Goal: Task Accomplishment & Management: Manage account settings

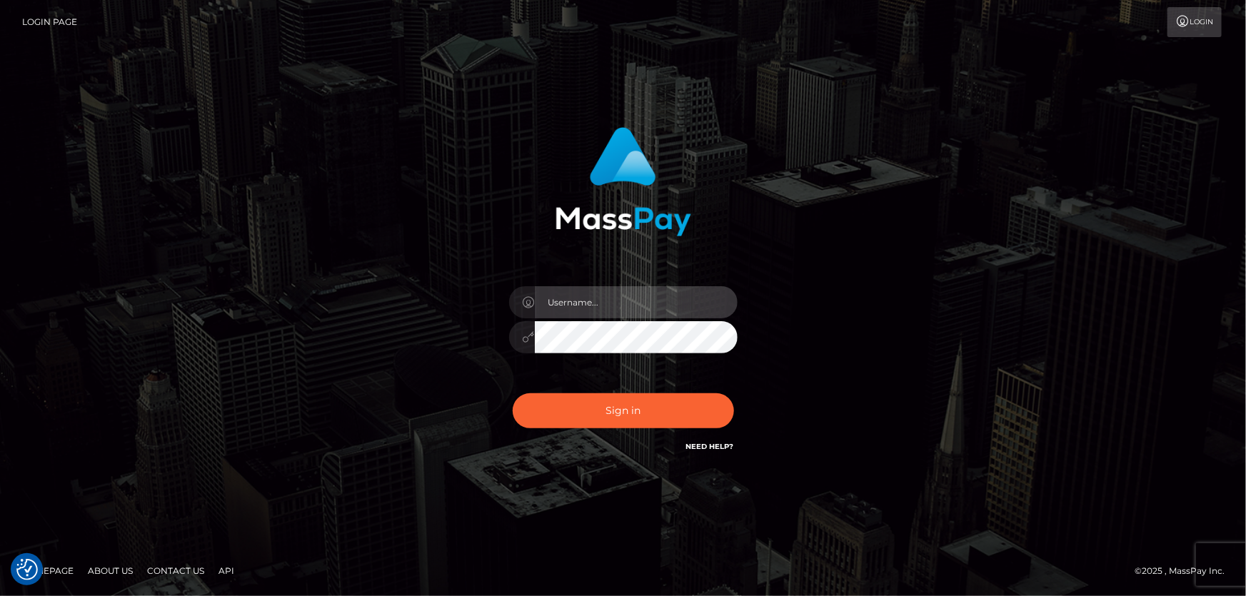
type input "Dan.Cirnat"
click at [731, 383] on div at bounding box center [605, 434] width 293 height 163
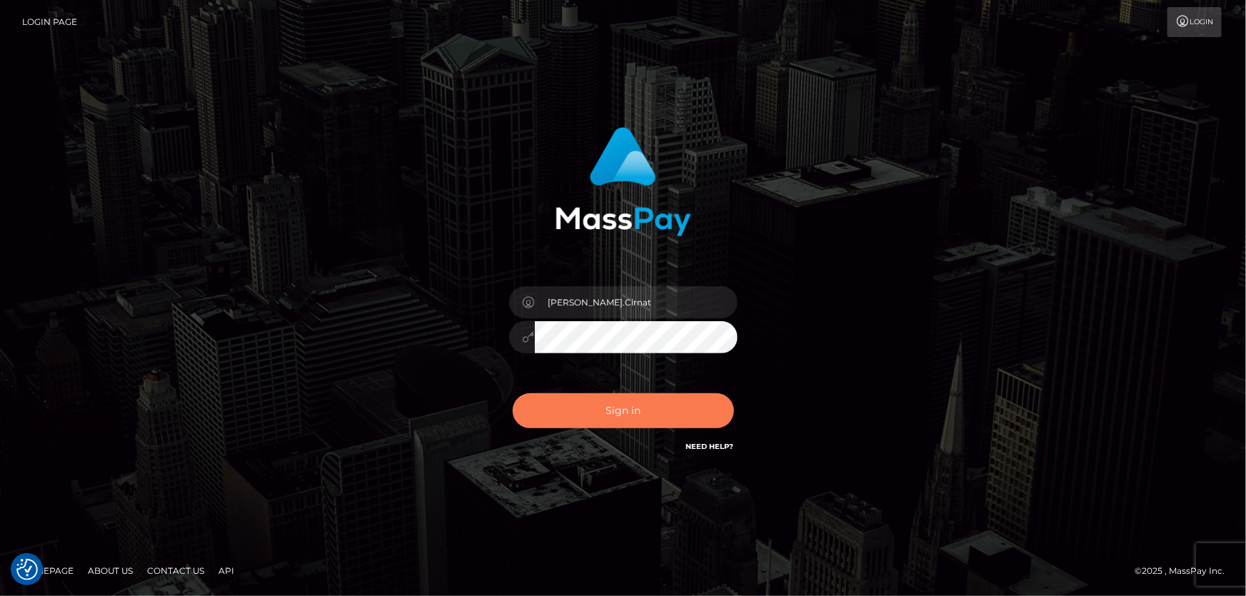
click at [637, 402] on button "Sign in" at bounding box center [623, 410] width 221 height 35
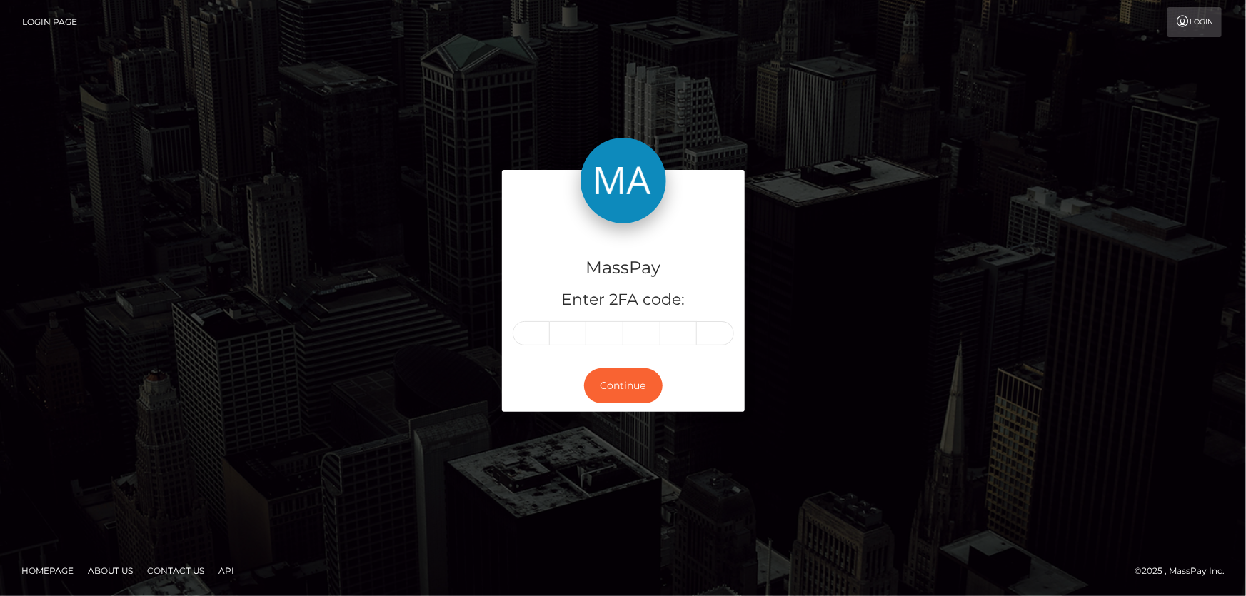
click at [533, 334] on input "text" at bounding box center [531, 333] width 37 height 24
type input "1"
type input "5"
type input "1"
type input "2"
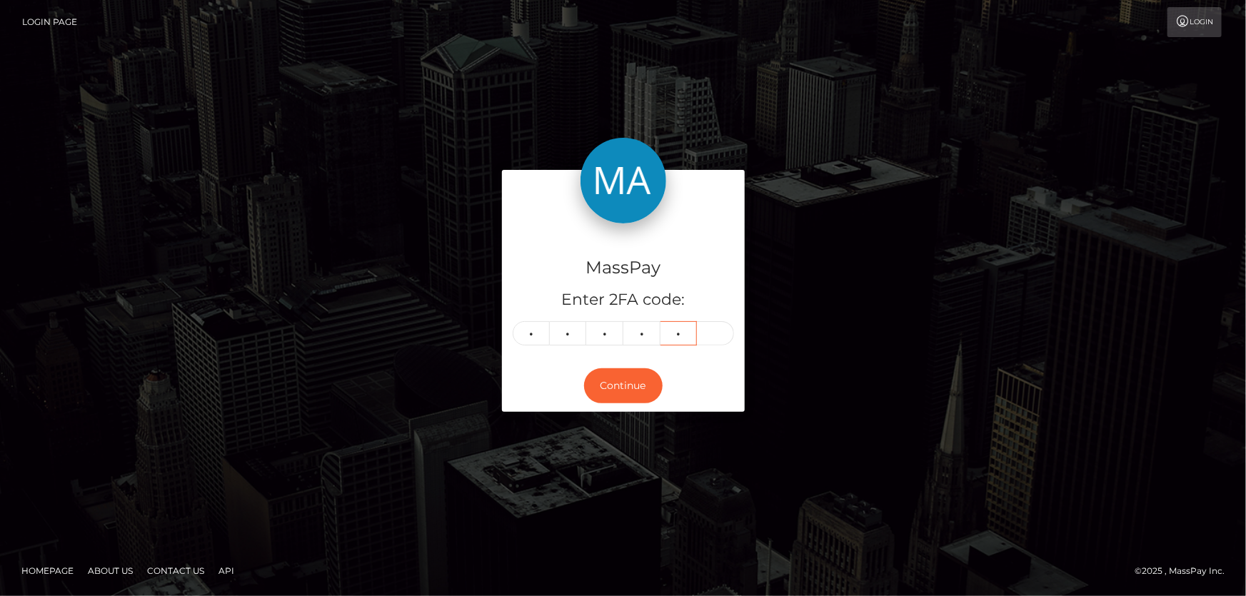
type input "3"
type input "0"
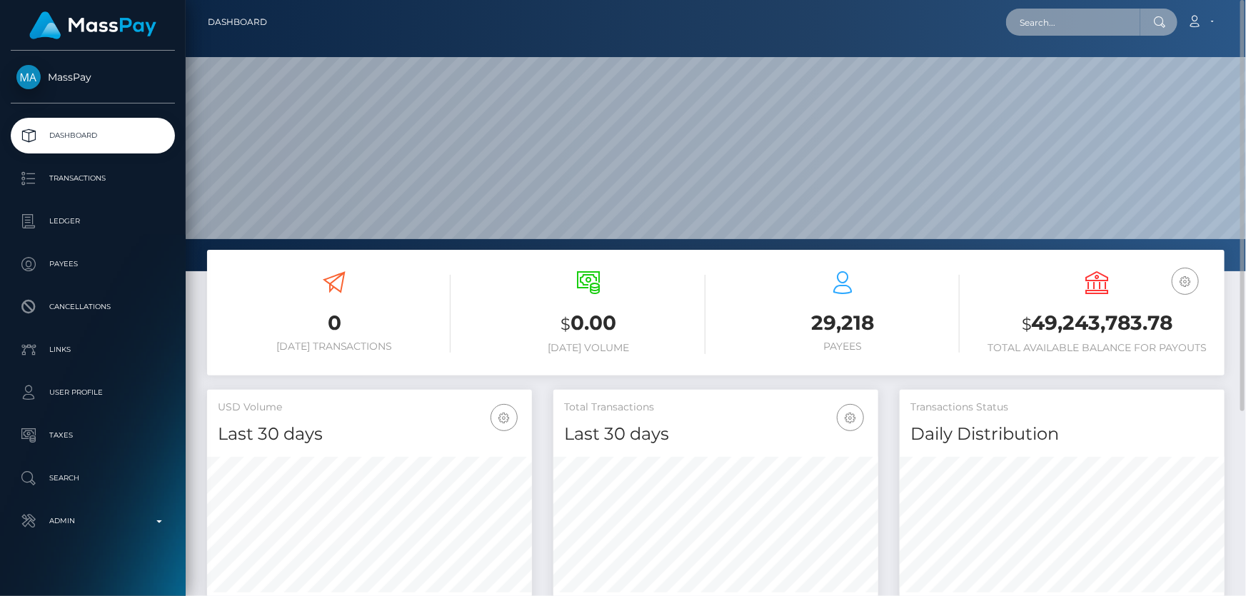
paste input "1349148189"
type input "1349148189"
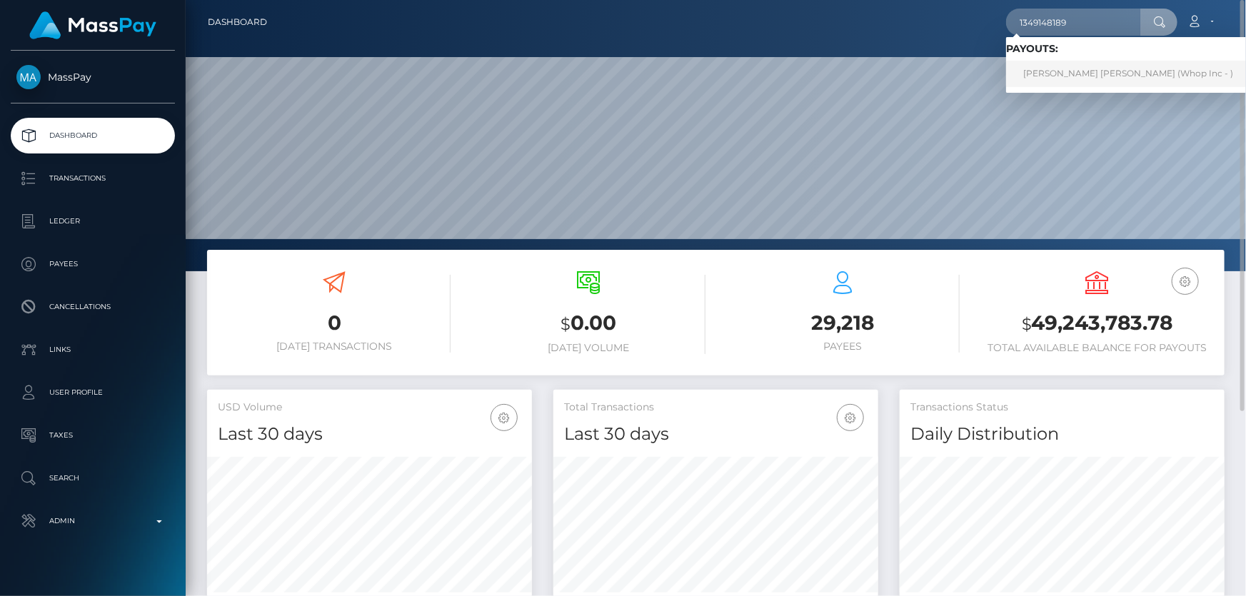
click at [1085, 71] on link "JODY-ANN ELIXA PORTER (Whop Inc - )" at bounding box center [1128, 74] width 244 height 26
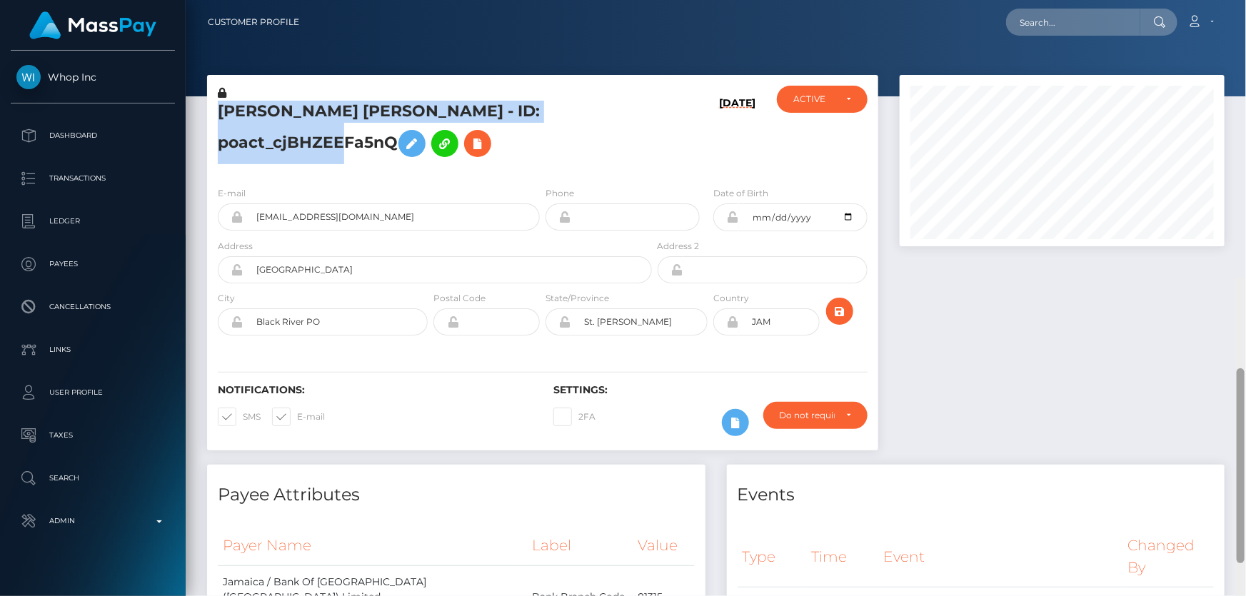
drag, startPoint x: 1238, startPoint y: 448, endPoint x: 1245, endPoint y: -36, distance: 484.1
click at [1245, 0] on html "Whop Inc Dashboard Transactions Ledger Payees Cancellations Links" at bounding box center [623, 298] width 1246 height 596
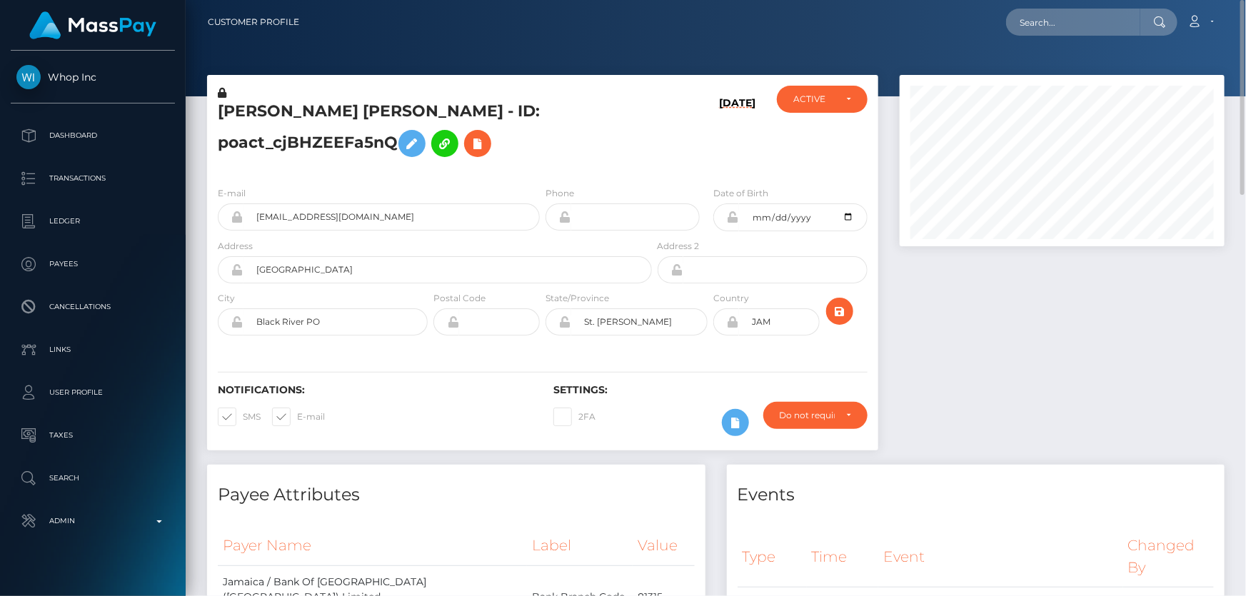
click at [1033, 62] on div at bounding box center [716, 48] width 1060 height 96
paste input "poact_bmLu6mPLW8qQ"
type input "poact_bmLu6mPLW8qQ"
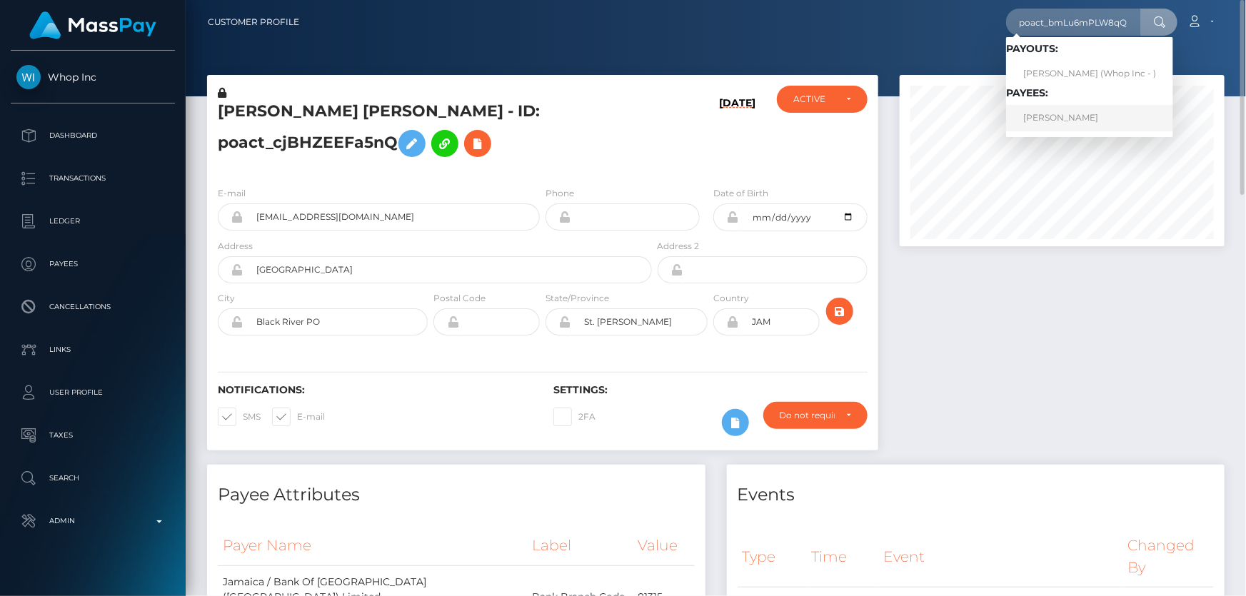
click at [1071, 121] on link "ALEKSANDAR ANDEVSKI" at bounding box center [1089, 118] width 167 height 26
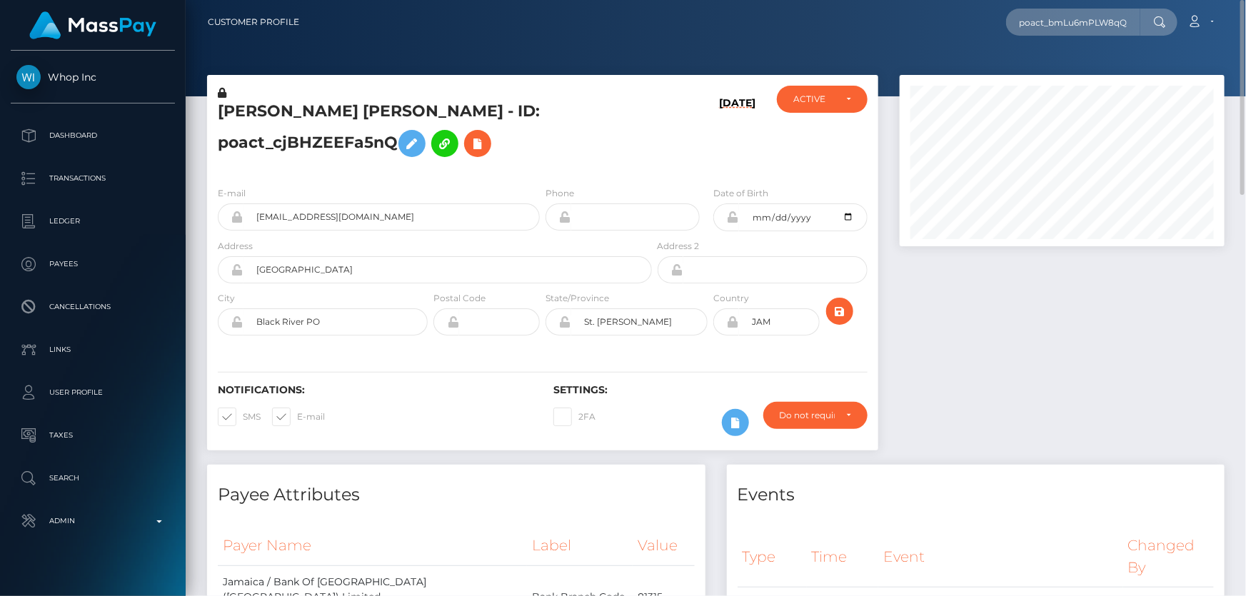
scroll to position [0, 0]
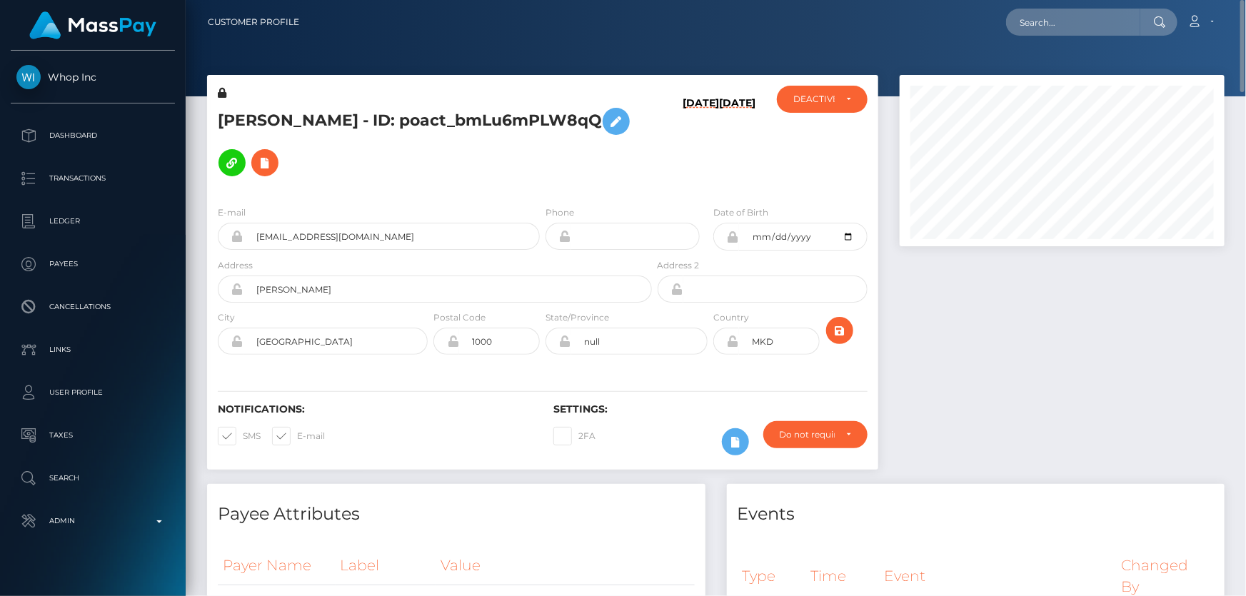
click at [334, 143] on h5 "ALEKSANDAR ANDEVSKI - ID: poact_bmLu6mPLW8qQ" at bounding box center [431, 142] width 426 height 83
copy h5 "ALEKSANDAR ANDEVSKI - ID: poact_bmLu6mPLW8qQ"
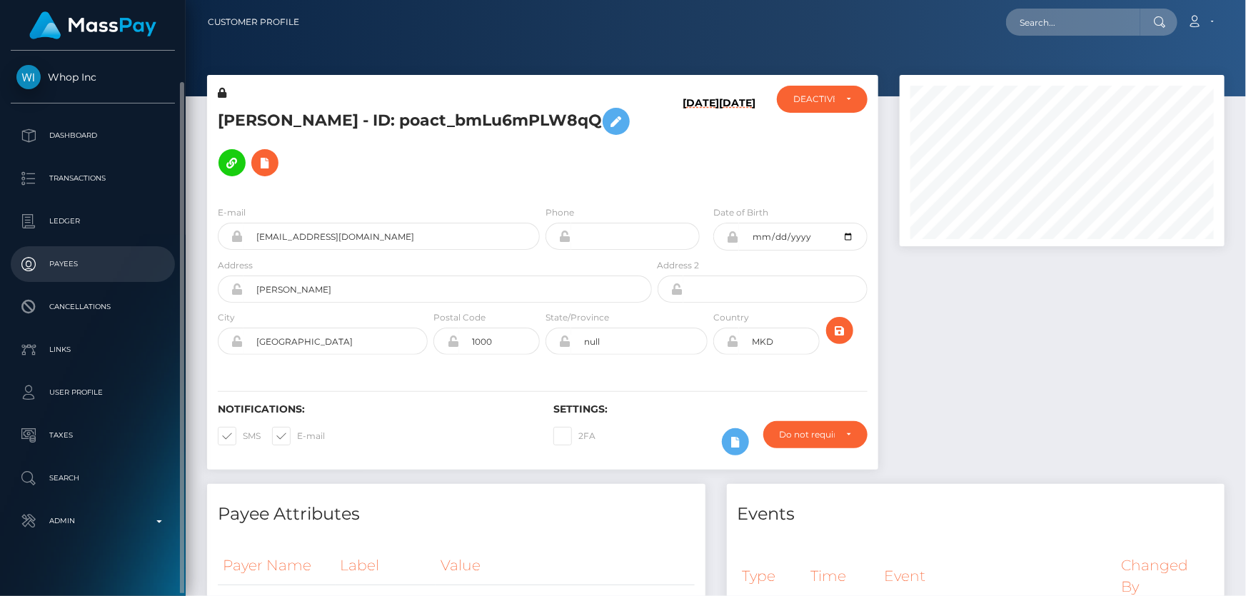
scroll to position [16, 0]
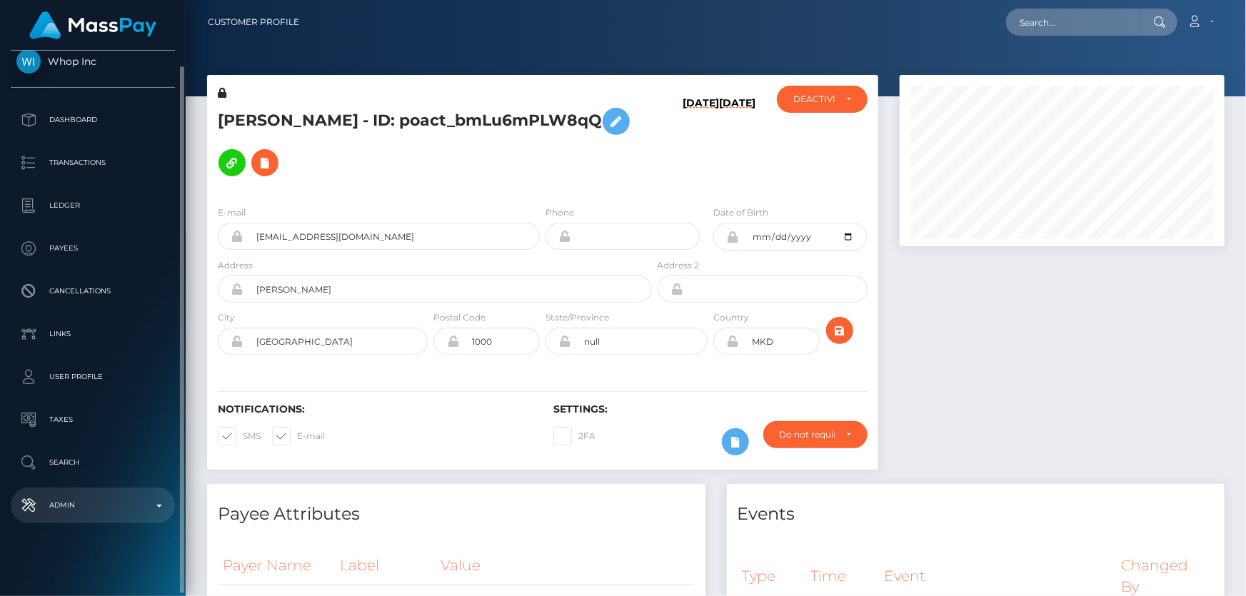
click at [124, 497] on p "Admin" at bounding box center [92, 505] width 153 height 21
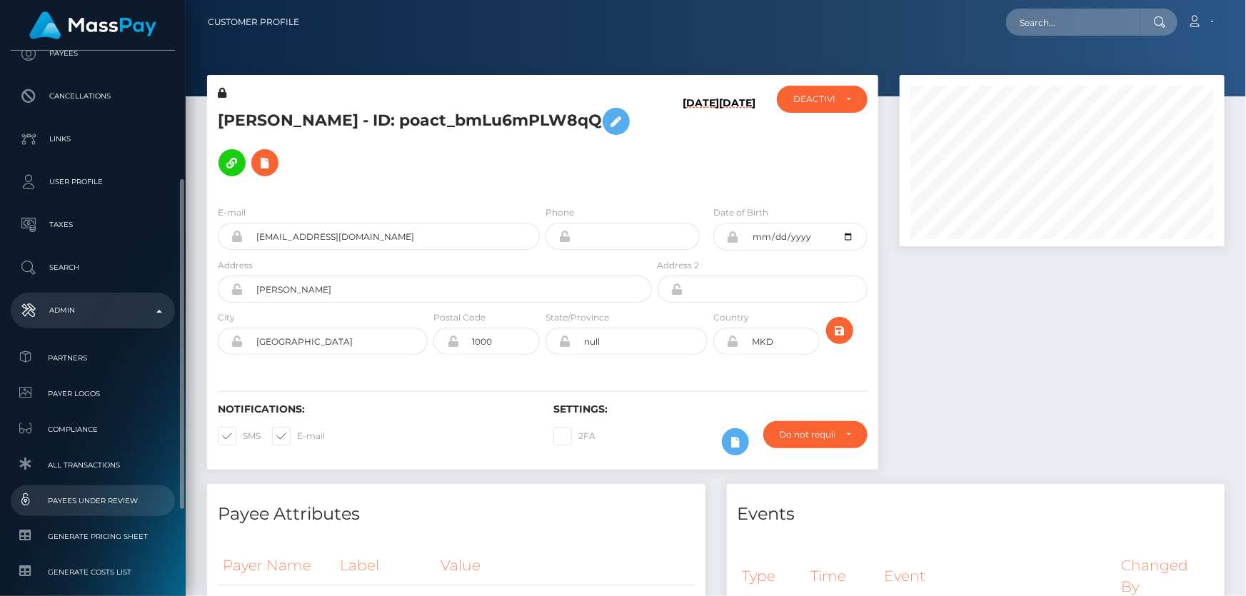
click at [107, 500] on span "Payees under Review" at bounding box center [92, 501] width 153 height 16
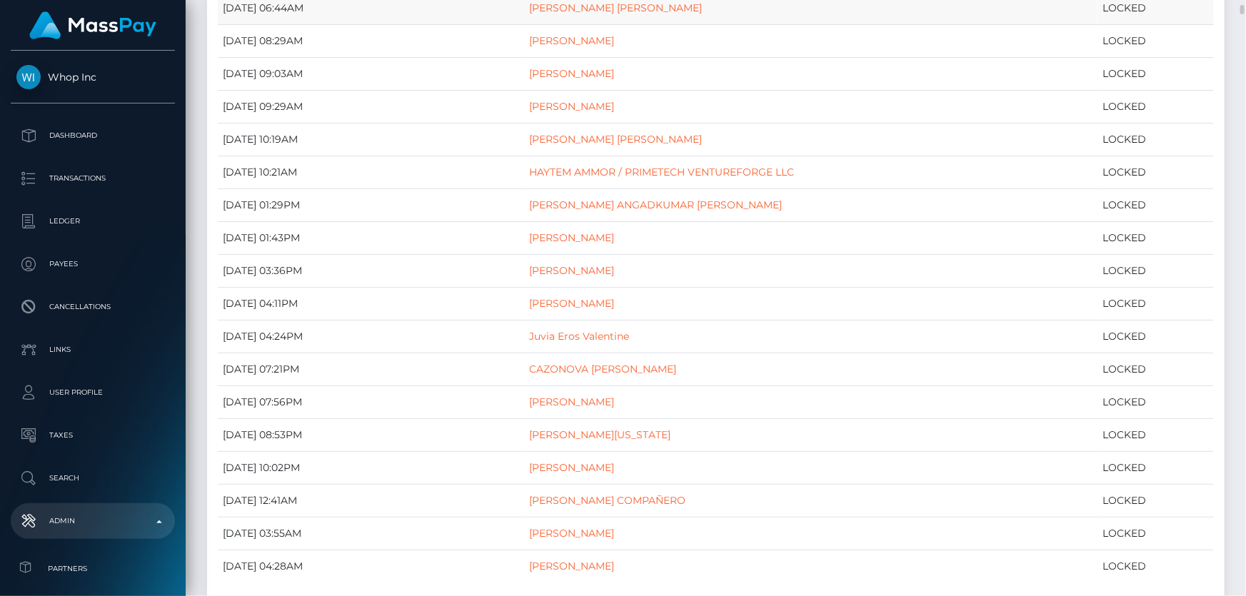
scroll to position [129, 0]
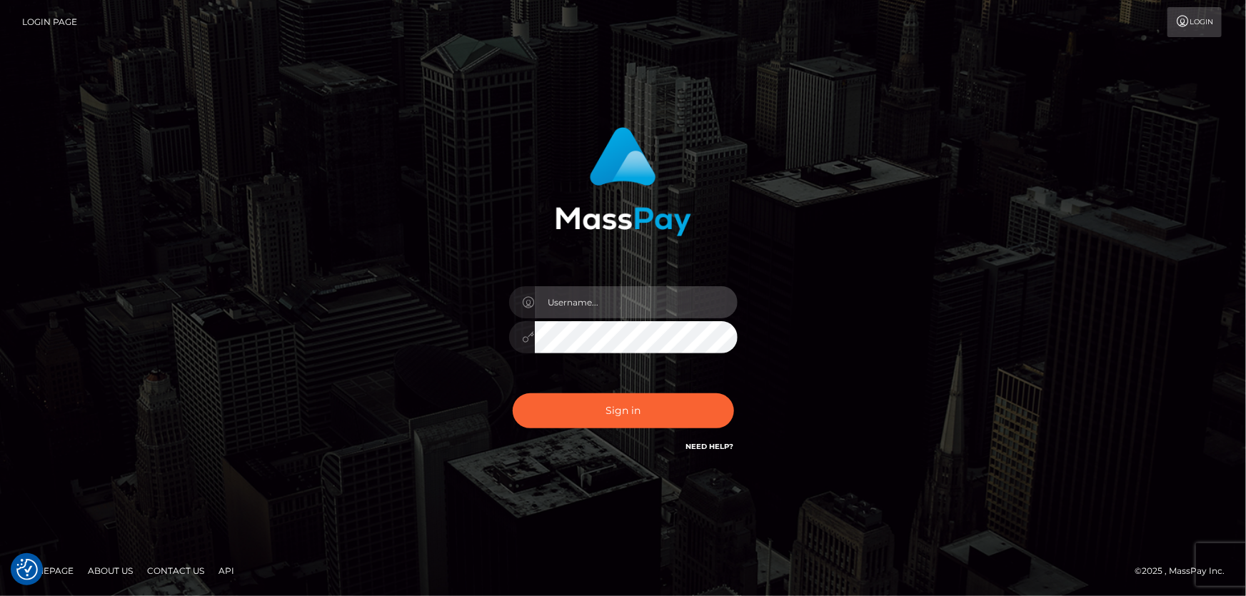
type input "[PERSON_NAME].Cirnat"
click at [354, 222] on div "Dan.Cirnat Sign in" at bounding box center [623, 297] width 814 height 363
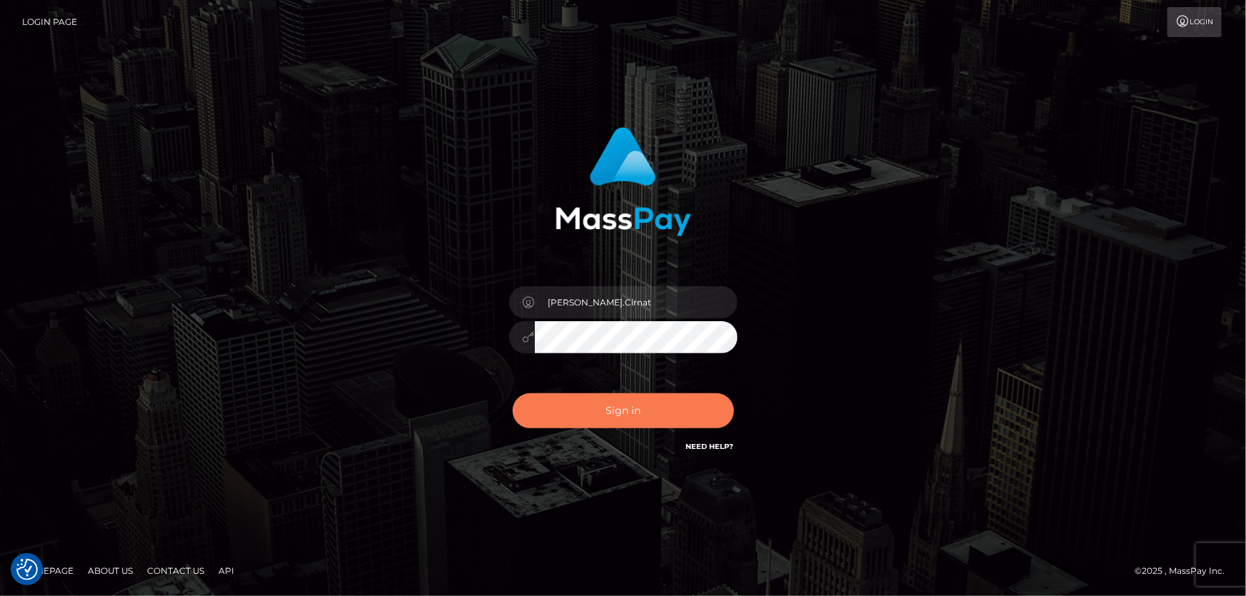
click at [635, 406] on button "Sign in" at bounding box center [623, 410] width 221 height 35
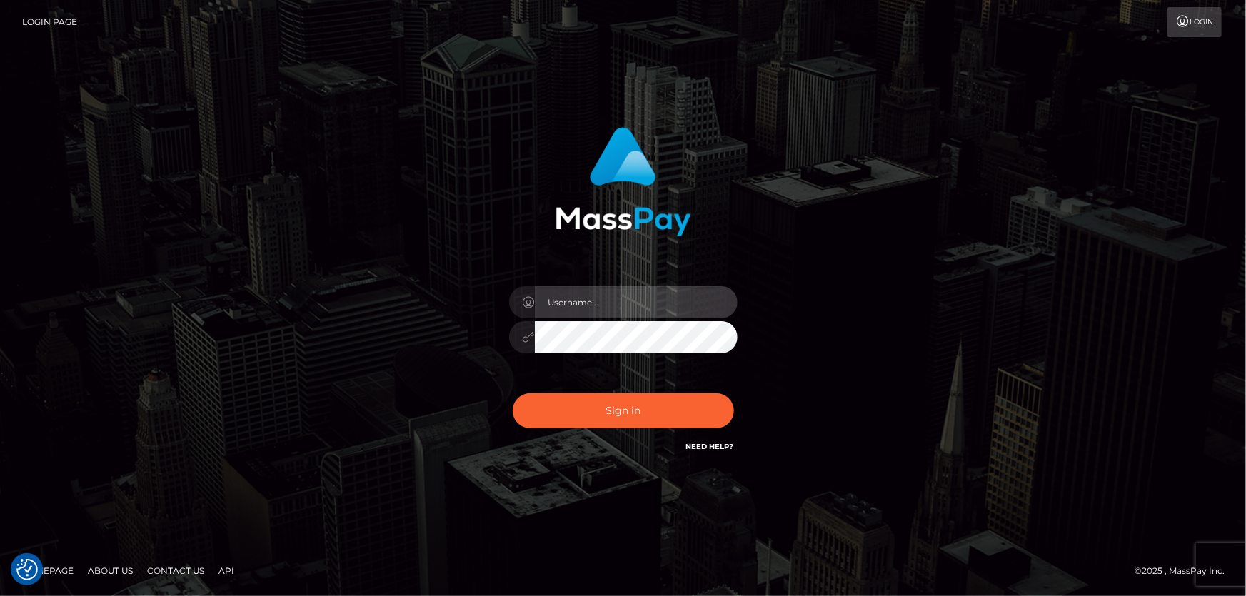
type input "Dan.Cirnat"
click at [734, 389] on div at bounding box center [605, 434] width 293 height 163
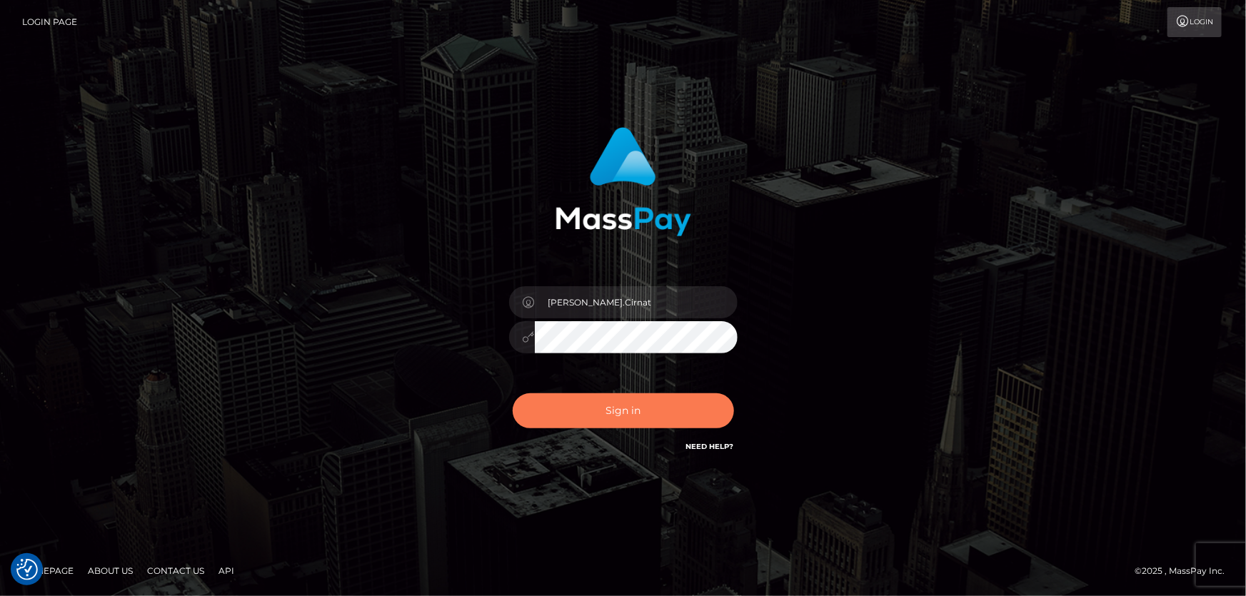
click at [542, 398] on button "Sign in" at bounding box center [623, 410] width 221 height 35
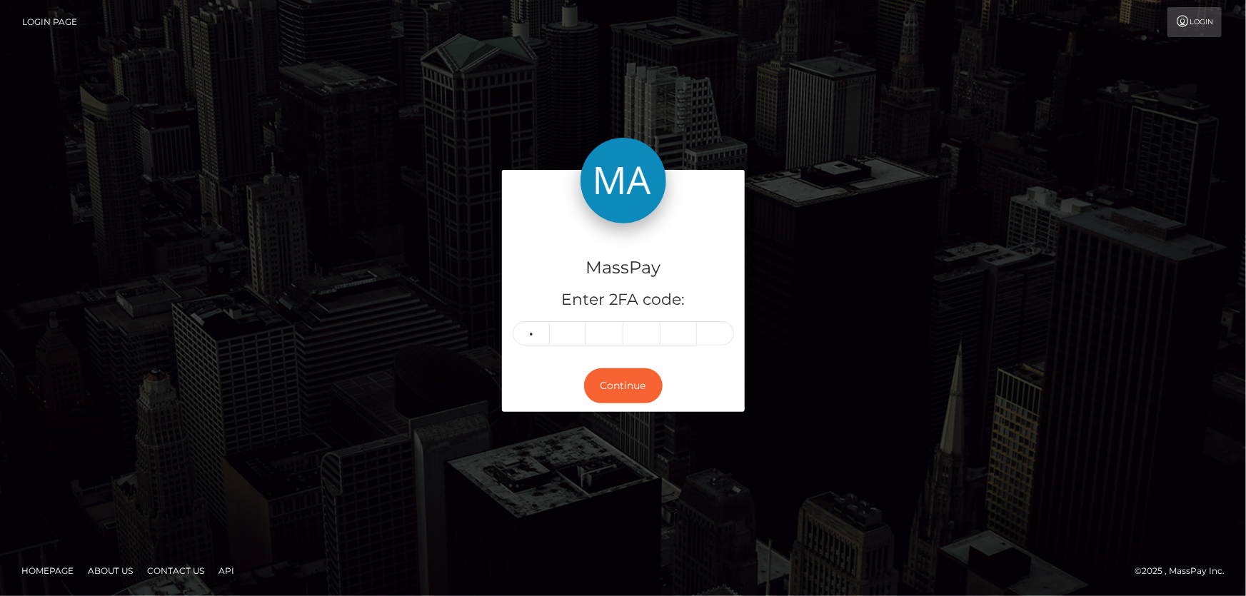
type input "4"
type input "1"
type input "8"
type input "2"
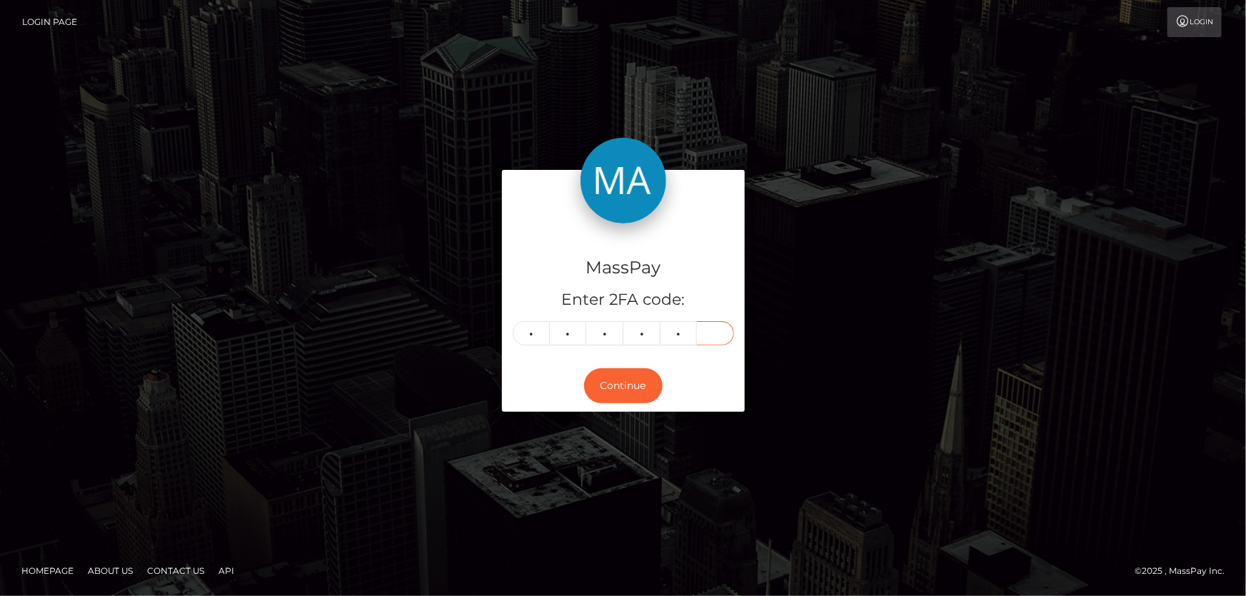
type input "1"
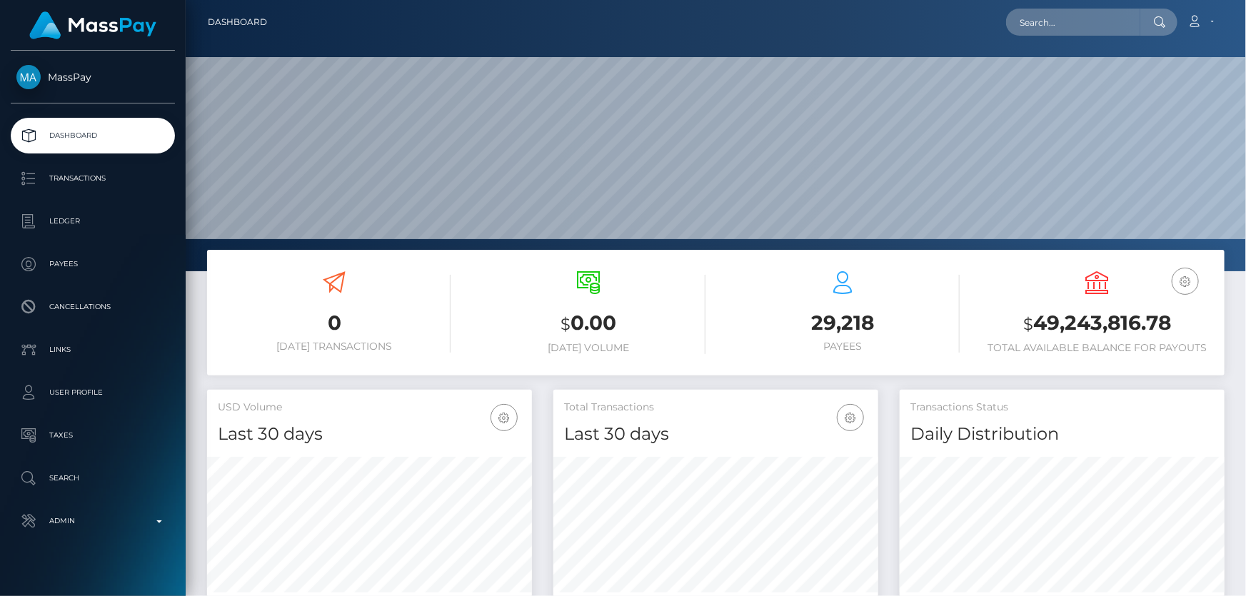
scroll to position [194, 0]
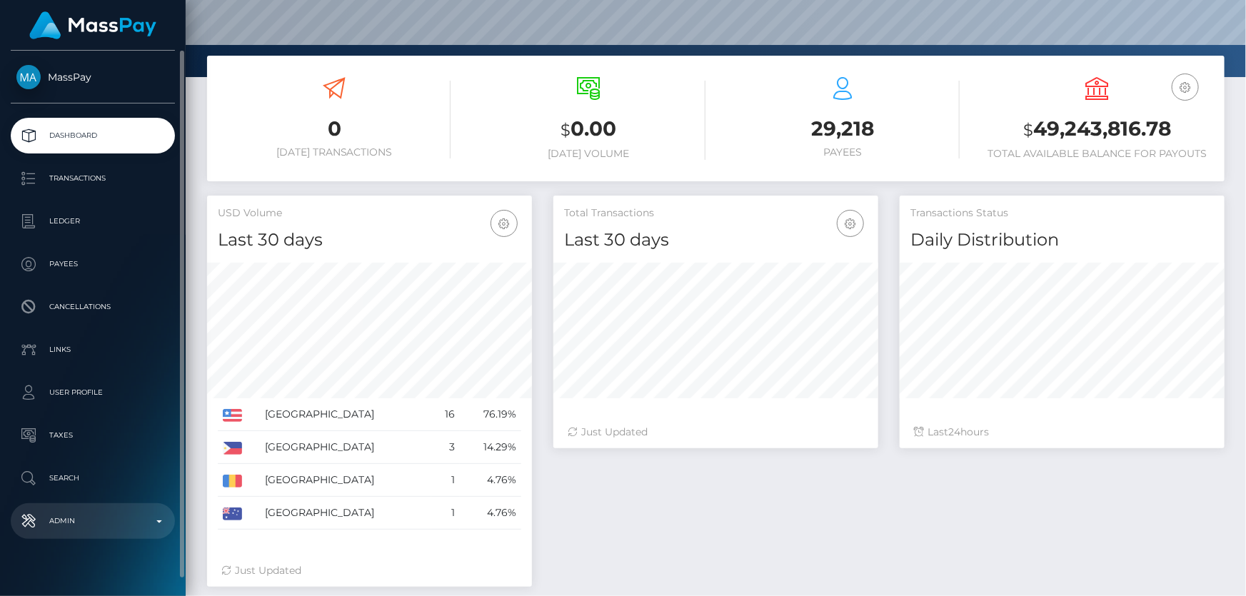
click at [124, 530] on p "Admin" at bounding box center [92, 520] width 153 height 21
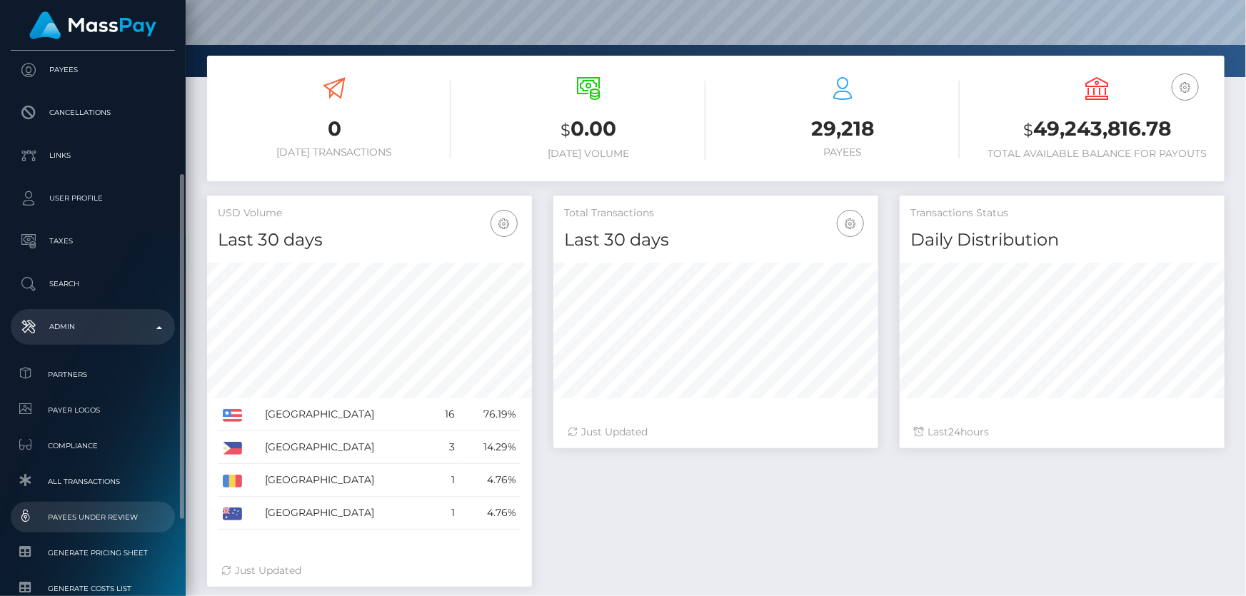
click at [129, 510] on span "Payees under Review" at bounding box center [92, 517] width 153 height 16
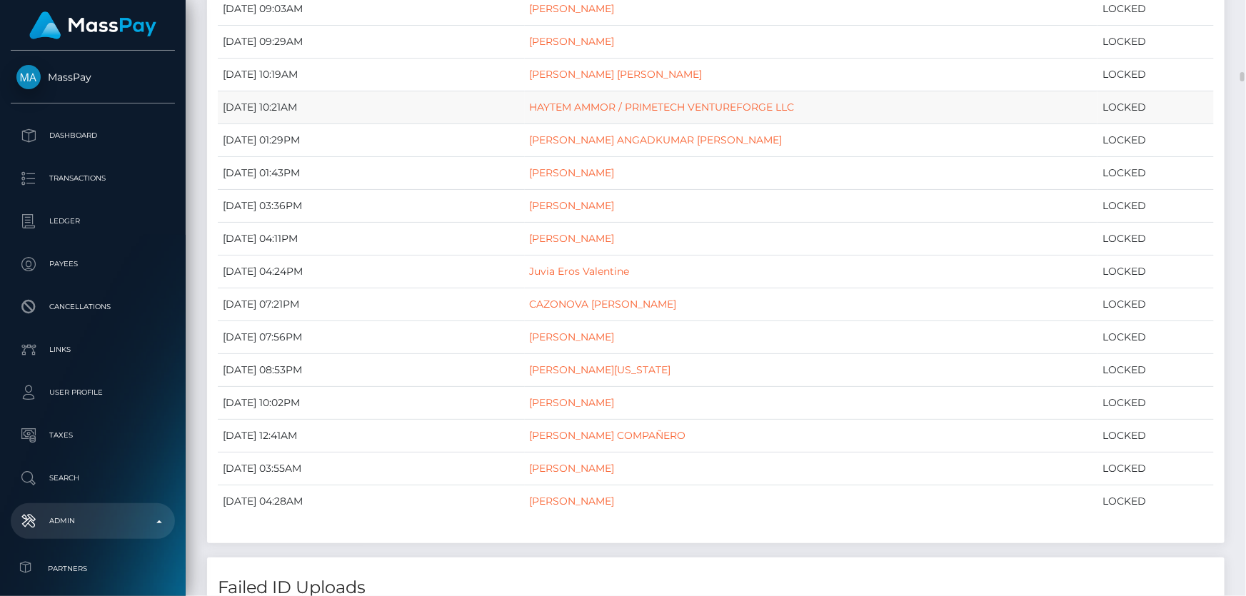
scroll to position [454, 0]
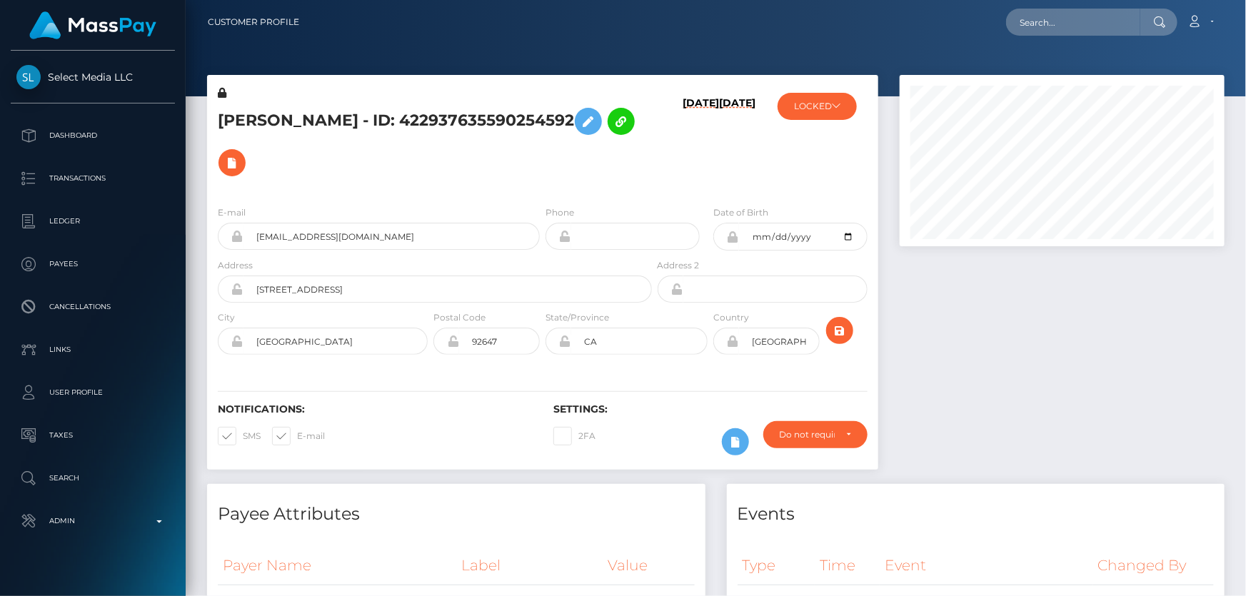
scroll to position [3982, 0]
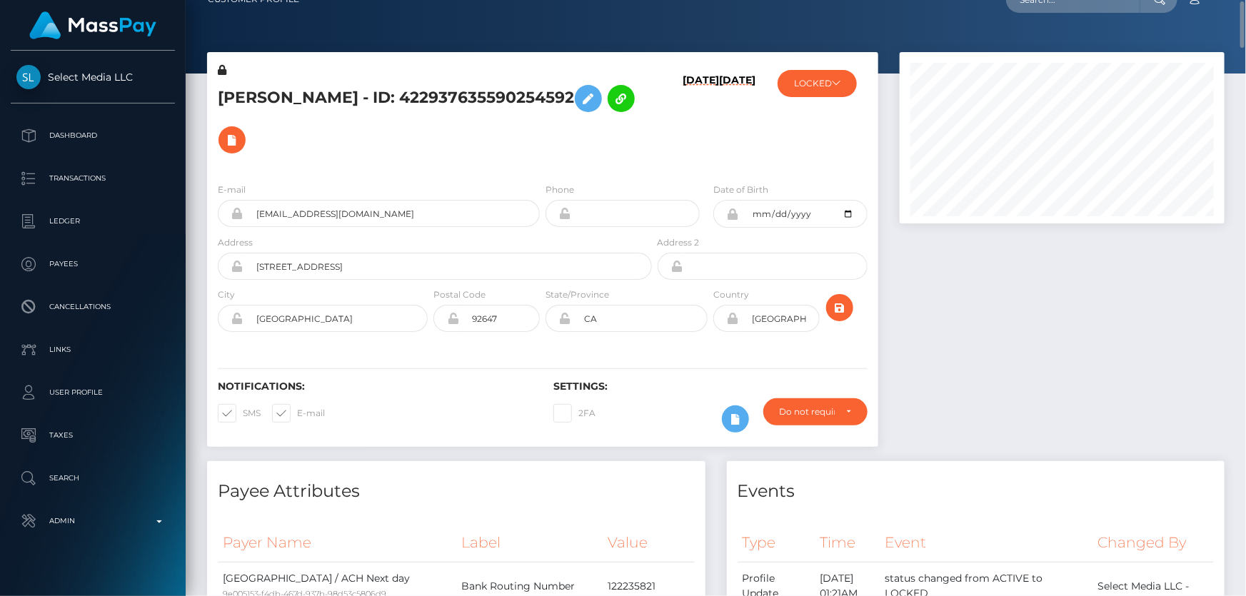
scroll to position [0, 0]
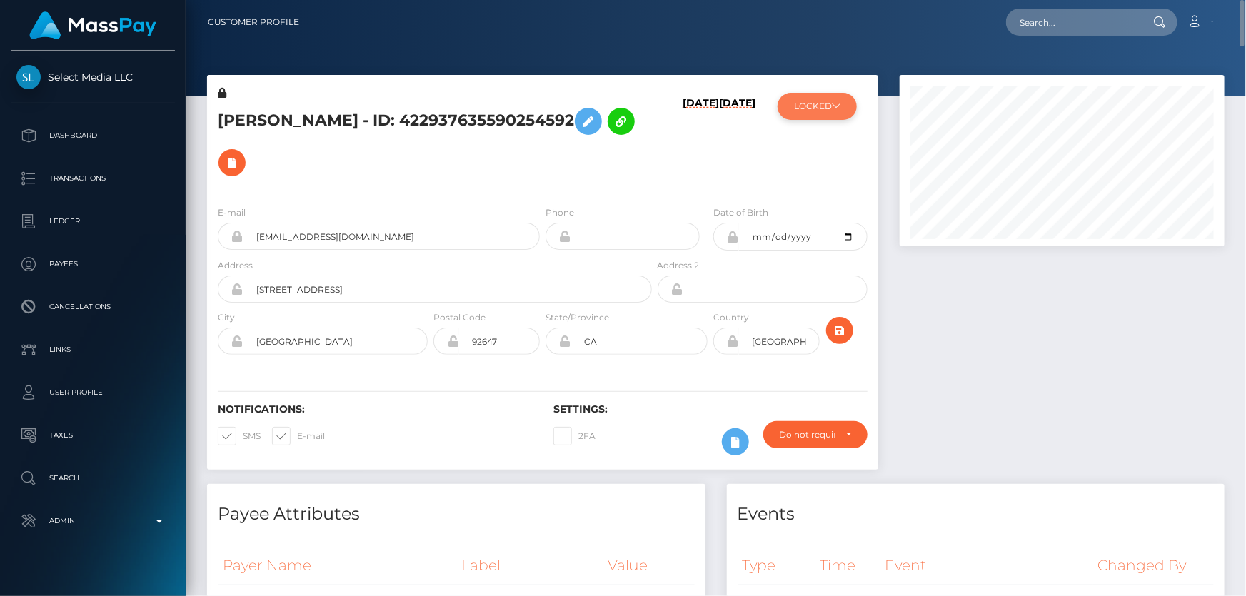
click at [827, 106] on button "LOCKED" at bounding box center [816, 106] width 79 height 27
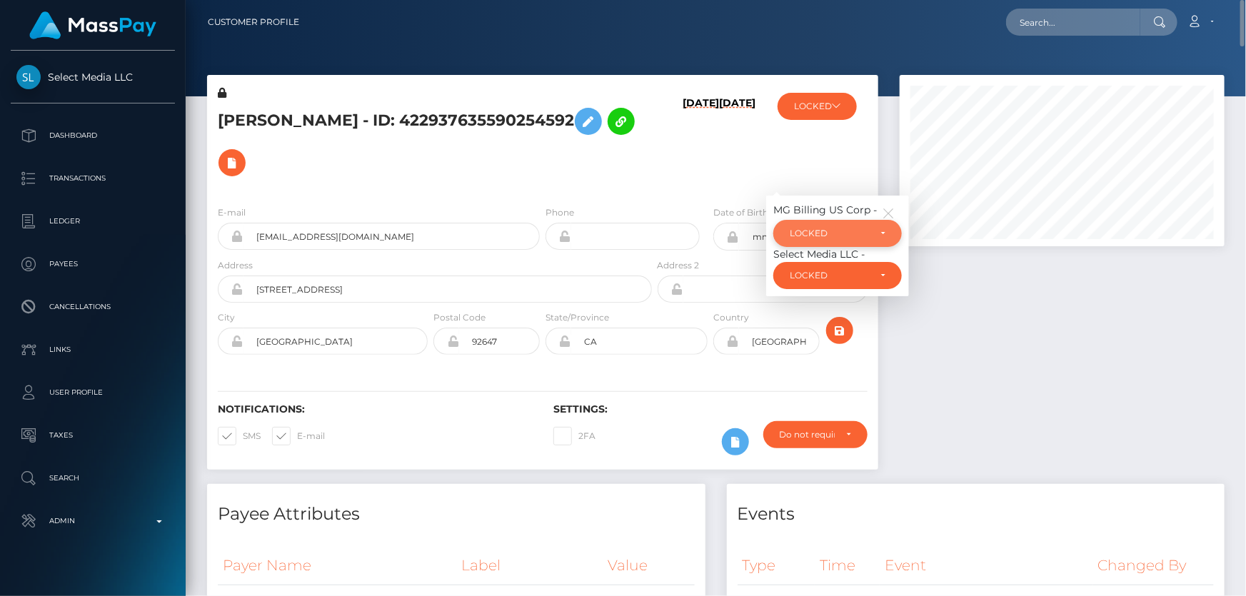
click at [838, 240] on div "LOCKED" at bounding box center [837, 233] width 129 height 27
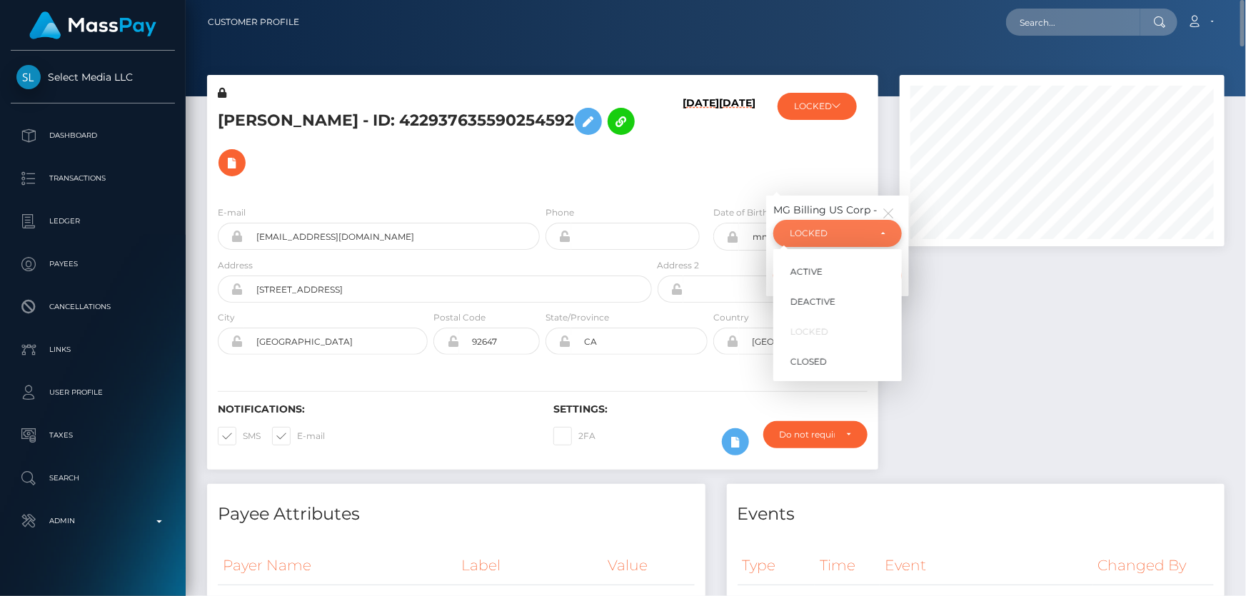
scroll to position [171, 324]
click at [836, 271] on link "ACTIVE" at bounding box center [837, 271] width 129 height 26
select select "ACTIVE"
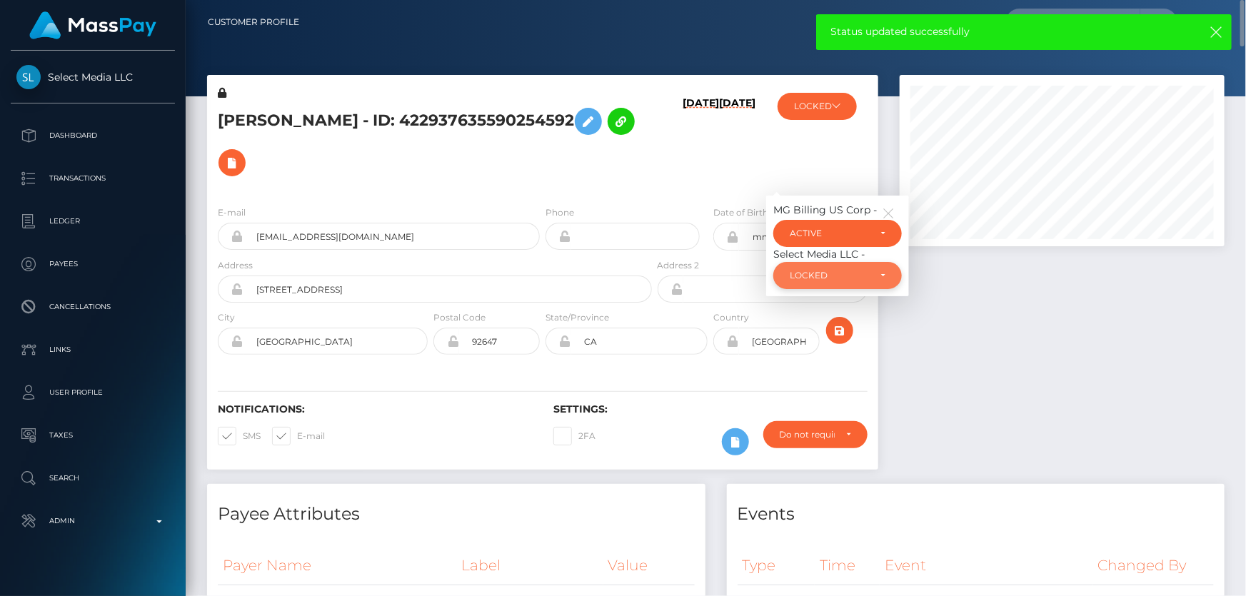
click at [821, 281] on div "LOCKED" at bounding box center [829, 275] width 79 height 11
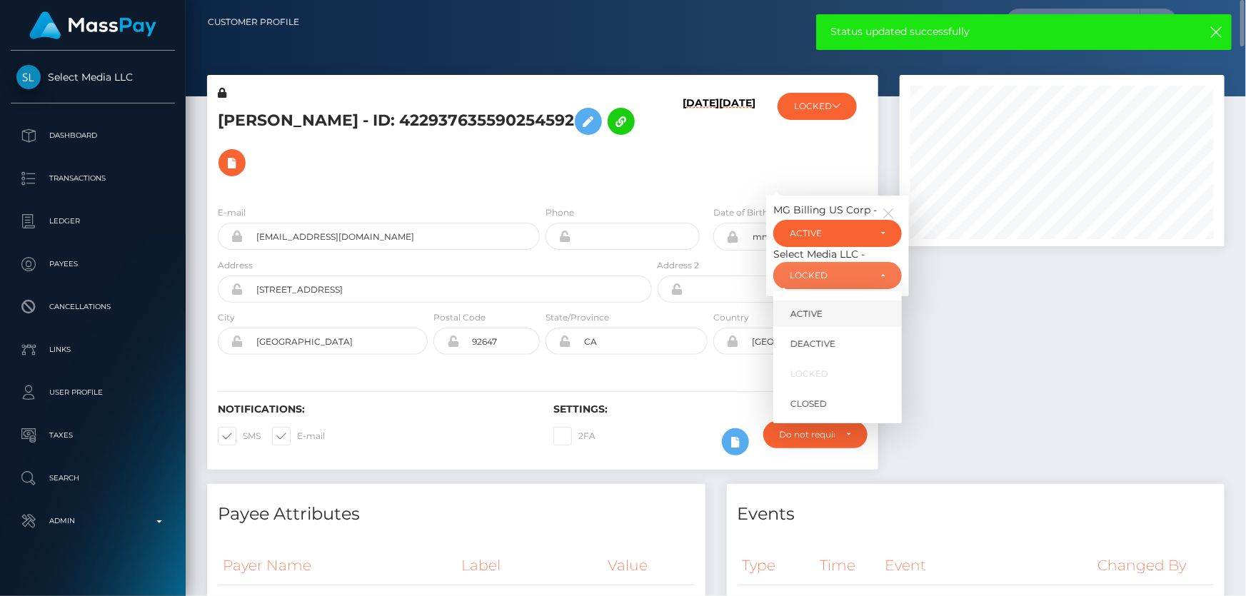
drag, startPoint x: 802, startPoint y: 310, endPoint x: 962, endPoint y: 358, distance: 166.4
click at [802, 311] on span "ACTIVE" at bounding box center [806, 314] width 32 height 13
select select "ACTIVE"
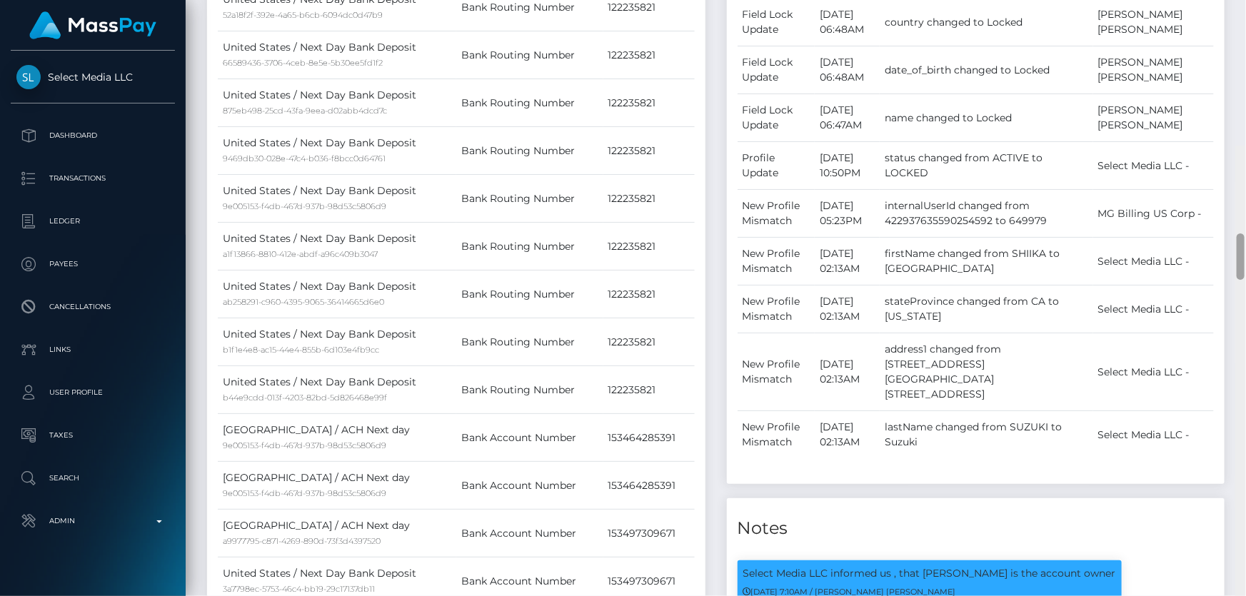
scroll to position [0, 0]
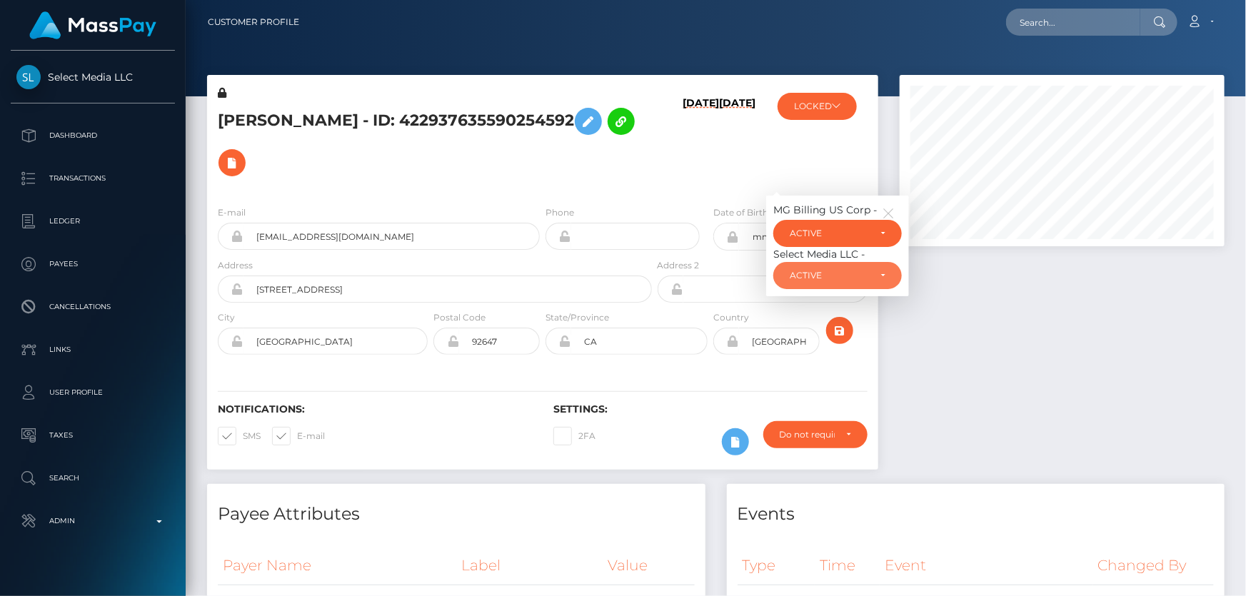
drag, startPoint x: 1241, startPoint y: 356, endPoint x: 1245, endPoint y: 8, distance: 347.7
click at [1245, 8] on div "Customer Profile Loading... Loading..." at bounding box center [716, 298] width 1060 height 596
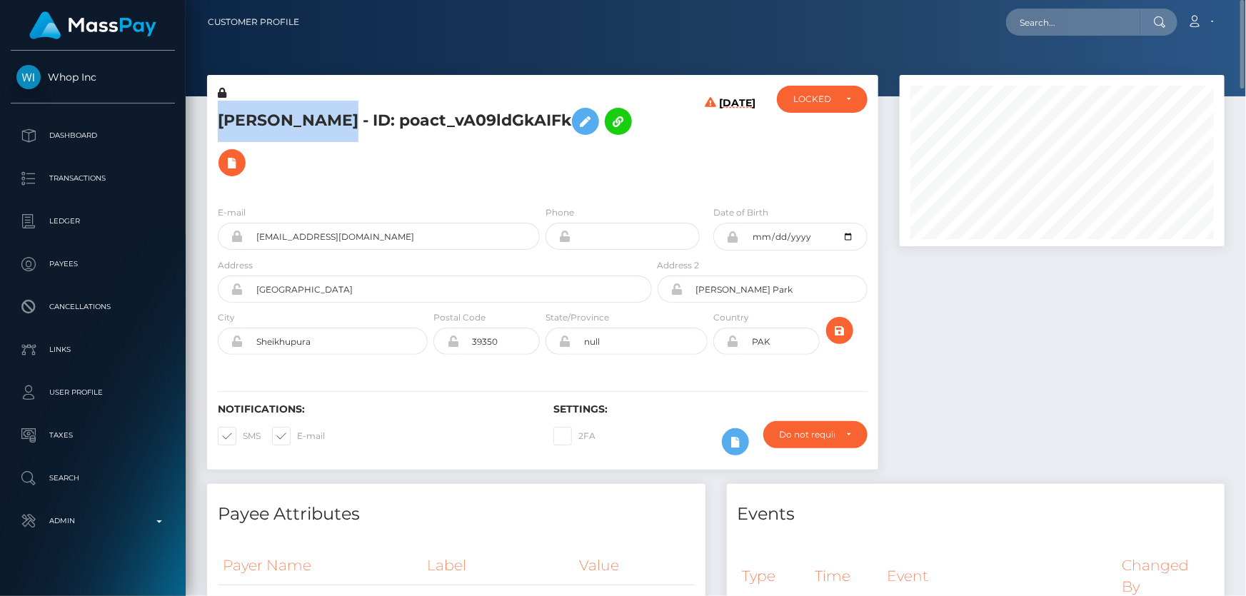
drag, startPoint x: 356, startPoint y: 120, endPoint x: 214, endPoint y: 116, distance: 142.1
click at [214, 116] on div "[PERSON_NAME] - ID: poact_vA09ldGkAIFk" at bounding box center [431, 140] width 448 height 109
copy h5 "[PERSON_NAME]"
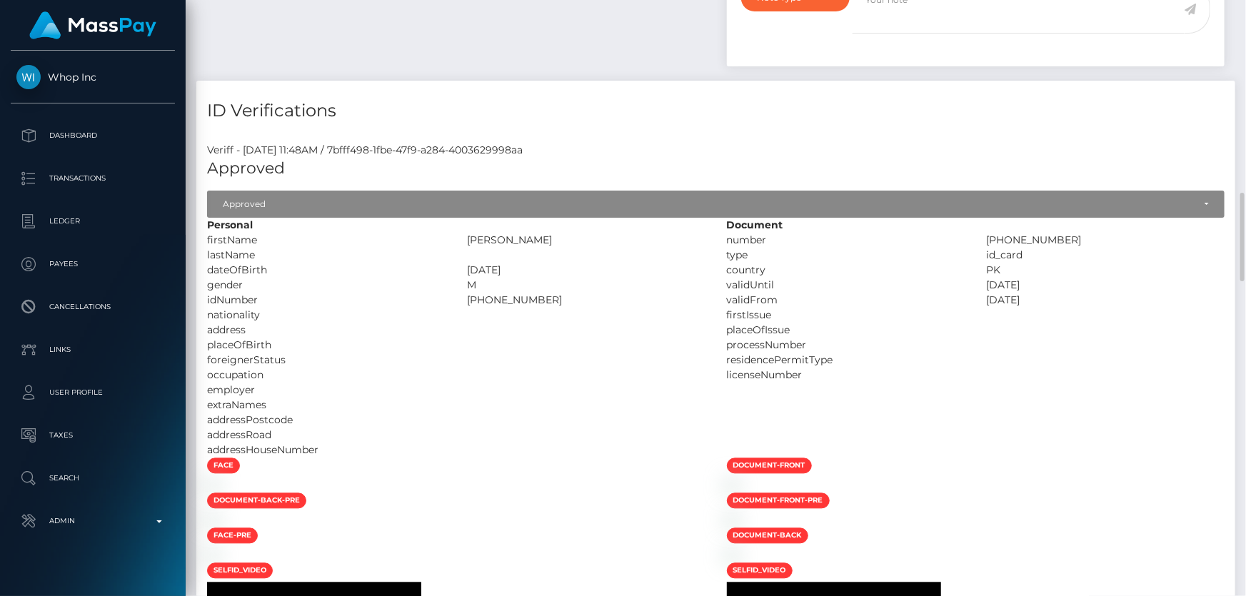
scroll to position [1557, 0]
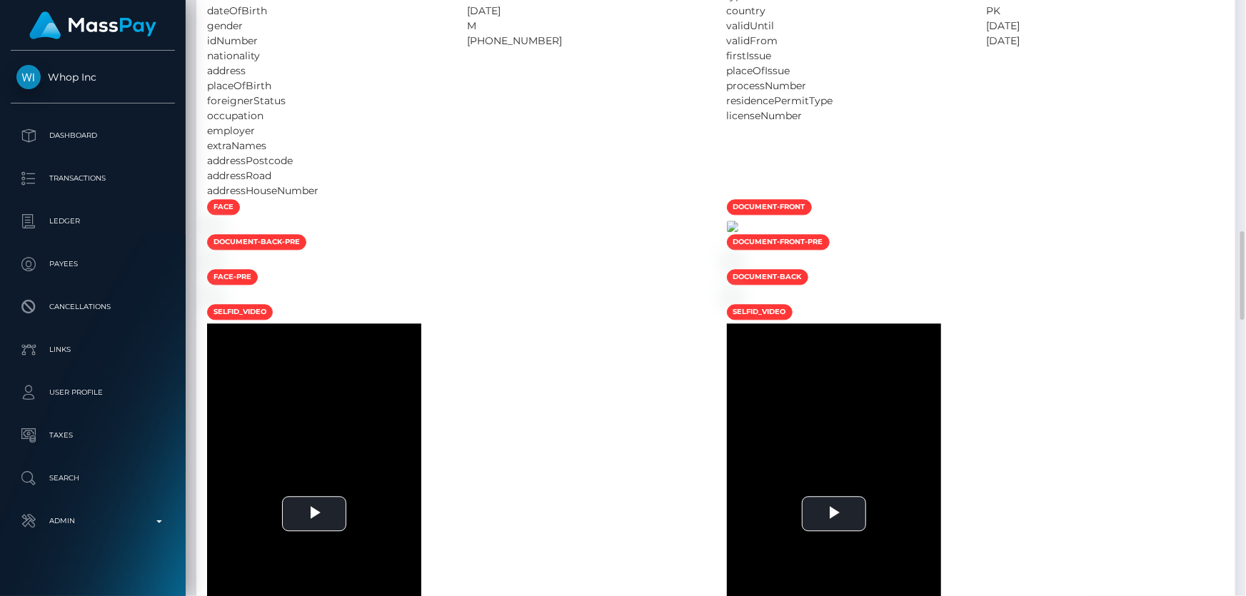
click at [738, 232] on img at bounding box center [732, 226] width 11 height 11
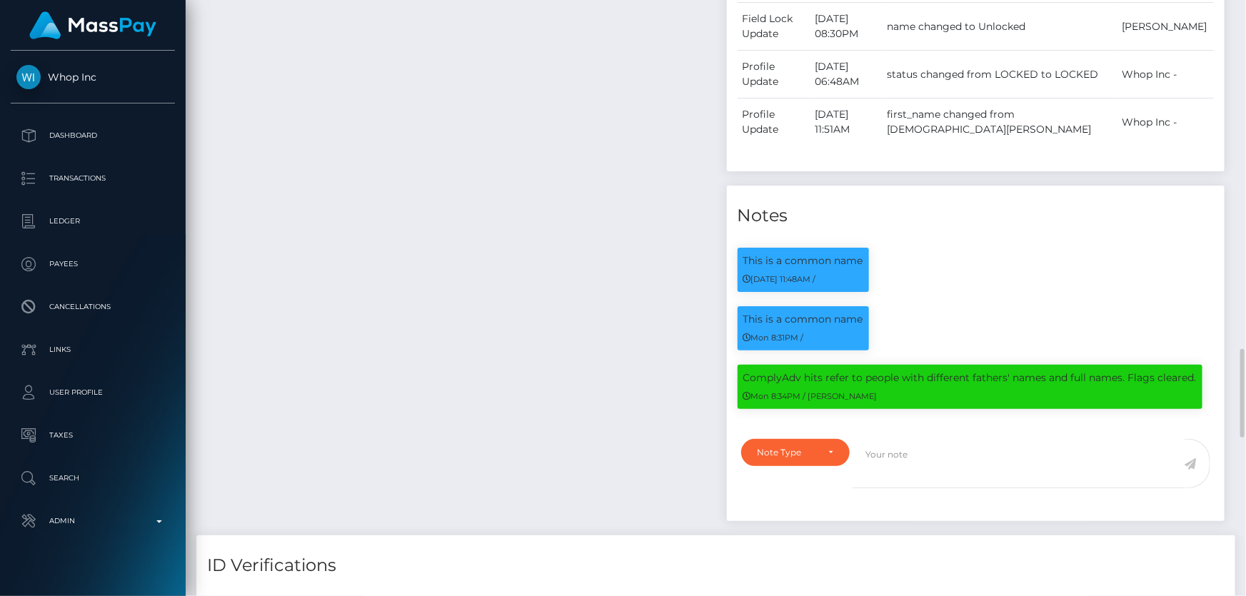
scroll to position [1038, 0]
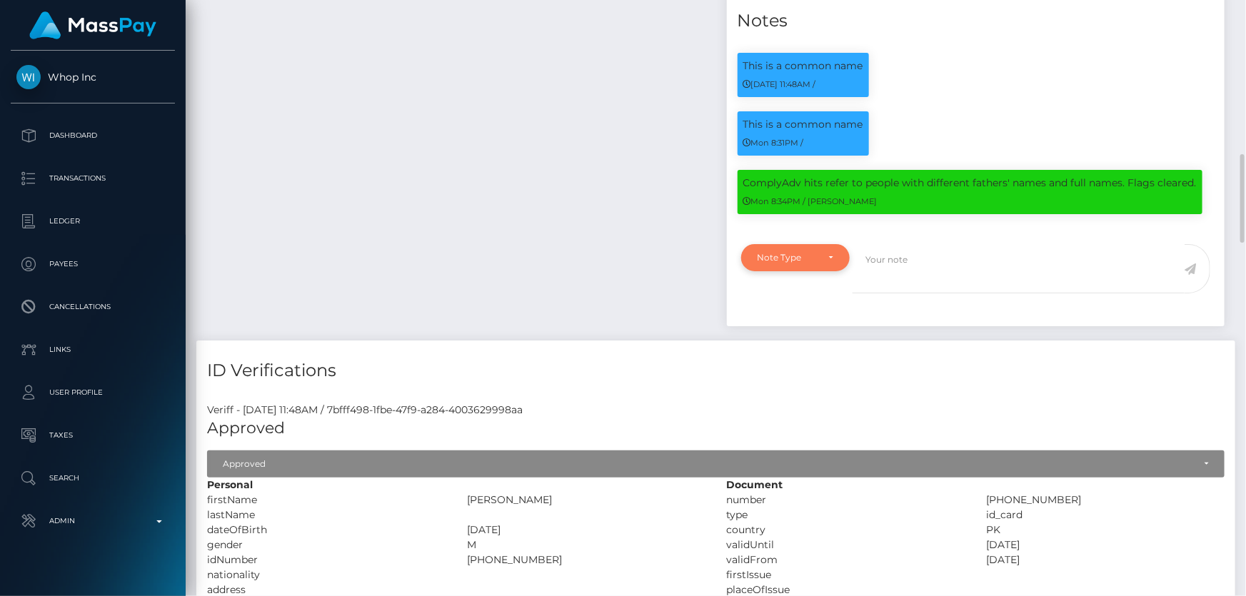
click at [803, 263] on div "Note Type" at bounding box center [787, 257] width 60 height 11
click at [789, 353] on span "Clear Compliance" at bounding box center [796, 356] width 76 height 13
select select "CLEAR_COMPLIANCE"
paste textarea "The hits refer to person with multiple names or with different ID numbers."
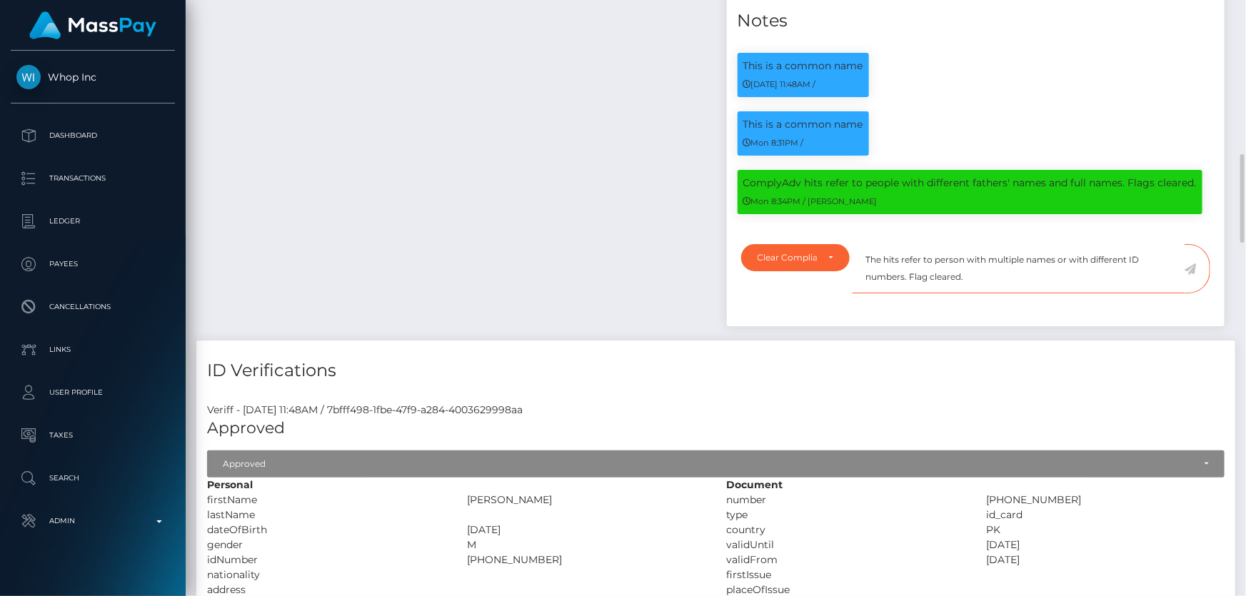
type textarea "The hits refer to person with multiple names or with different ID numbers. Flag…"
click at [1190, 266] on icon at bounding box center [1190, 268] width 12 height 11
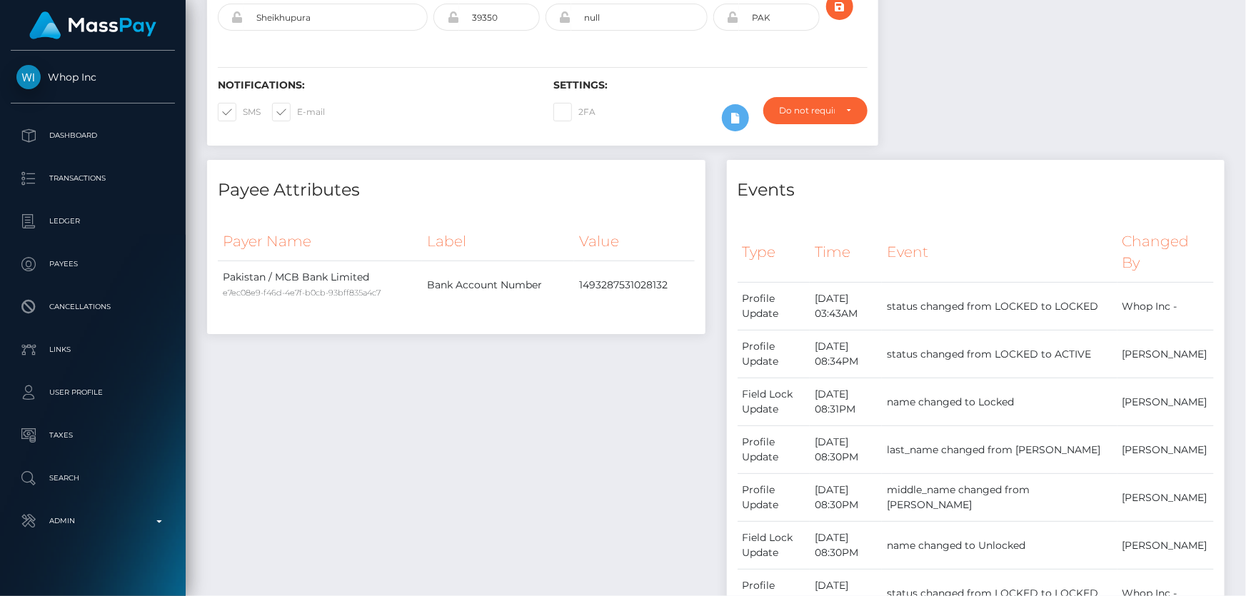
scroll to position [64, 0]
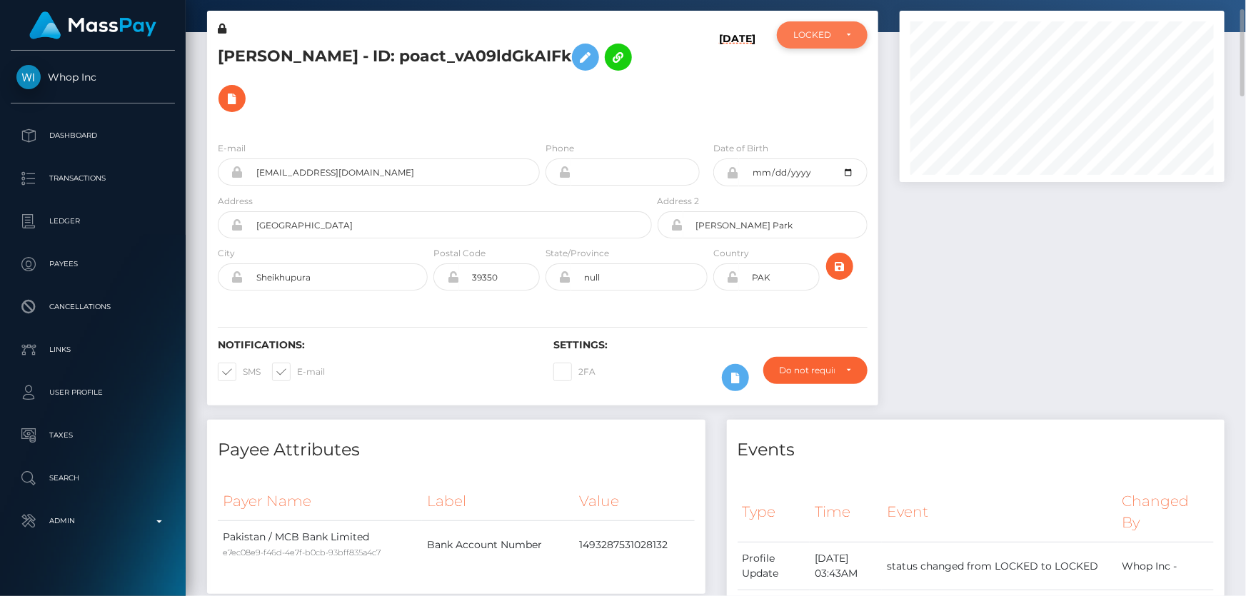
click at [793, 39] on div "LOCKED" at bounding box center [813, 34] width 41 height 11
click at [825, 79] on link "ACTIVE" at bounding box center [822, 73] width 91 height 26
select select "ACTIVE"
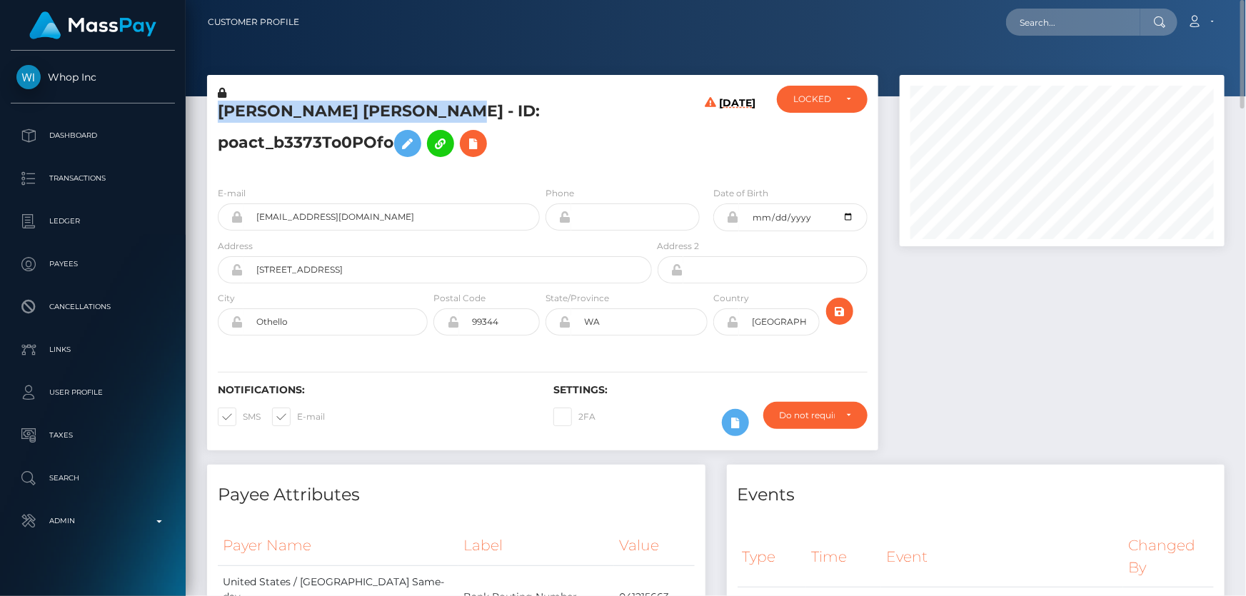
drag, startPoint x: 471, startPoint y: 107, endPoint x: 220, endPoint y: 108, distance: 251.3
click at [220, 108] on h5 "[PERSON_NAME] [PERSON_NAME] - ID: poact_b3373To0POfo" at bounding box center [431, 133] width 426 height 64
copy h5 "[PERSON_NAME] [PERSON_NAME]"
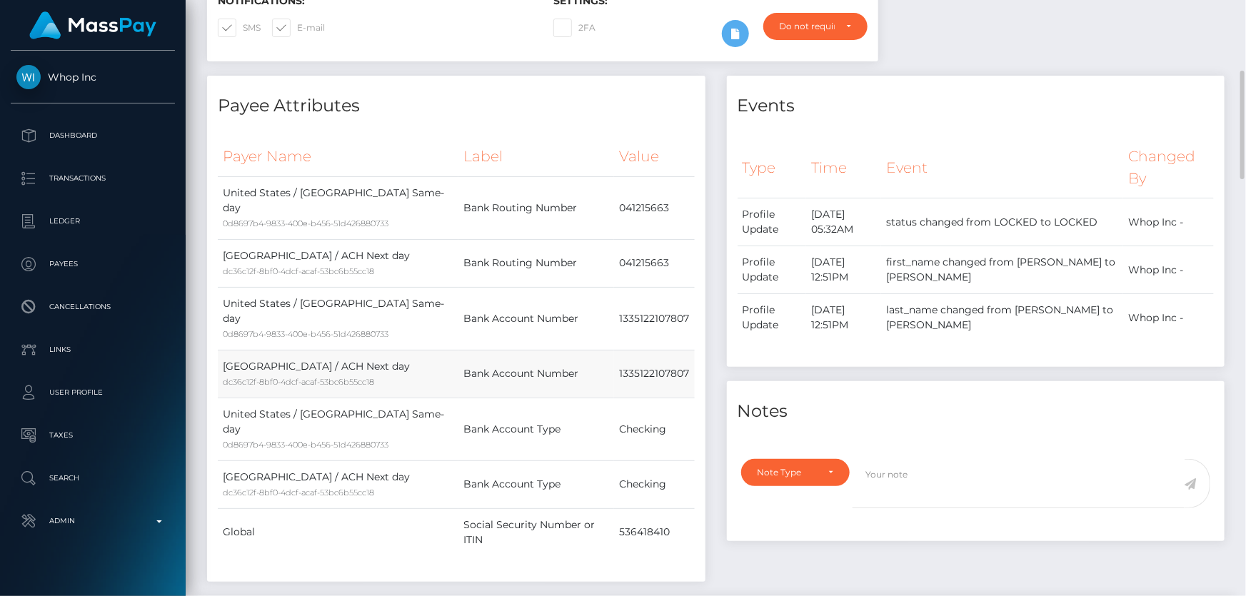
scroll to position [649, 0]
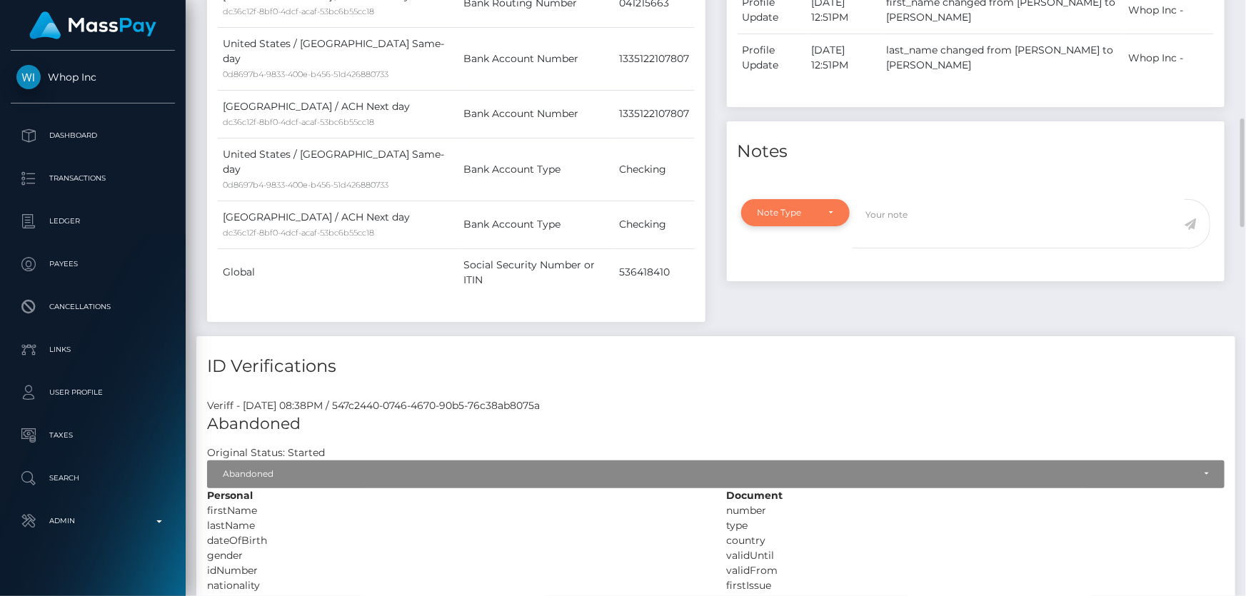
click at [787, 213] on div "Note Type" at bounding box center [787, 212] width 60 height 11
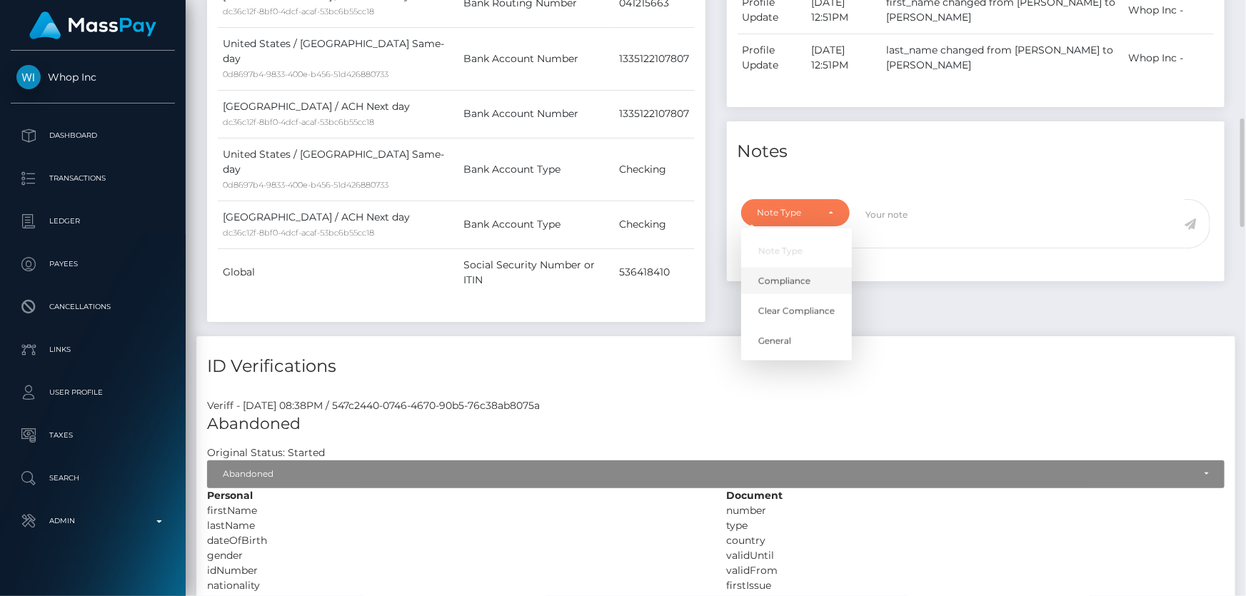
scroll to position [171, 324]
click at [800, 312] on span "Clear Compliance" at bounding box center [796, 311] width 76 height 13
select select "CLEAR_COMPLIANCE"
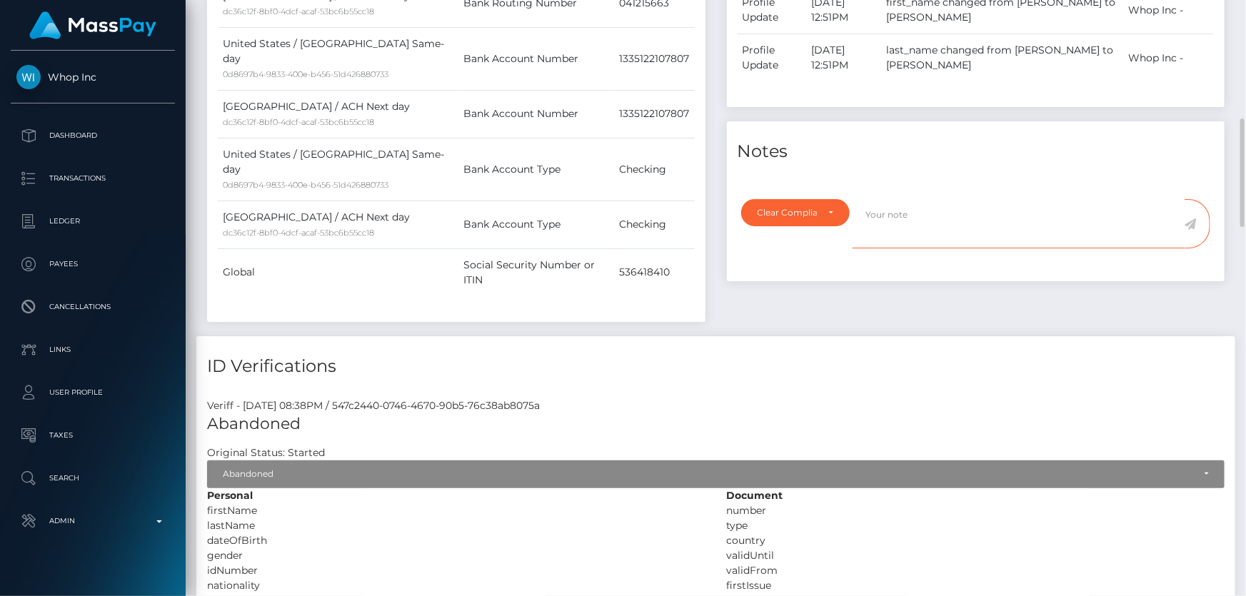
paste textarea "The hit refers to a person with a different Last Name ( Ayala ), resident in a …"
type textarea "The hit refers to a person with a different Last Name ( [PERSON_NAME] ), reside…"
click at [1190, 221] on icon at bounding box center [1190, 223] width 12 height 11
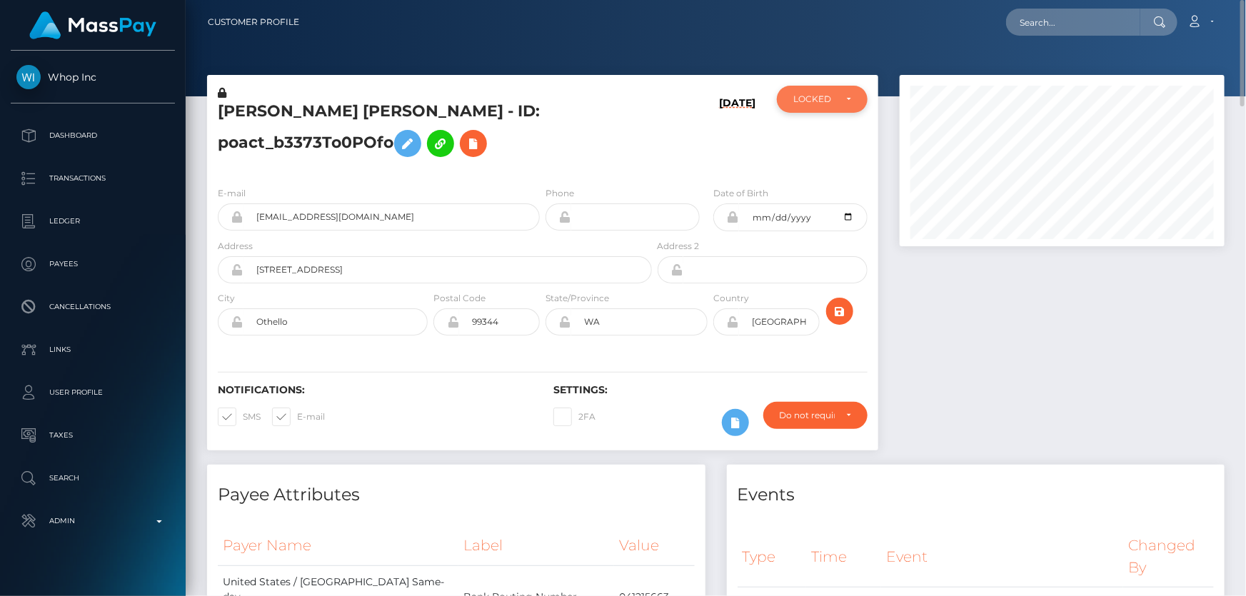
click at [843, 97] on div "LOCKED" at bounding box center [822, 99] width 58 height 11
click at [823, 135] on span "ACTIVE" at bounding box center [810, 137] width 32 height 13
select select "ACTIVE"
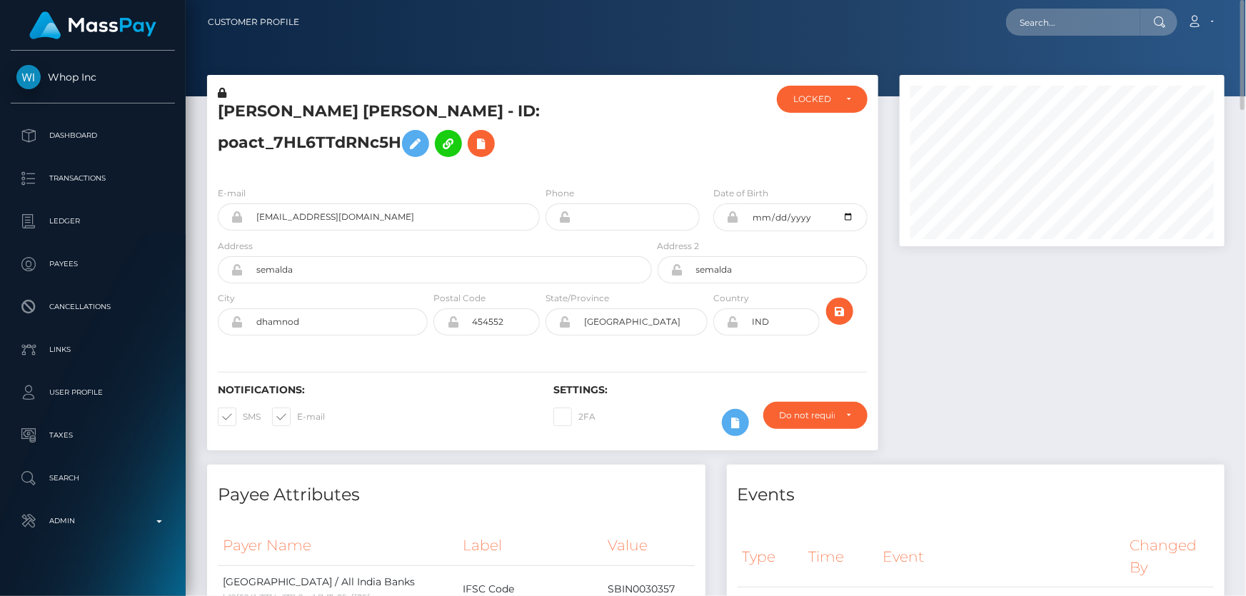
click at [222, 93] on icon at bounding box center [222, 93] width 9 height 10
click at [415, 140] on icon at bounding box center [415, 144] width 17 height 18
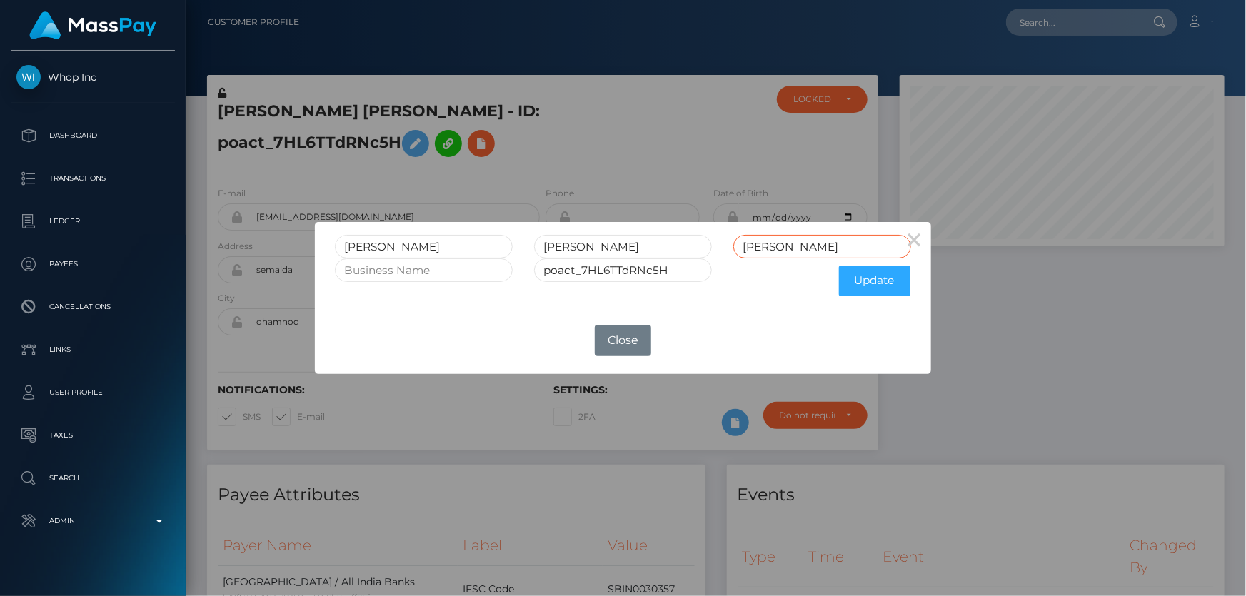
drag, startPoint x: 808, startPoint y: 253, endPoint x: 668, endPoint y: 270, distance: 141.7
click at [671, 268] on form "PRINKESH KUSHWAH kushwah poact_7HL6TTdRNc5H Update" at bounding box center [622, 269] width 575 height 69
drag, startPoint x: 596, startPoint y: 243, endPoint x: 541, endPoint y: 243, distance: 55.0
click at [541, 243] on input "KUSHWAH" at bounding box center [623, 247] width 178 height 24
paste input "KUSHWAH"
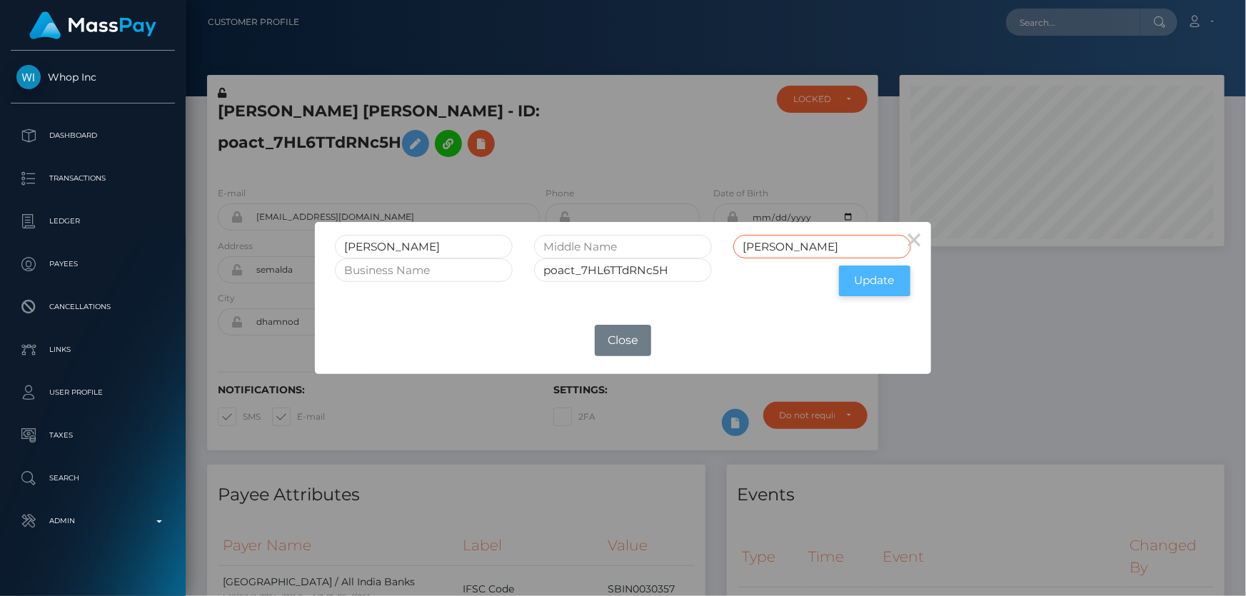
type input "KUSHWAH"
click at [862, 281] on button "Update" at bounding box center [874, 281] width 71 height 31
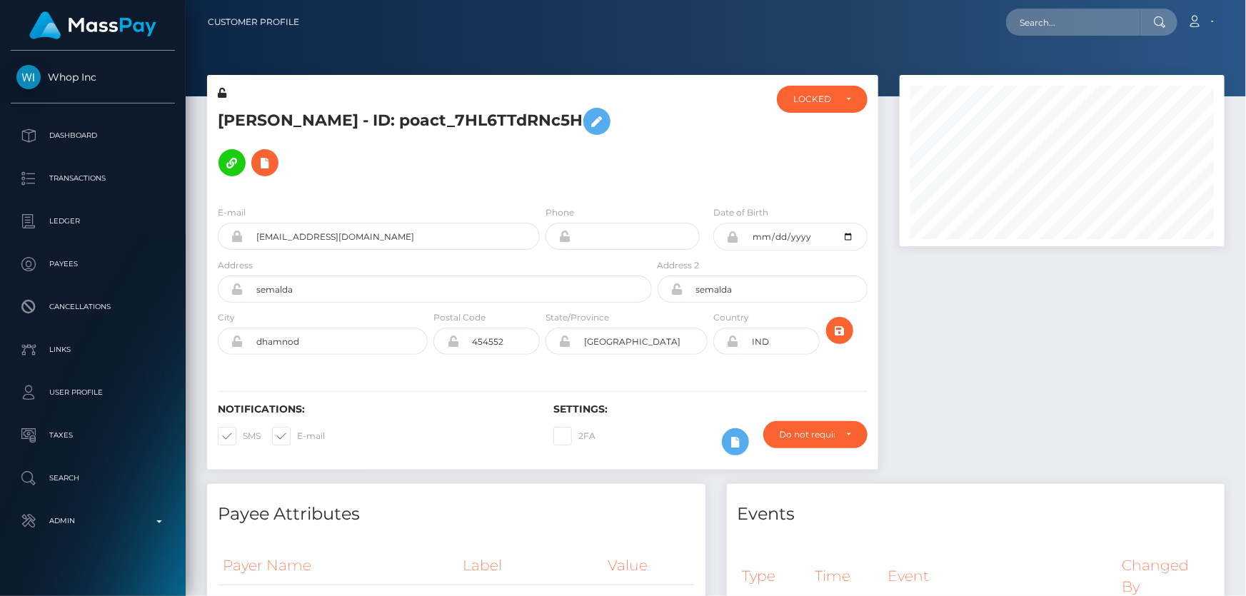
scroll to position [171, 324]
click at [223, 92] on icon at bounding box center [222, 93] width 9 height 10
click at [430, 157] on h5 "[PERSON_NAME] - ID: poact_7HL6TTdRNc5H" at bounding box center [431, 142] width 426 height 83
click at [826, 111] on div "LOCKED" at bounding box center [822, 99] width 91 height 27
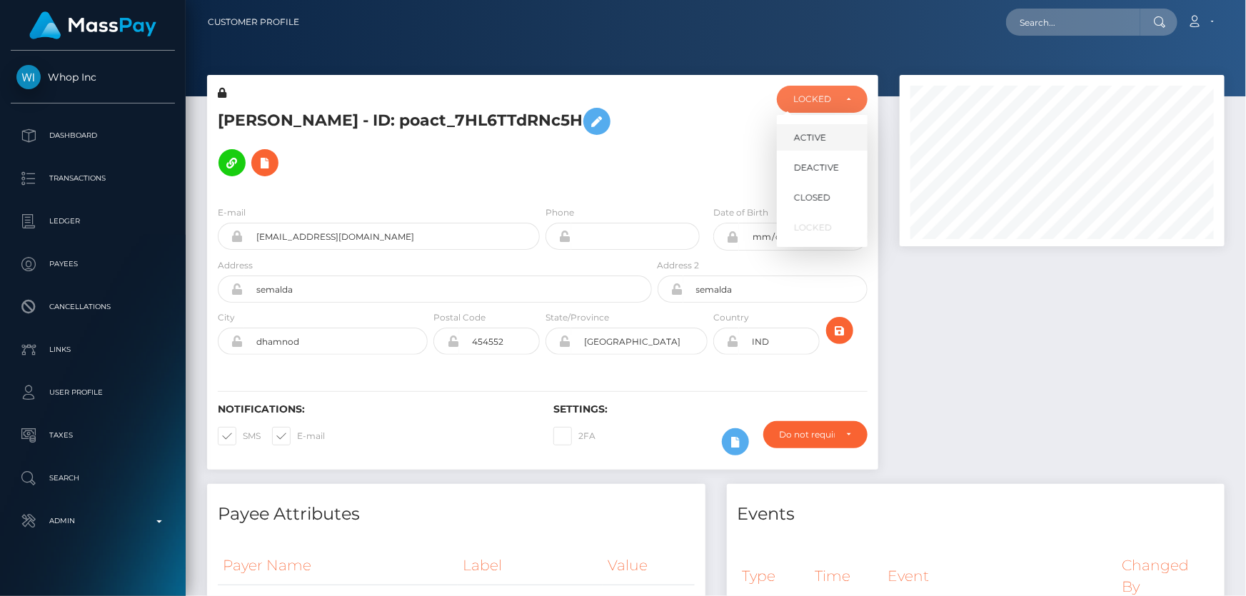
click at [825, 134] on span "ACTIVE" at bounding box center [810, 137] width 32 height 13
select select "ACTIVE"
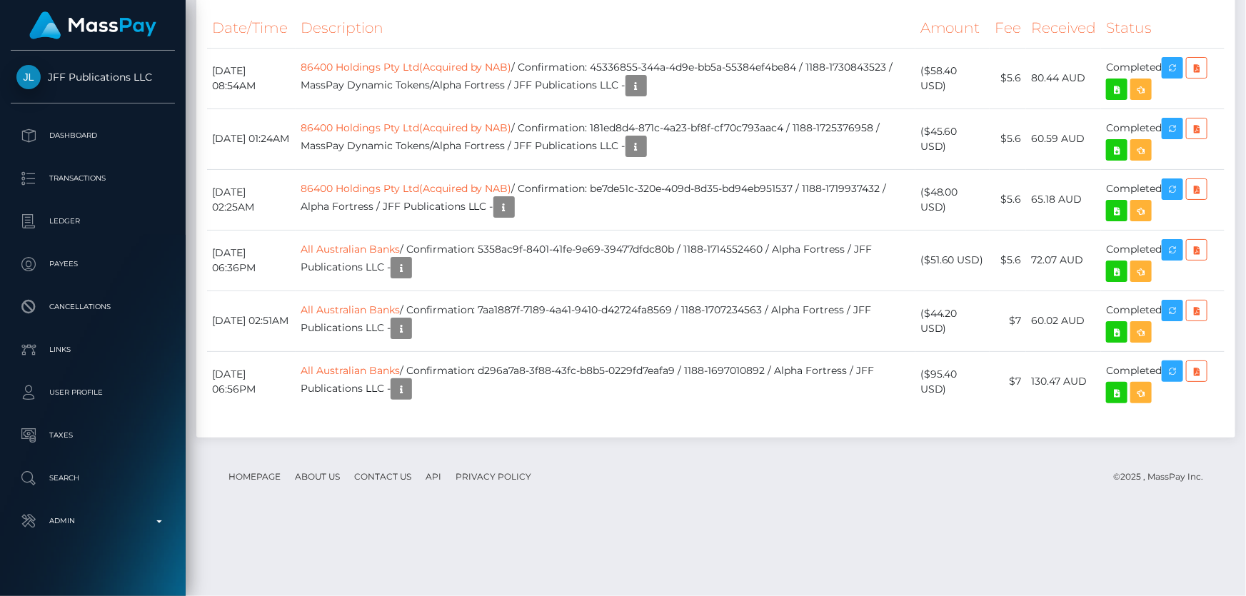
scroll to position [2596, 0]
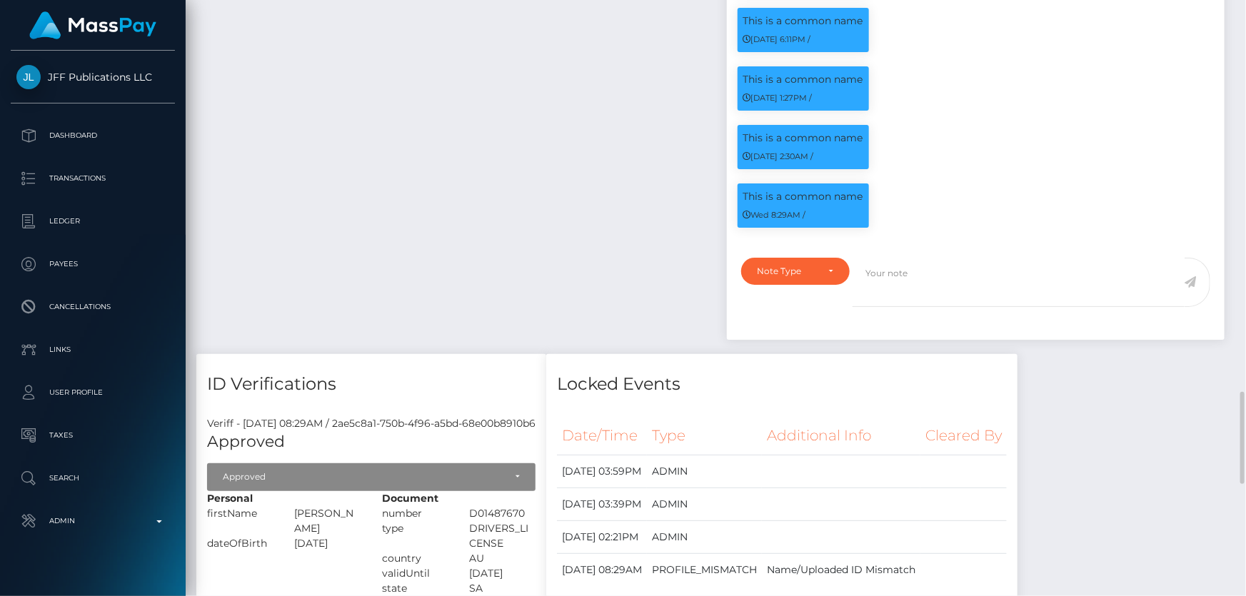
scroll to position [1817, 0]
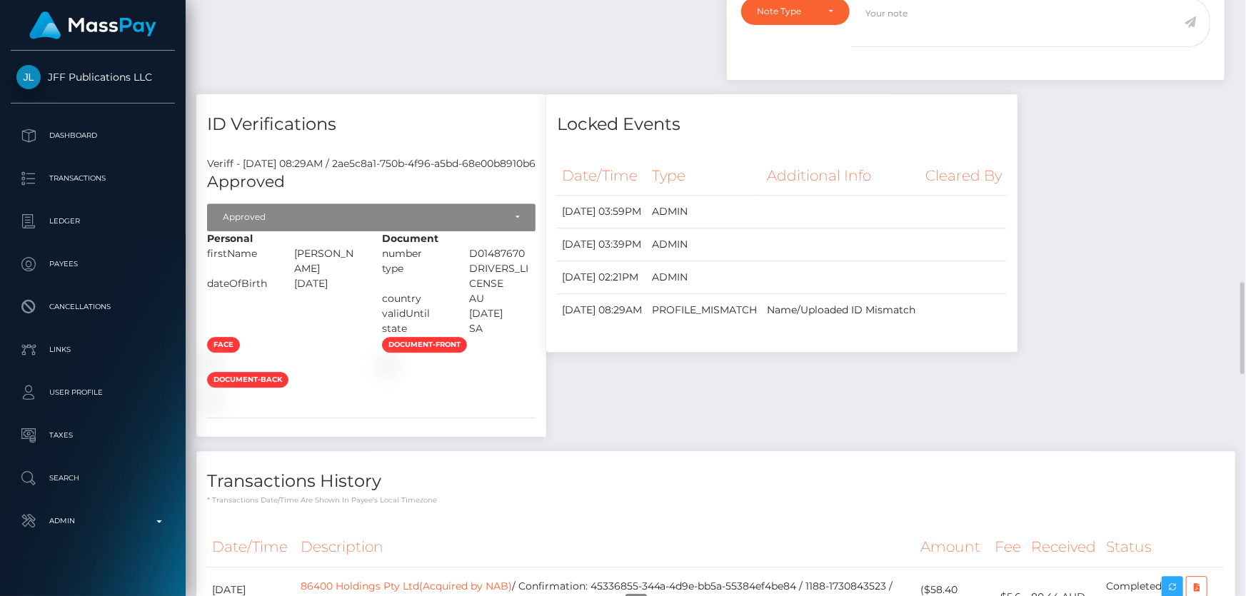
drag, startPoint x: 466, startPoint y: 251, endPoint x: 388, endPoint y: 251, distance: 78.5
click at [372, 251] on div "ROBERT RYAN" at bounding box center [328, 261] width 88 height 30
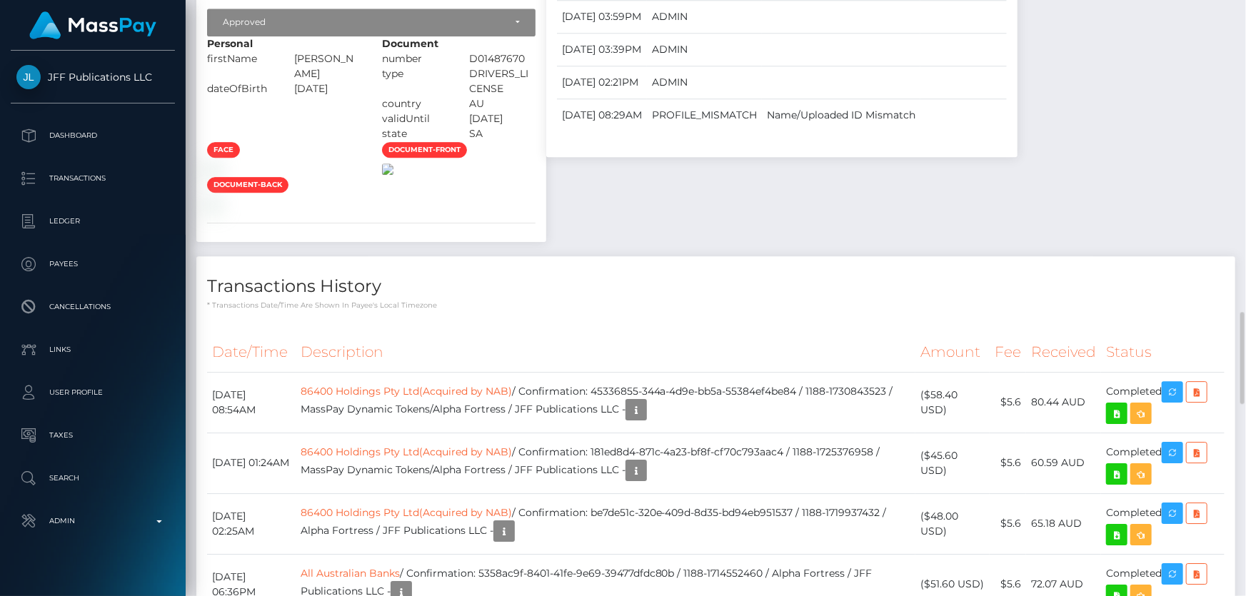
click at [393, 175] on img at bounding box center [387, 168] width 11 height 11
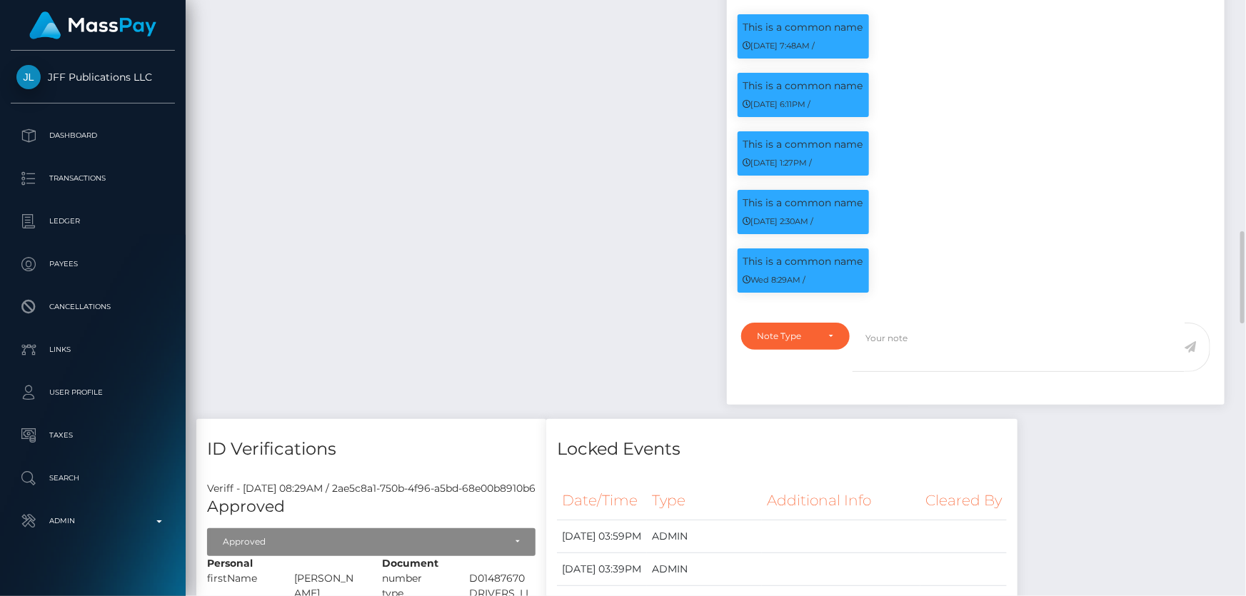
scroll to position [1752, 0]
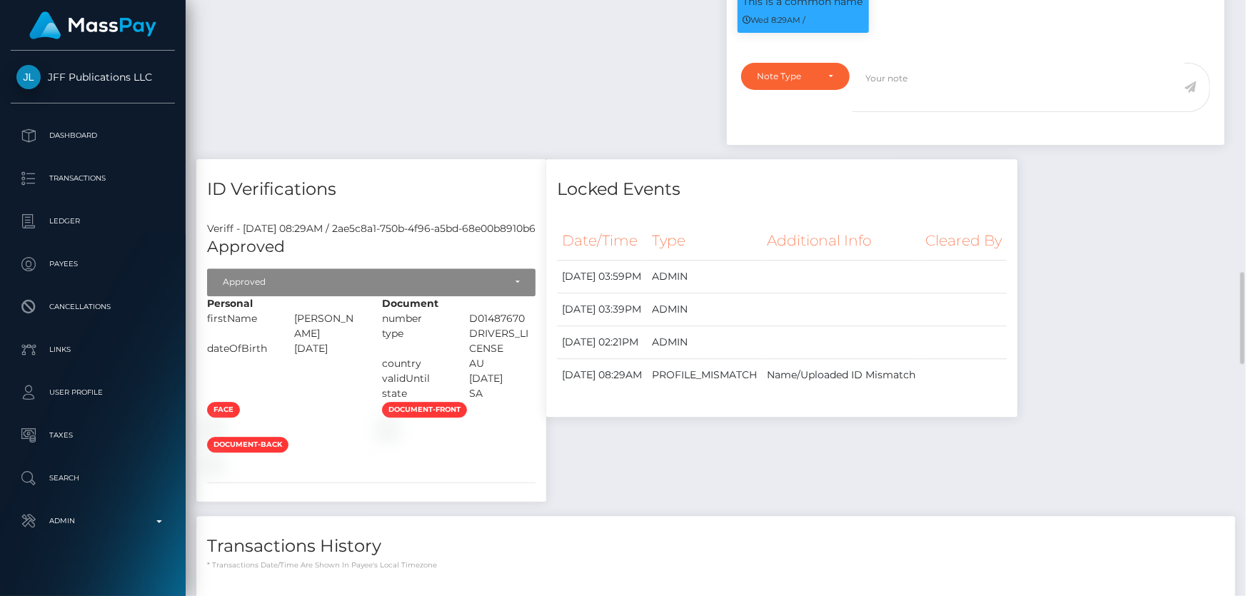
click at [371, 357] on div "Personal firstName ROBERT RYAN" at bounding box center [283, 348] width 175 height 105
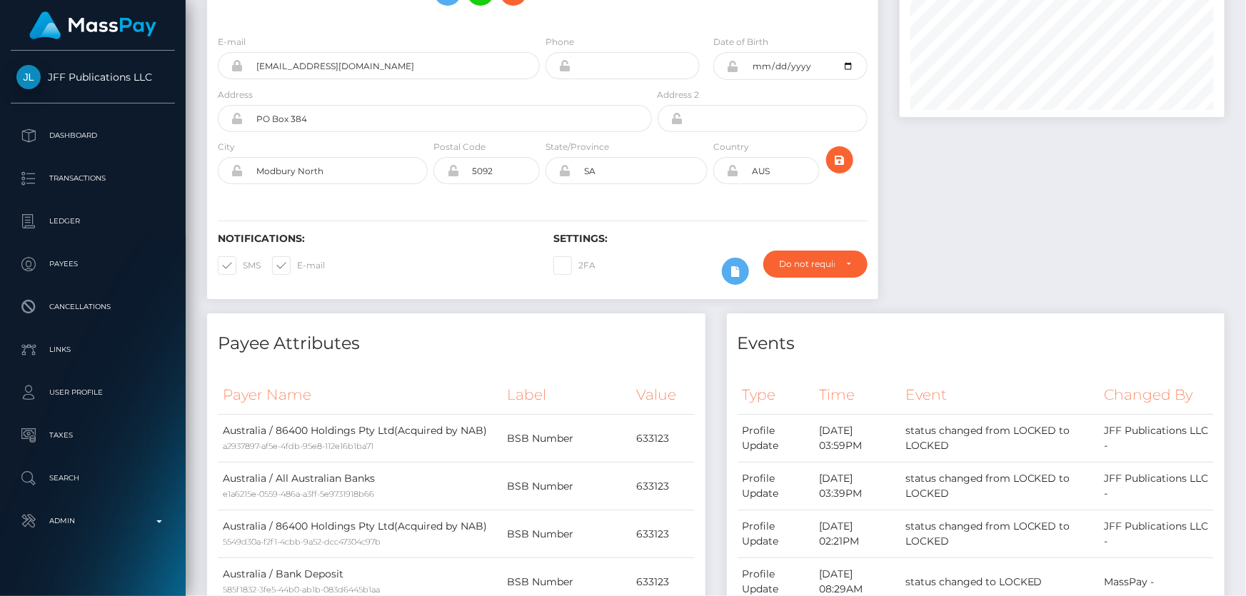
scroll to position [0, 0]
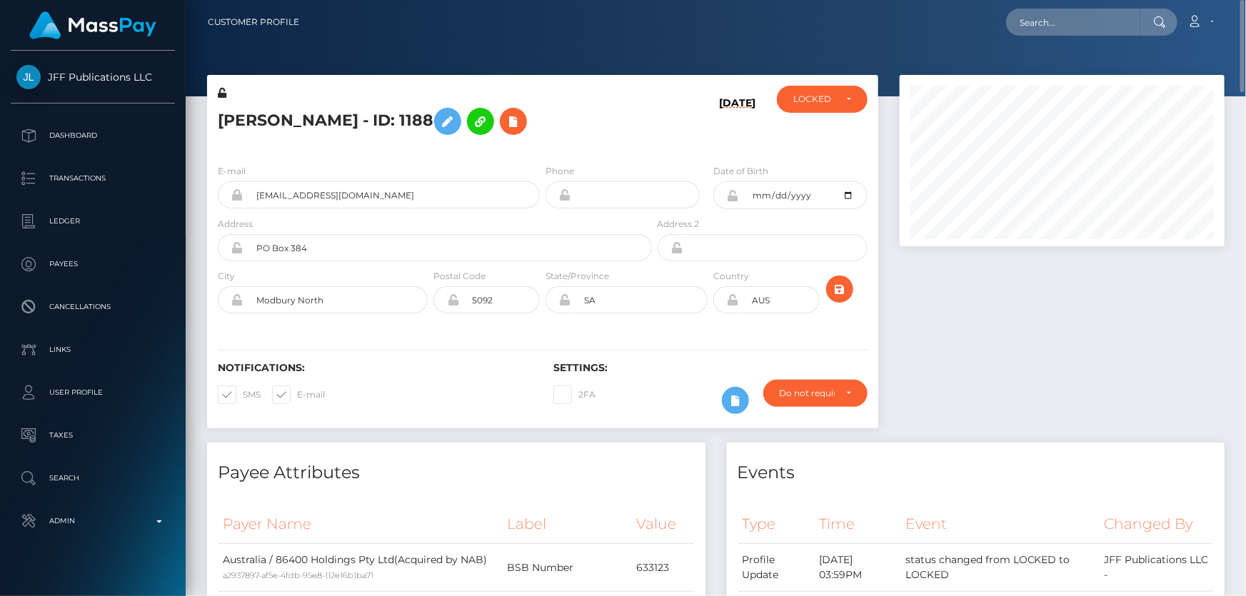
click at [318, 148] on div "Vaughn Ryan - ID: 1188" at bounding box center [431, 119] width 448 height 67
click at [439, 116] on icon at bounding box center [447, 122] width 17 height 18
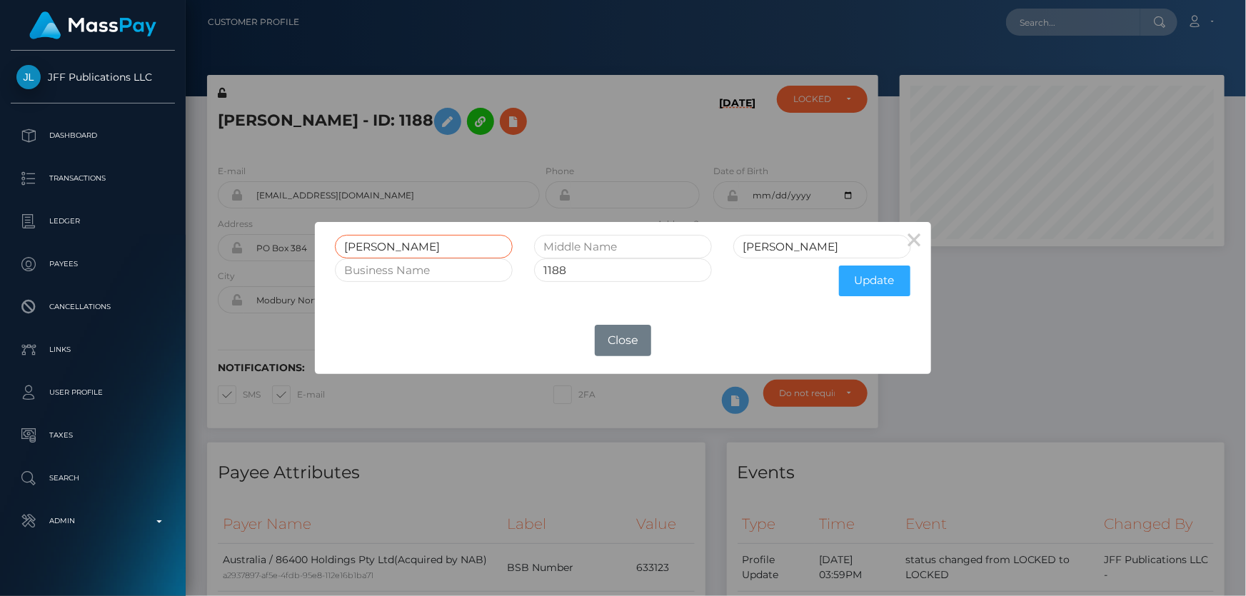
drag, startPoint x: 398, startPoint y: 243, endPoint x: 325, endPoint y: 243, distance: 72.8
click at [325, 243] on div "Vaughn" at bounding box center [423, 247] width 199 height 24
paste input "Vaughn"
type input "Vaughn"
drag, startPoint x: 370, startPoint y: 233, endPoint x: 384, endPoint y: 248, distance: 20.2
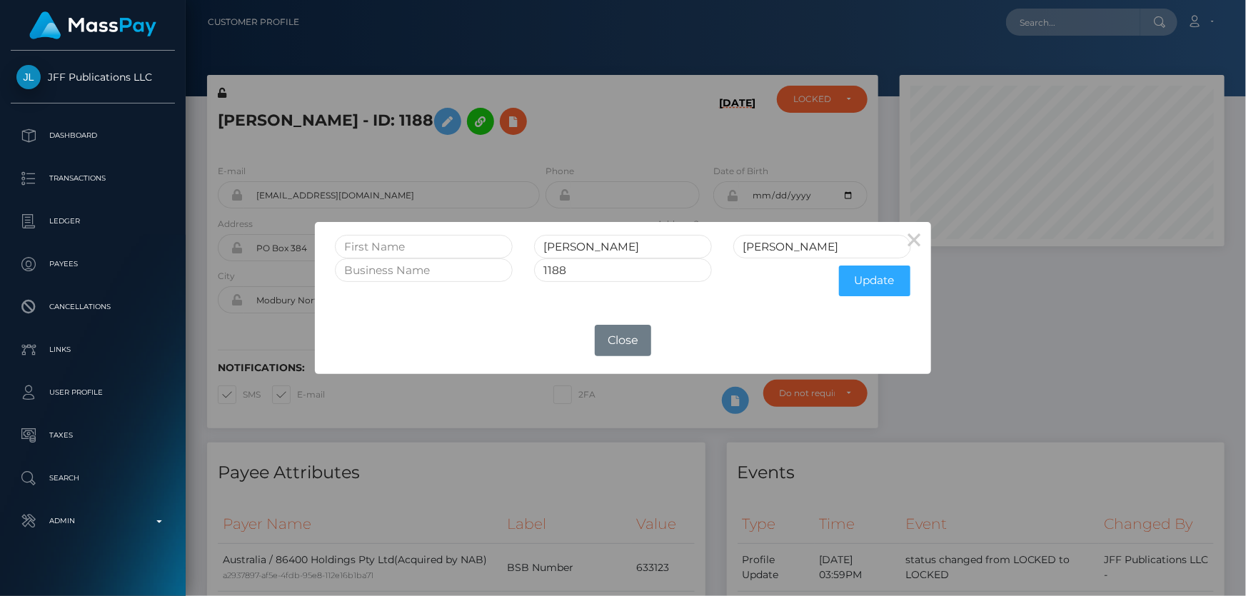
click at [370, 233] on div "Vaughn Ryan 1188 Update" at bounding box center [623, 264] width 617 height 85
click at [386, 248] on input "text" at bounding box center [424, 247] width 178 height 24
type input "Robert"
click at [871, 282] on button "Update" at bounding box center [874, 281] width 71 height 31
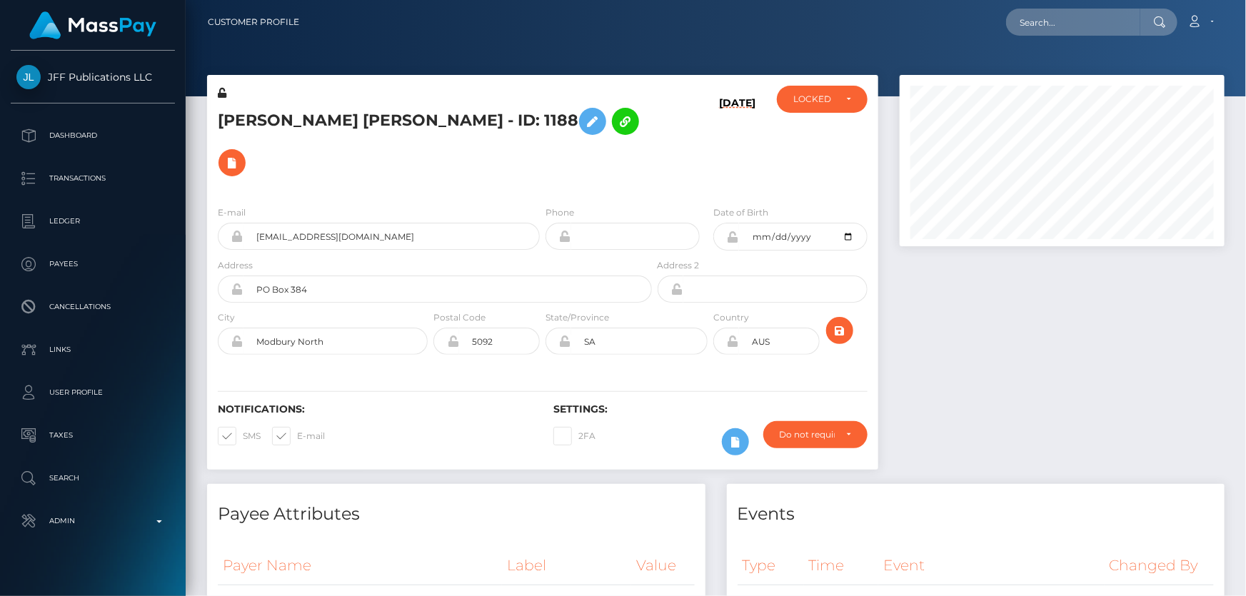
scroll to position [171, 324]
click at [222, 91] on icon at bounding box center [222, 93] width 9 height 10
click at [735, 231] on icon at bounding box center [733, 236] width 12 height 11
click at [732, 336] on icon at bounding box center [733, 341] width 12 height 11
click at [822, 106] on div "LOCKED" at bounding box center [822, 99] width 91 height 27
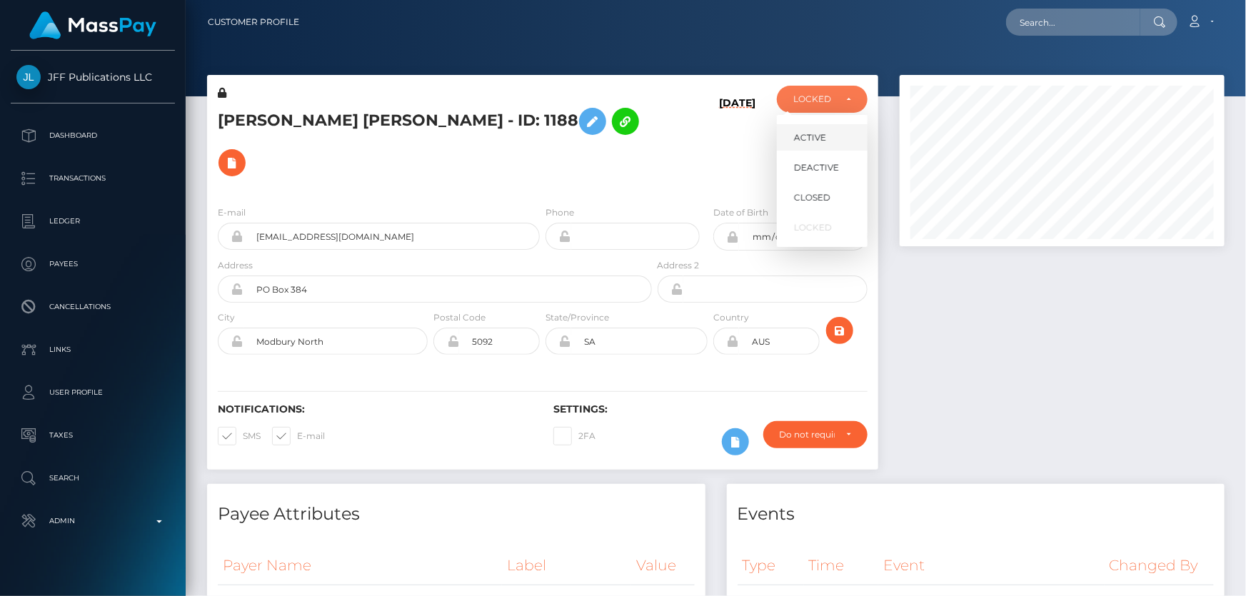
click at [820, 136] on span "ACTIVE" at bounding box center [810, 137] width 32 height 13
select select "ACTIVE"
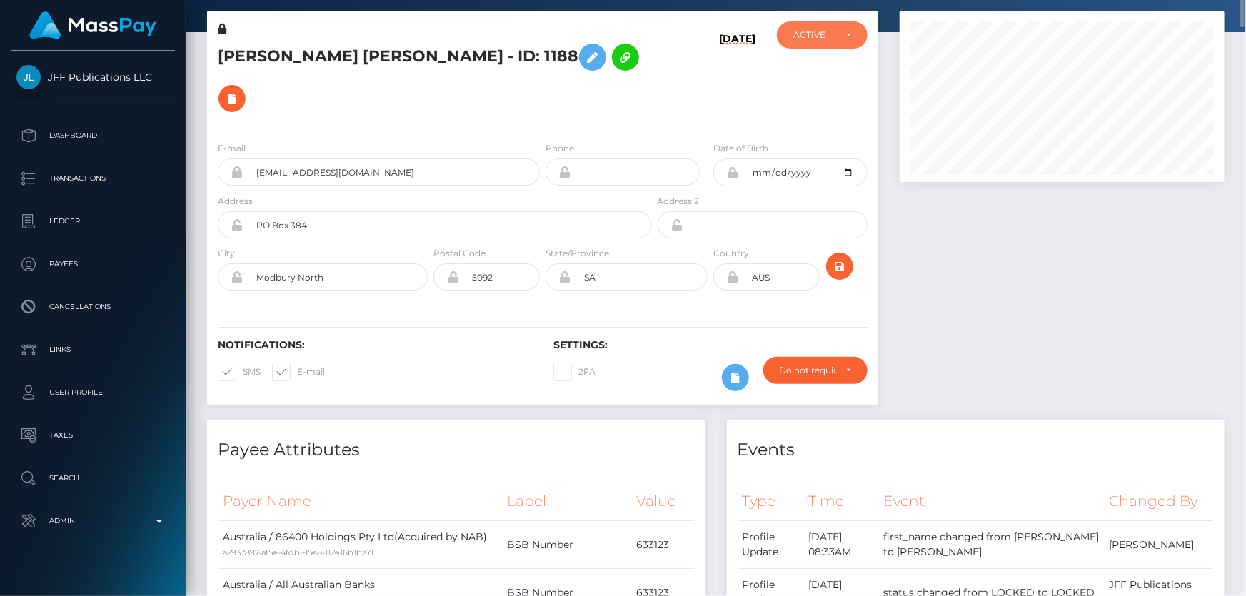
scroll to position [0, 0]
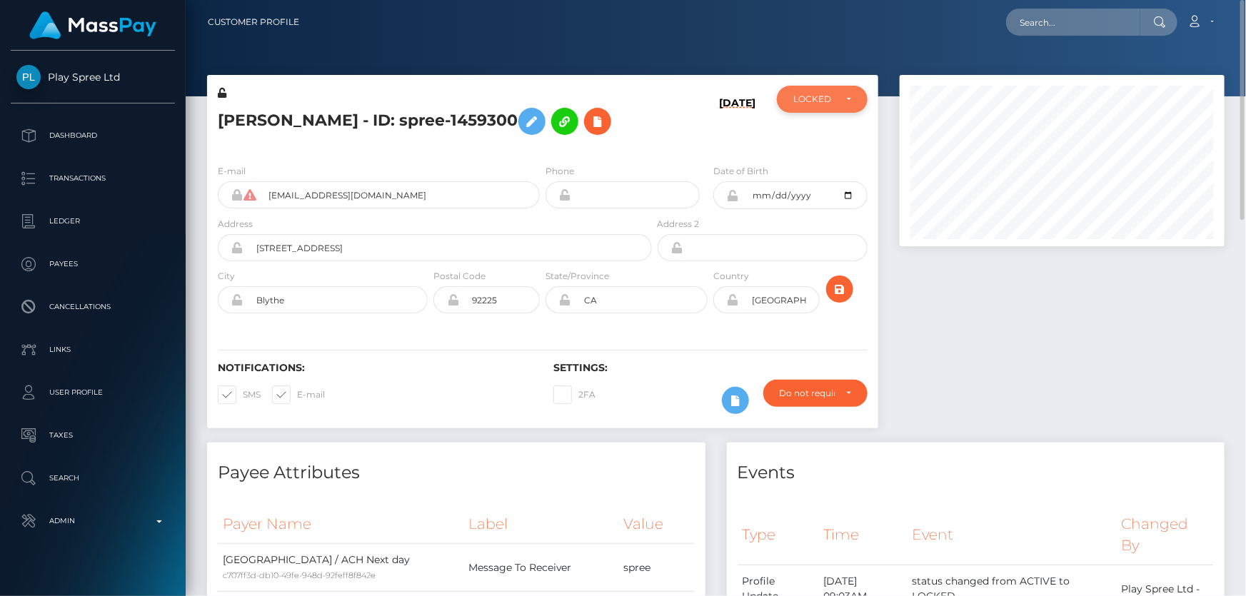
click at [822, 104] on div "LOCKED" at bounding box center [813, 99] width 41 height 11
click at [825, 134] on span "ACTIVE" at bounding box center [810, 137] width 32 height 13
select select "ACTIVE"
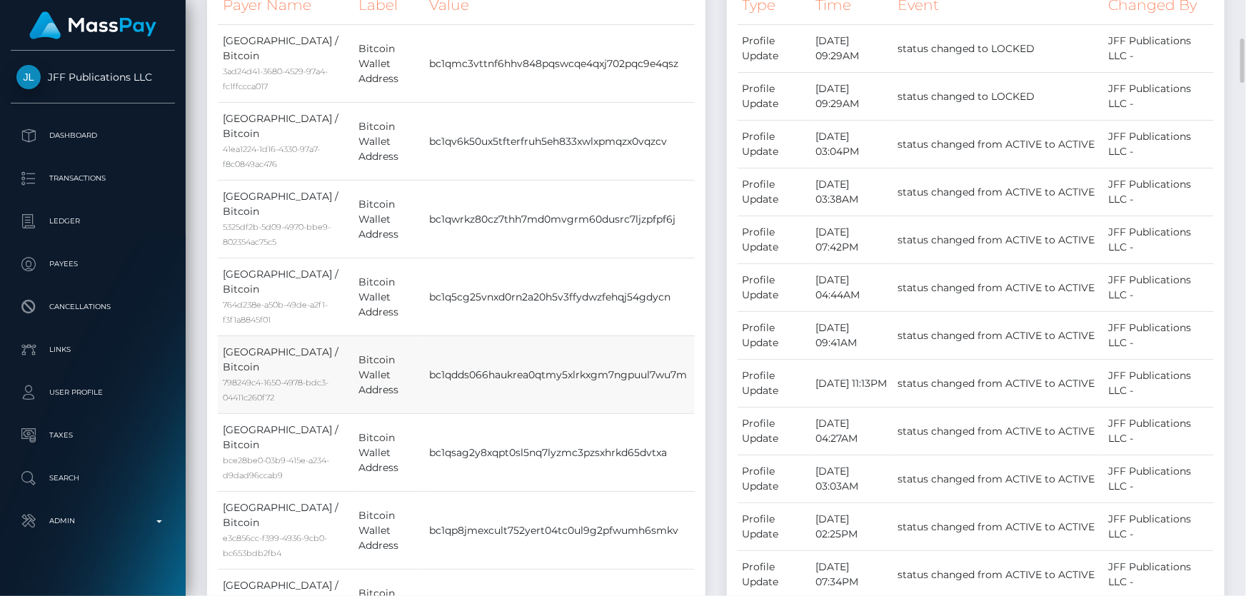
scroll to position [324, 0]
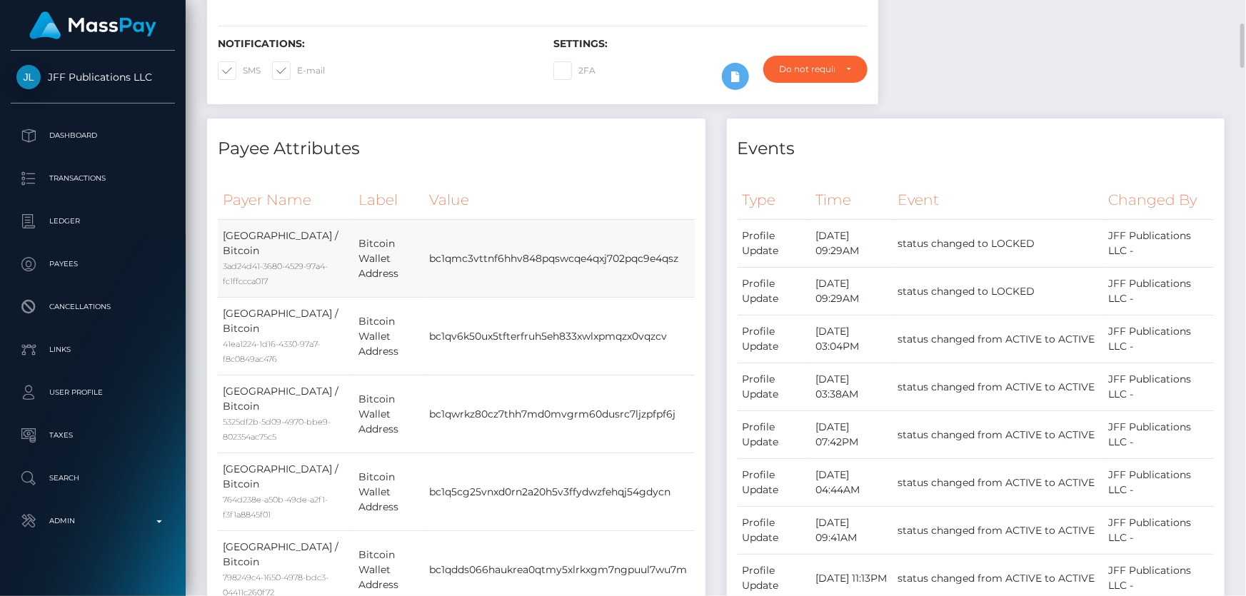
click at [478, 251] on td "bc1qmc3vttnf6hhv848pqswcqe4qxj702pqc9e4qsz" at bounding box center [559, 259] width 270 height 78
copy td "bc1qmc3vttnf6hhv848pqswcqe4qxj702pqc9e4qsz"
click at [445, 313] on td "bc1qv6k50ux5tfterfruh5eh833xwlxpmqzx0vqzcv" at bounding box center [559, 337] width 270 height 78
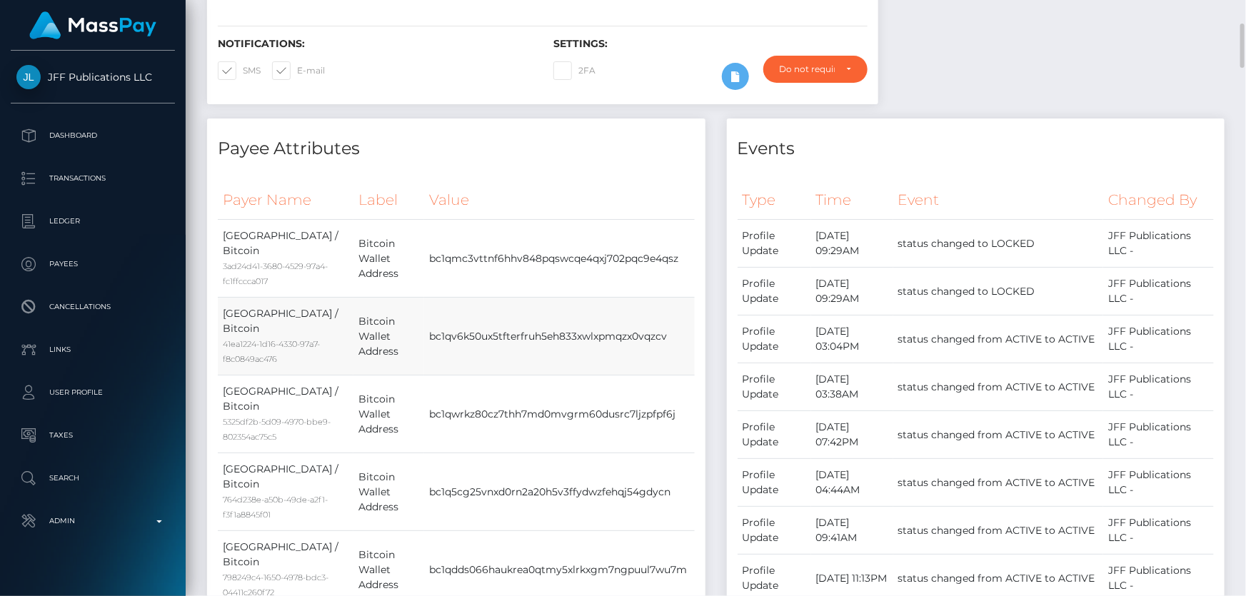
copy td "bc1qv6k50ux5tfterfruh5eh833xwlxpmqzx0vqzcv"
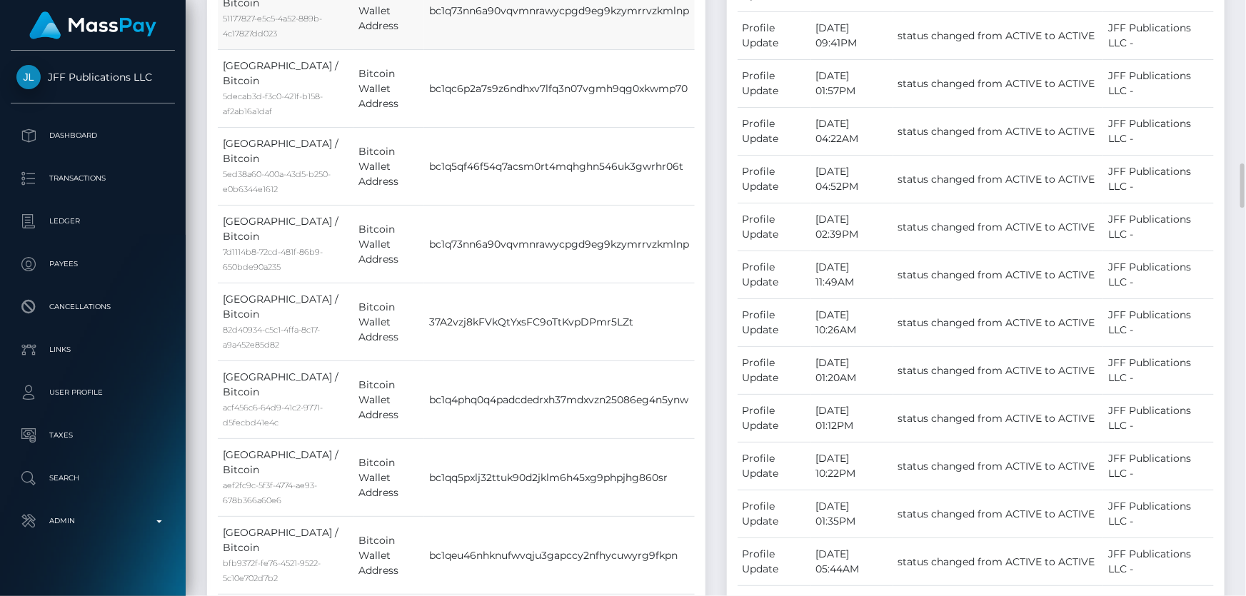
scroll to position [2336, 0]
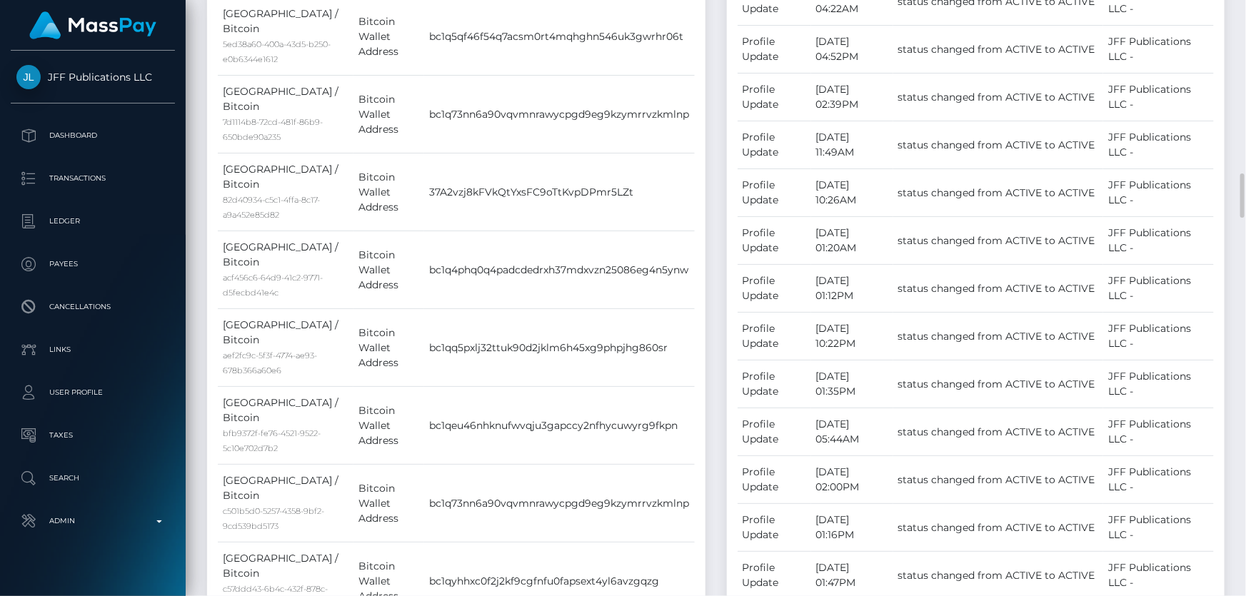
copy td "bc1q9vaf5dzylznaqrlxcuu0l8vyqqylmvq7zgamhe"
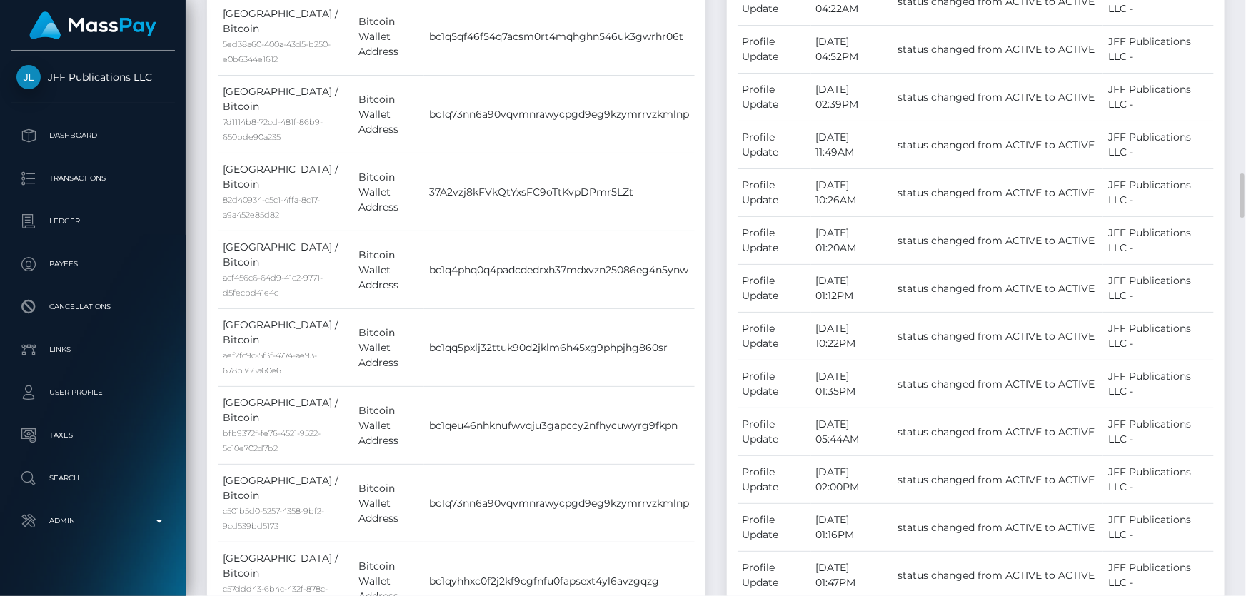
copy td "bc1qq5pxlj32ttuk90d2jklm6h45xg9phpjhg860sr"
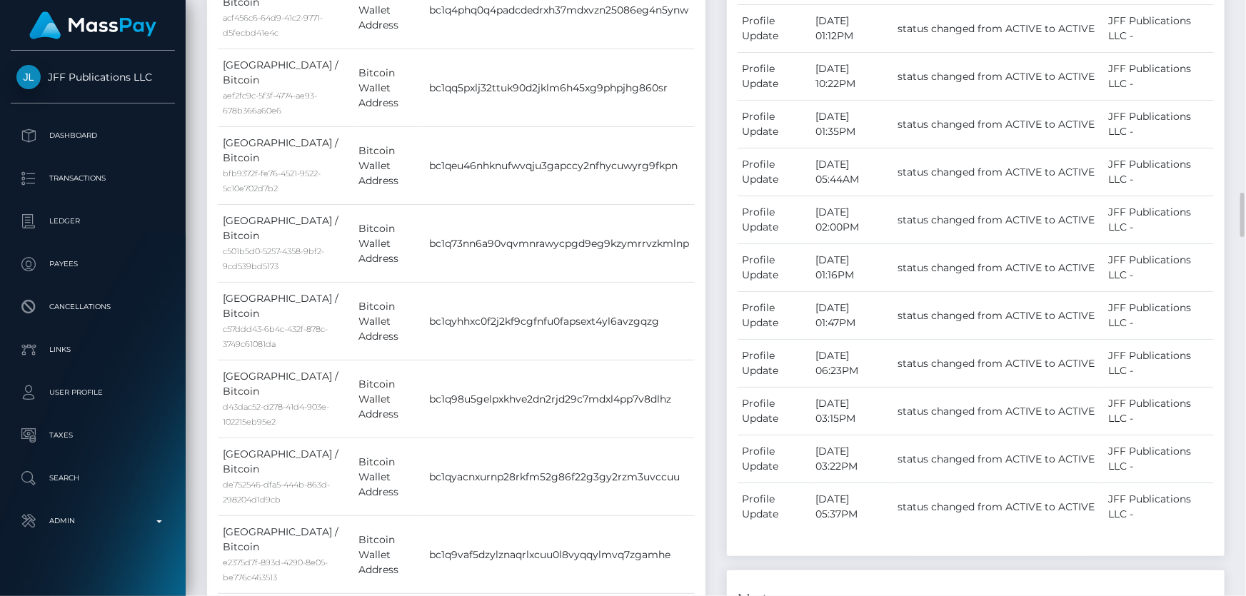
scroll to position [2401, 0]
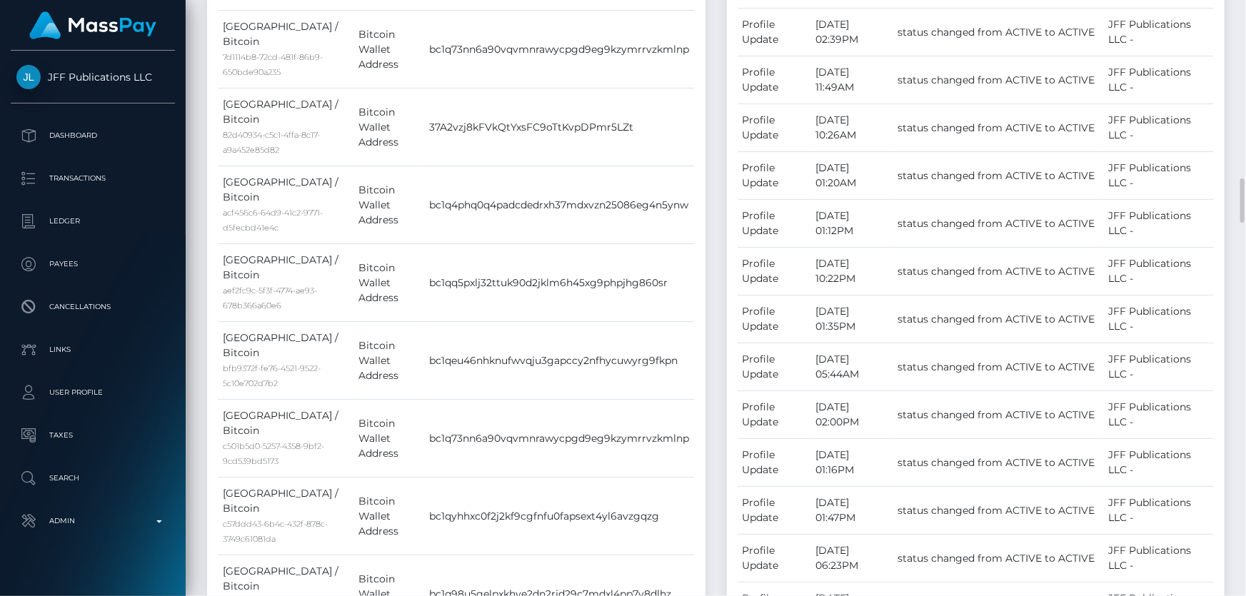
copy td "bc1qz4t2mnc8sqac8wgjgdlqwgk04we37vgpfapa3k"
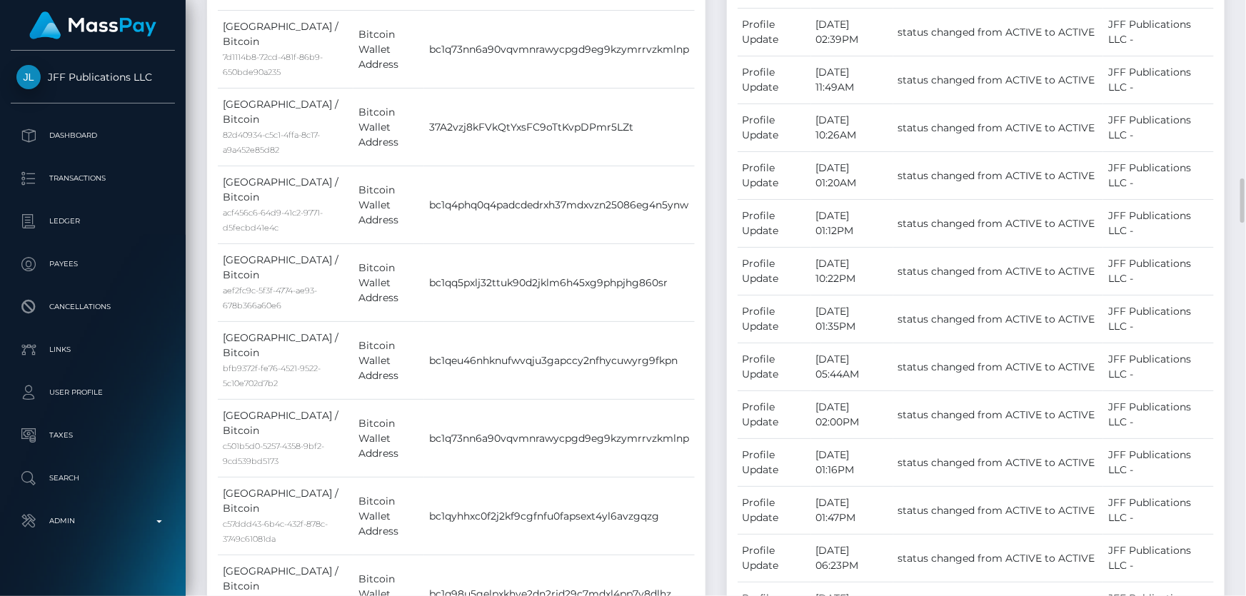
copy td "bc1q9vaf5dzylznaqrlxcuu0l8vyqqylmvq7zgamhe"
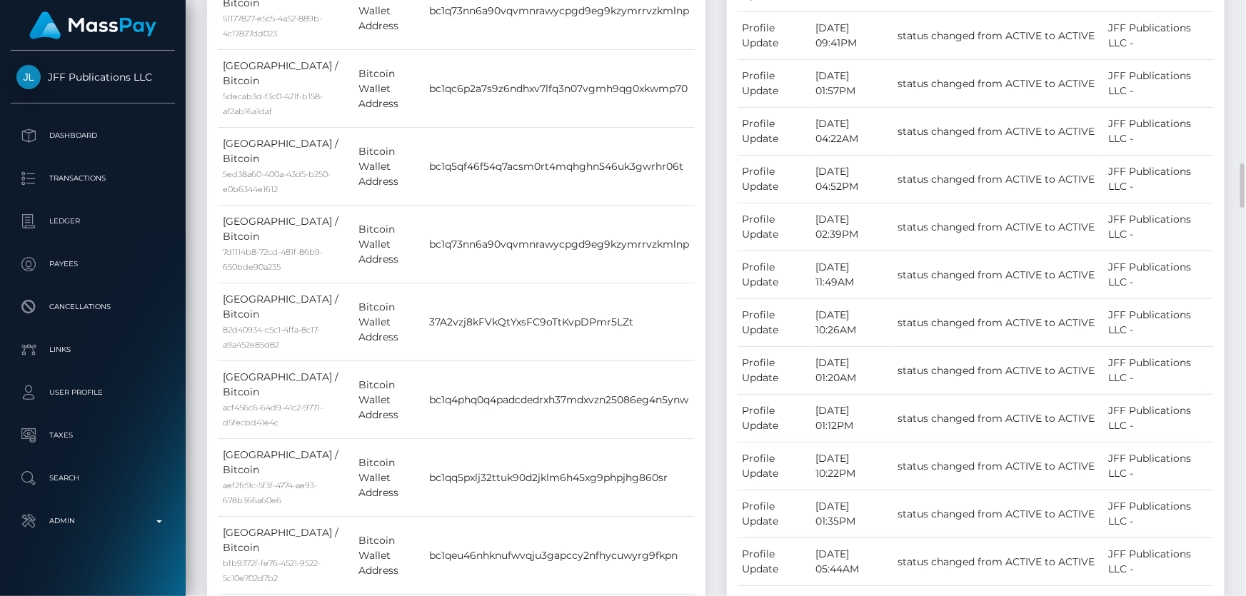
copy td "bc1qyacnxurnp28rkfm52g86f22g3gy2rzm3uvccuu"
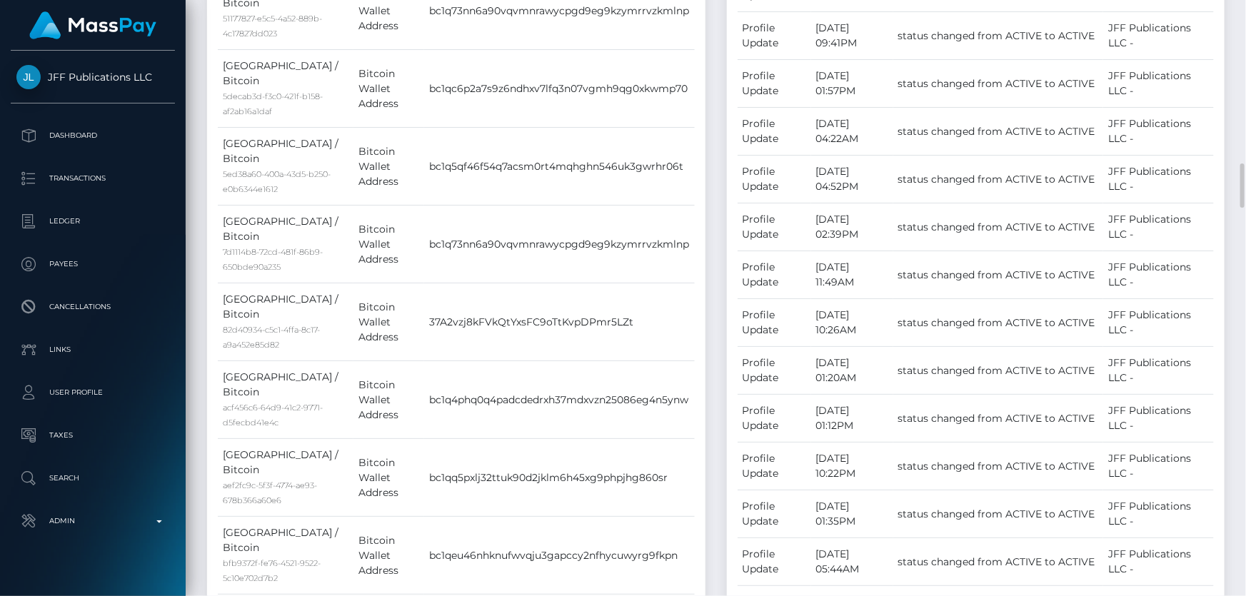
copy td "bc1q98u5gelpxkhve2dn2rjd29c7mdxl4pp7v8dlhz"
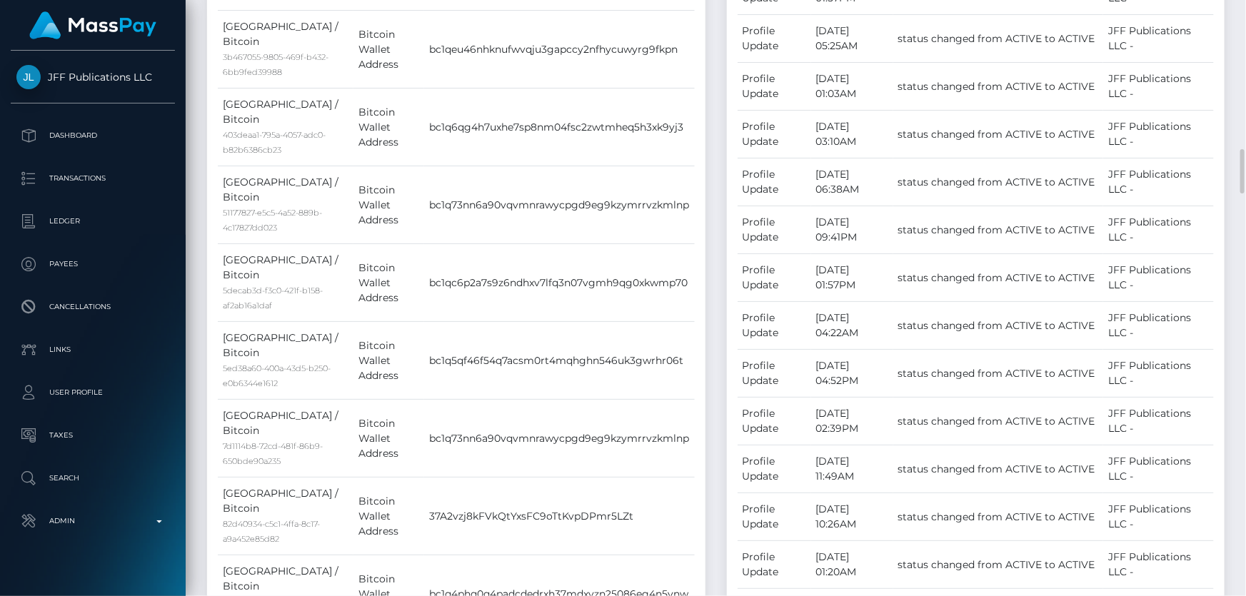
copy td "bc1qyhhxc0f2j2kf9cgfnfu0fapsext4yl6avzgqzg"
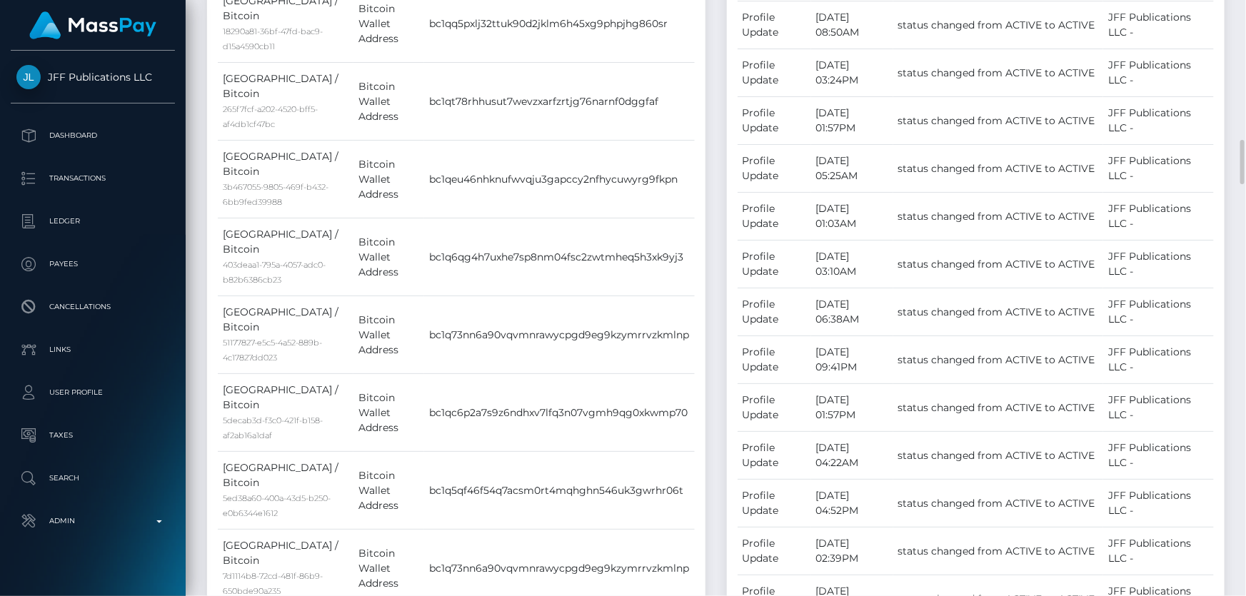
copy td "bc1q73nn6a90vqvmnrawycpgd9eg9kzymrrvzkmlnp"
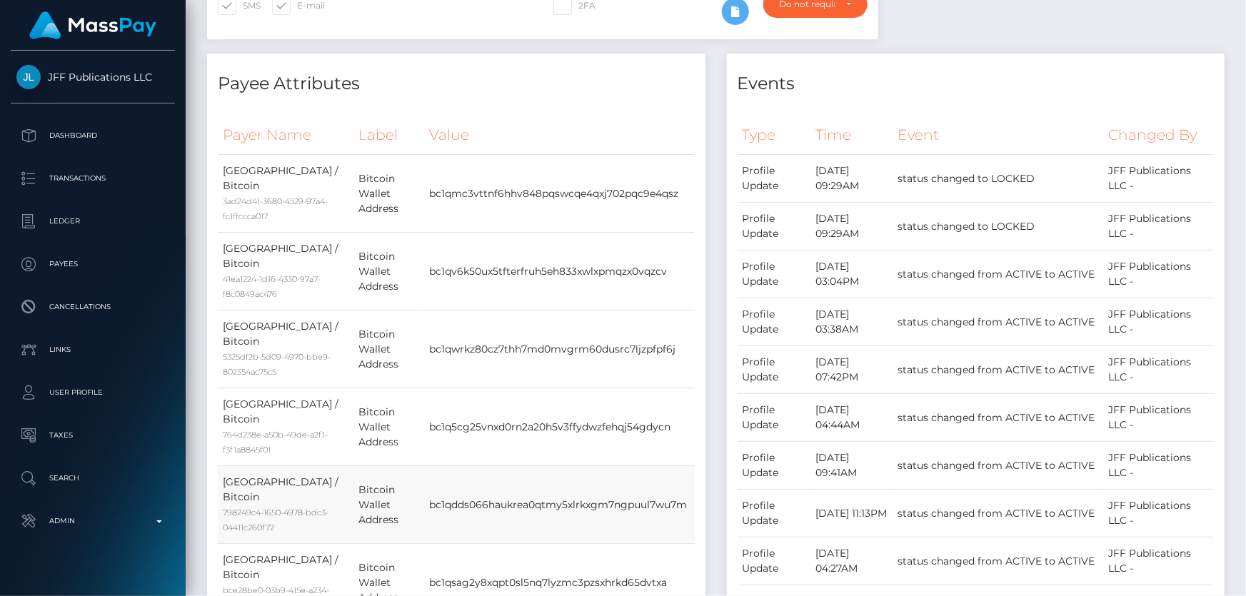
scroll to position [454, 0]
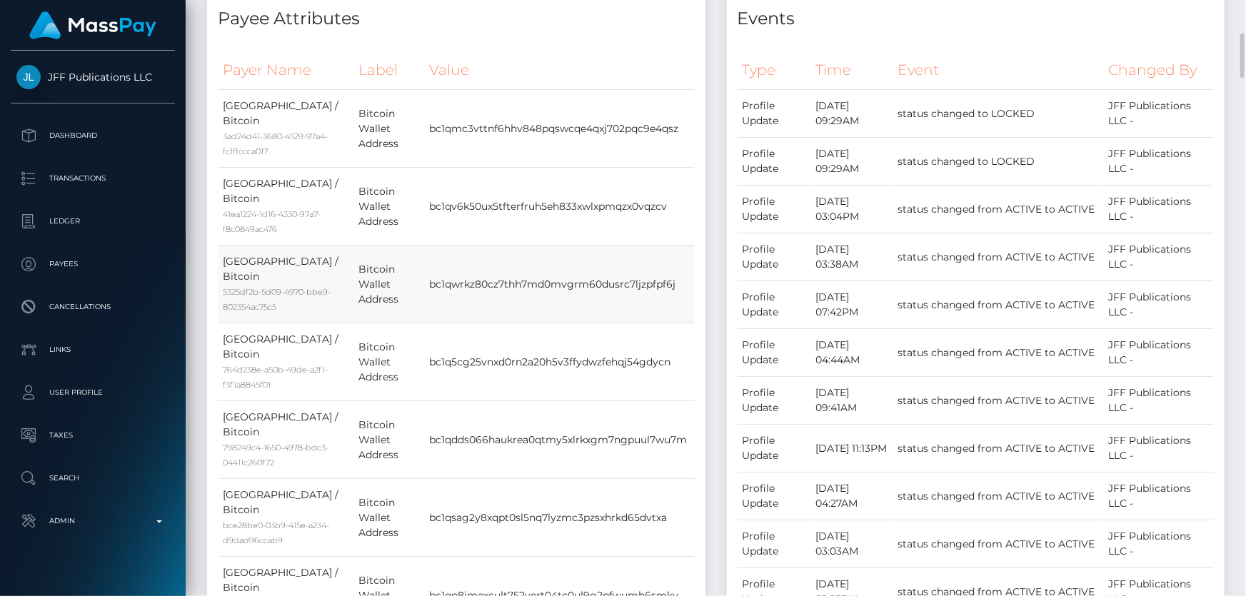
click at [571, 246] on td "bc1qwrkz80cz7thh7md0mvgrm60dusrc7ljzpfpf6j" at bounding box center [559, 285] width 270 height 78
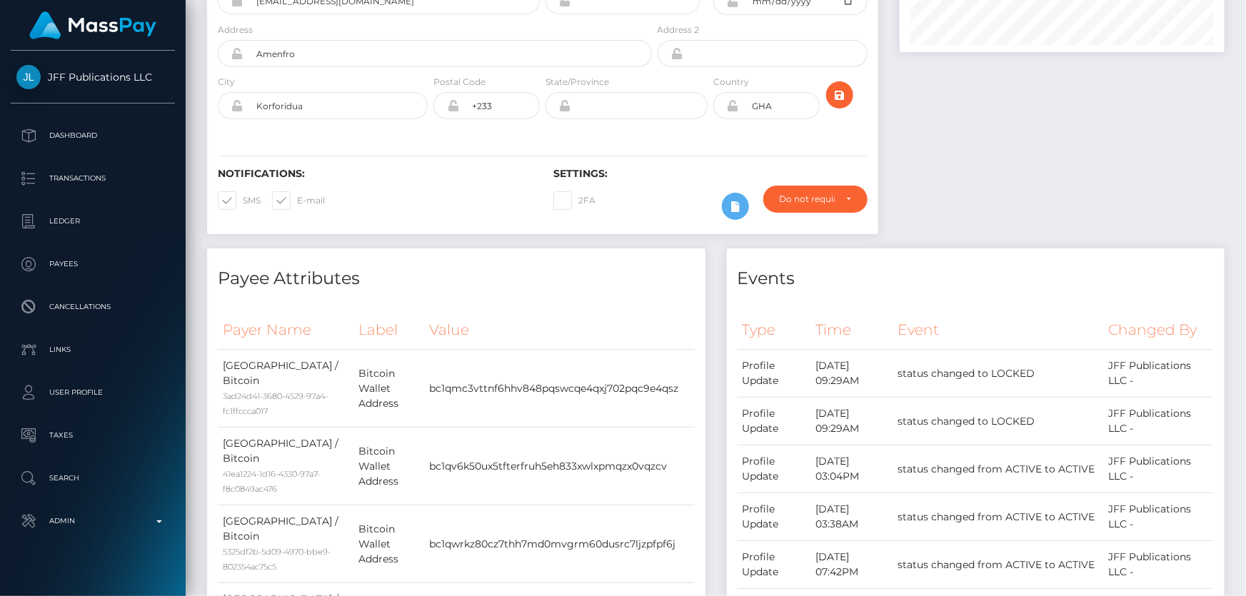
scroll to position [0, 0]
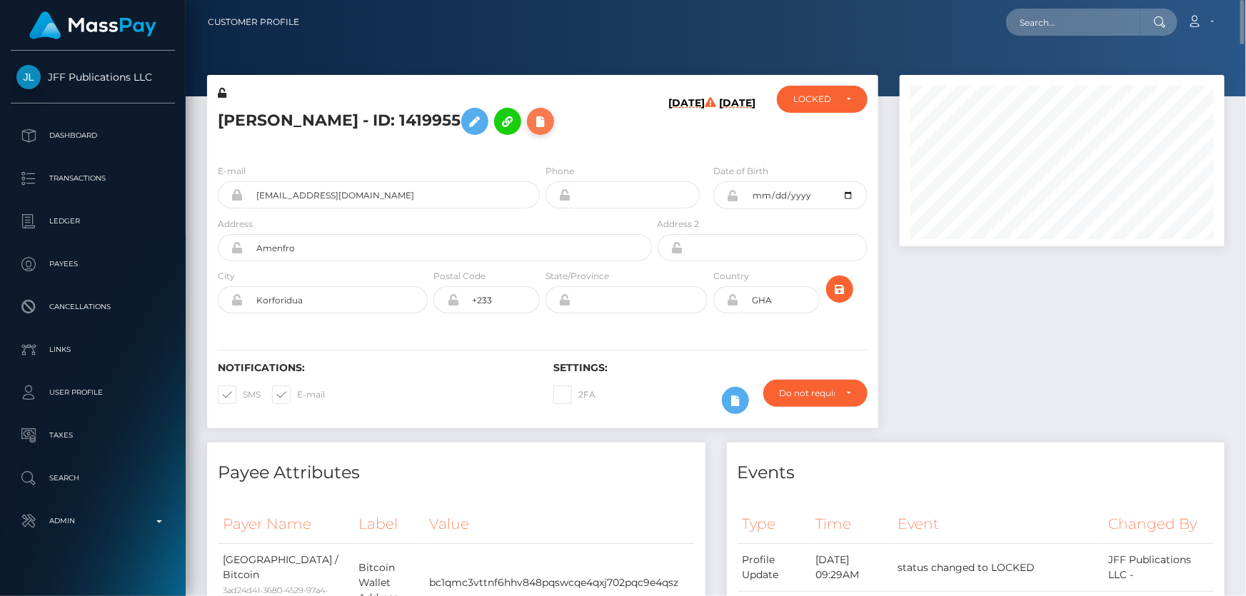
click at [532, 114] on icon at bounding box center [540, 122] width 17 height 18
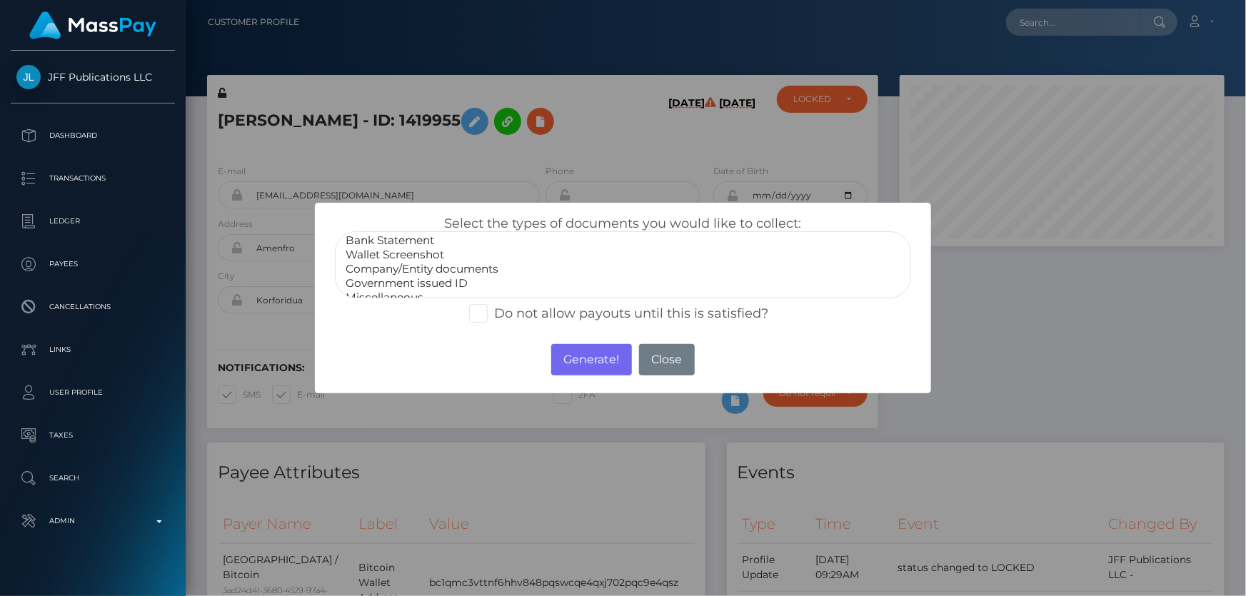
scroll to position [27, 0]
select select "Miscellaneous"
click at [413, 285] on option "Miscellaneous" at bounding box center [622, 288] width 557 height 14
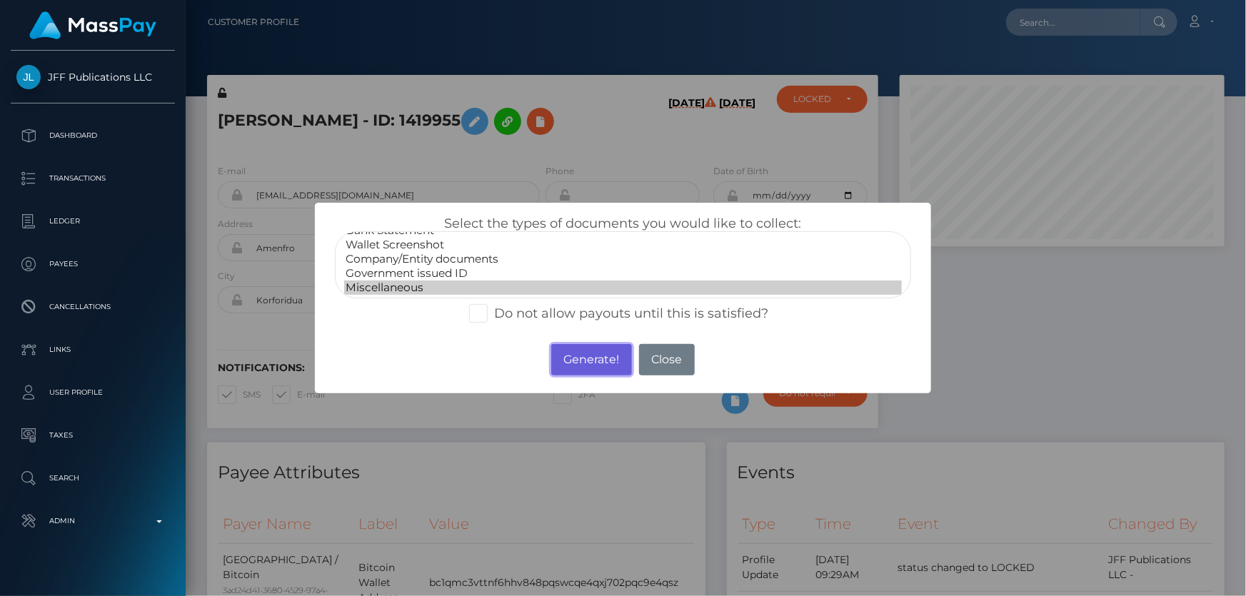
click at [575, 359] on button "Generate!" at bounding box center [591, 359] width 81 height 31
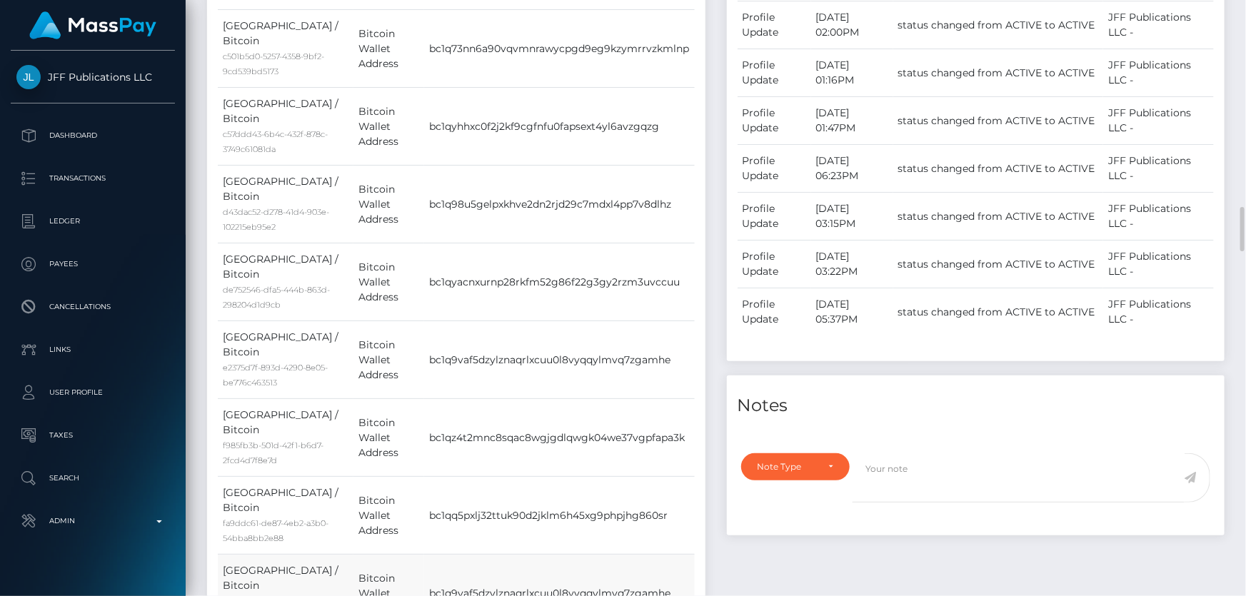
scroll to position [3050, 0]
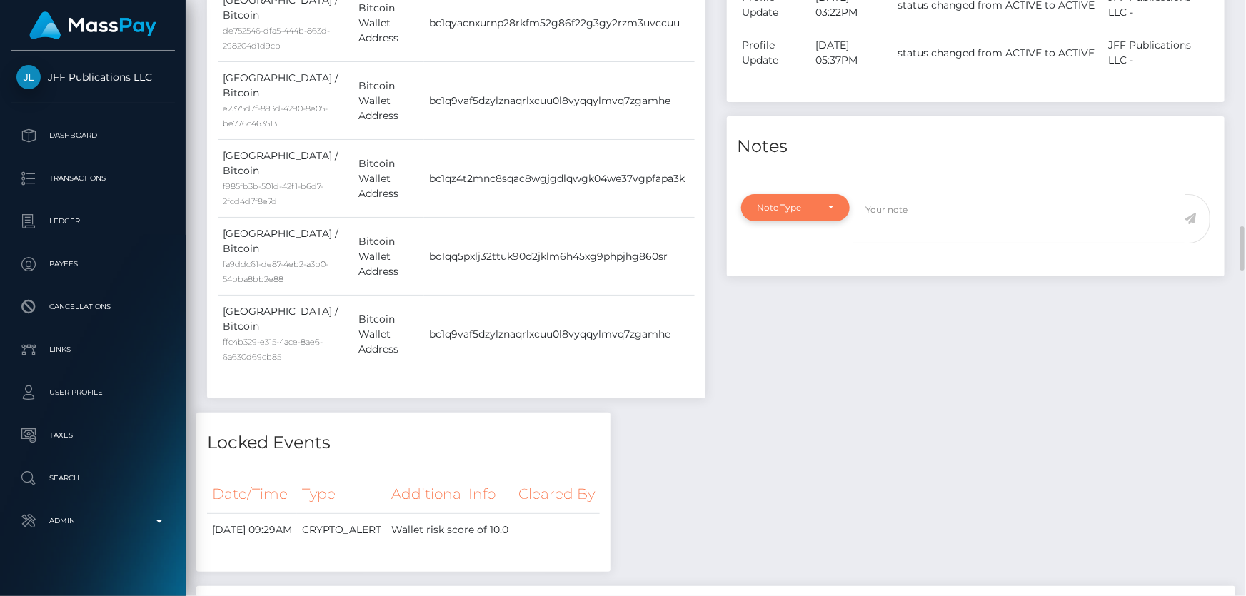
click at [795, 202] on div "Note Type" at bounding box center [787, 207] width 60 height 11
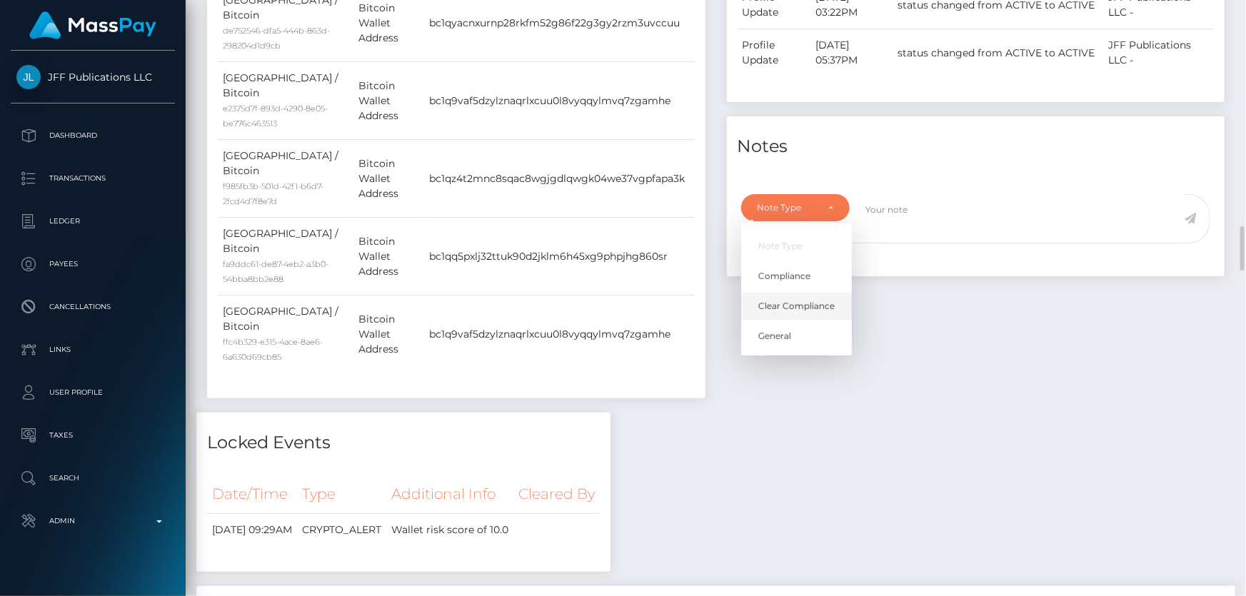
click at [797, 301] on span "Clear Compliance" at bounding box center [796, 306] width 76 height 13
select select "CLEAR_COMPLIANCE"
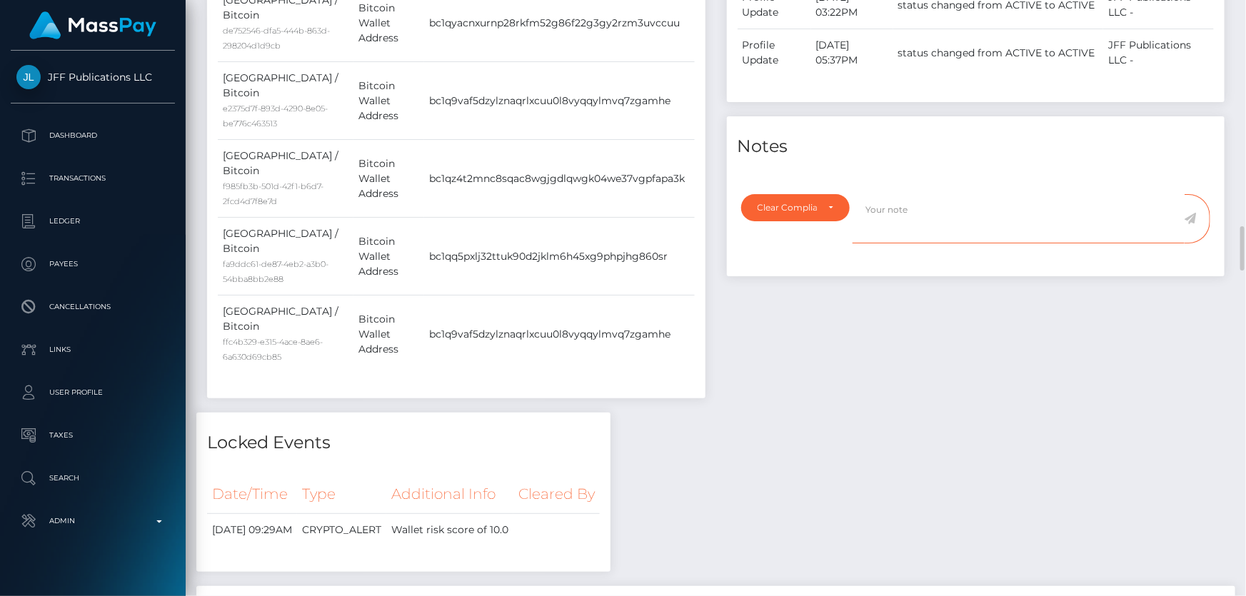
click at [926, 221] on textarea at bounding box center [1018, 218] width 332 height 49
type textarea "The user is not allowed to receive funds from ChangeNow. Confirmation required."
click at [1192, 214] on icon at bounding box center [1190, 218] width 12 height 11
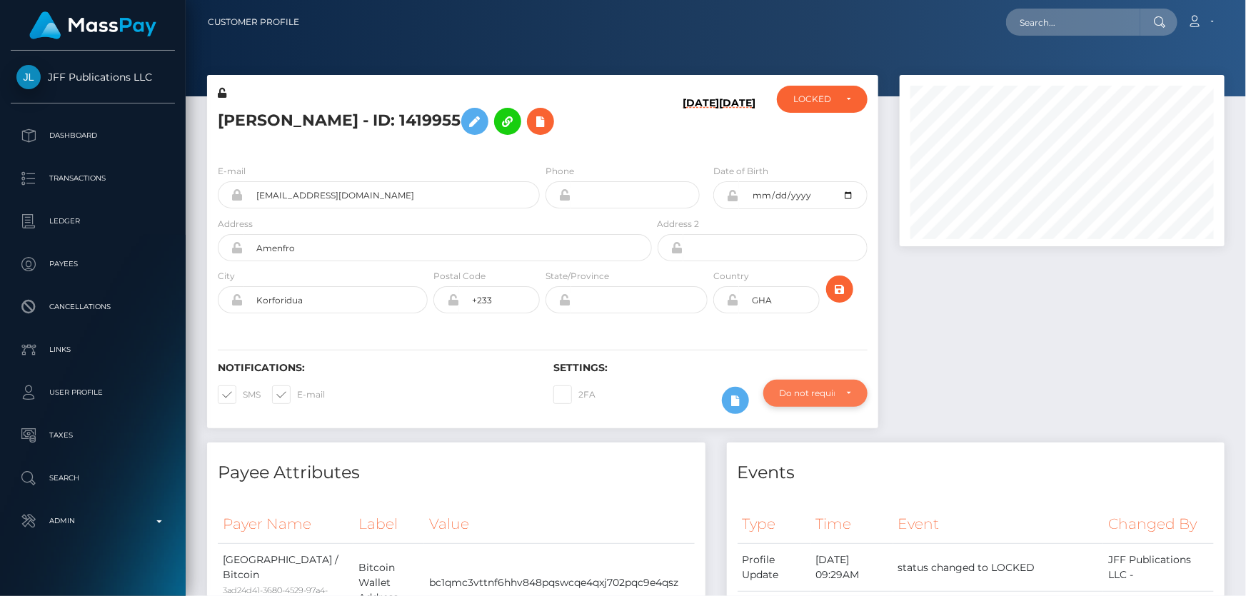
click at [805, 388] on div "Do not require" at bounding box center [807, 393] width 55 height 11
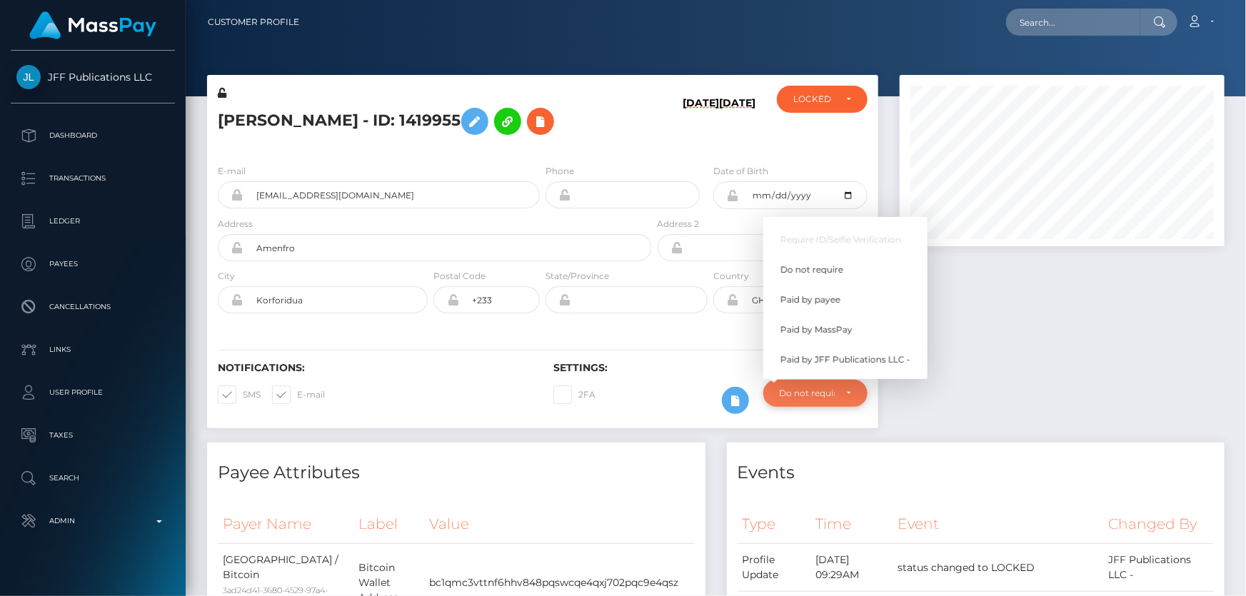
scroll to position [171, 324]
click at [855, 324] on link "Paid by MassPay" at bounding box center [845, 329] width 164 height 26
select select "2"
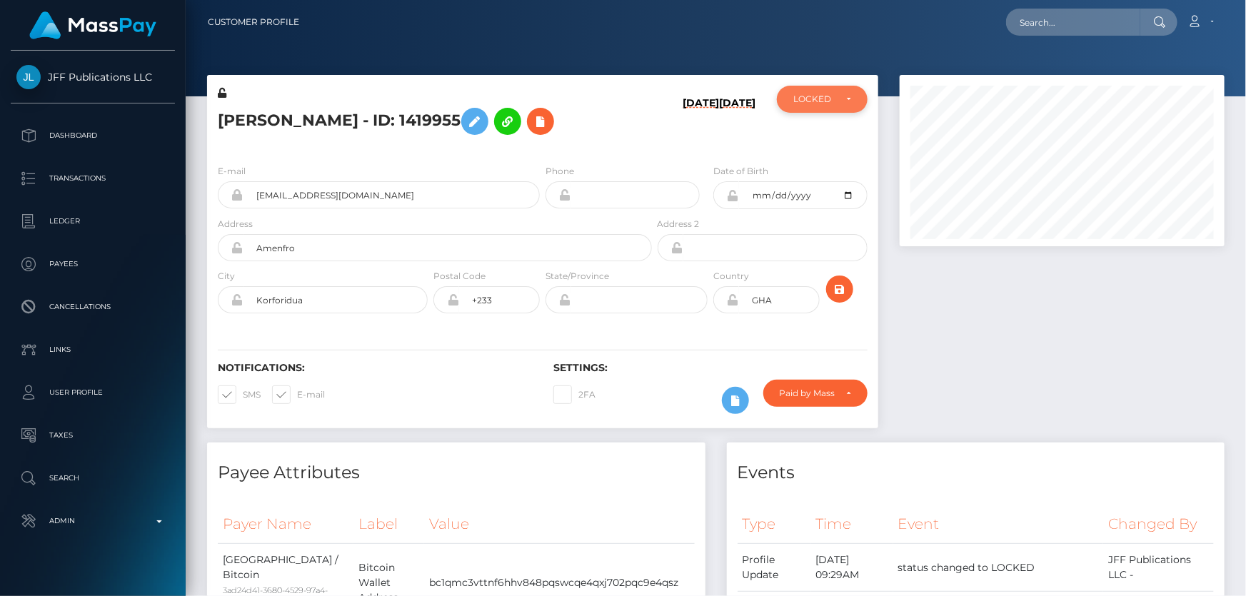
click at [822, 112] on div "LOCKED" at bounding box center [822, 99] width 91 height 27
click at [822, 170] on span "DEACTIVE" at bounding box center [816, 167] width 45 height 13
select select "DEACTIVE"
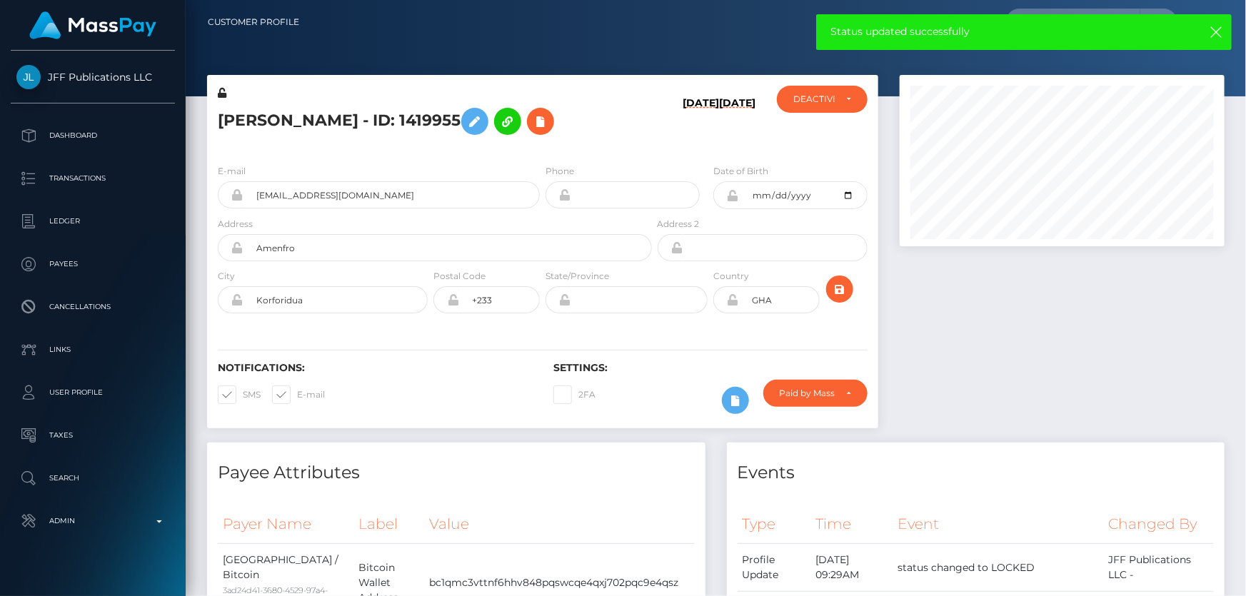
click at [313, 111] on h5 "[PERSON_NAME] - ID: 1419955" at bounding box center [431, 121] width 426 height 41
click at [312, 112] on h5 "Derrick Annor - ID: 1419955" at bounding box center [431, 121] width 426 height 41
copy h5 "Derrick Annor - ID: 1419955"
click at [1034, 407] on div at bounding box center [1062, 259] width 346 height 368
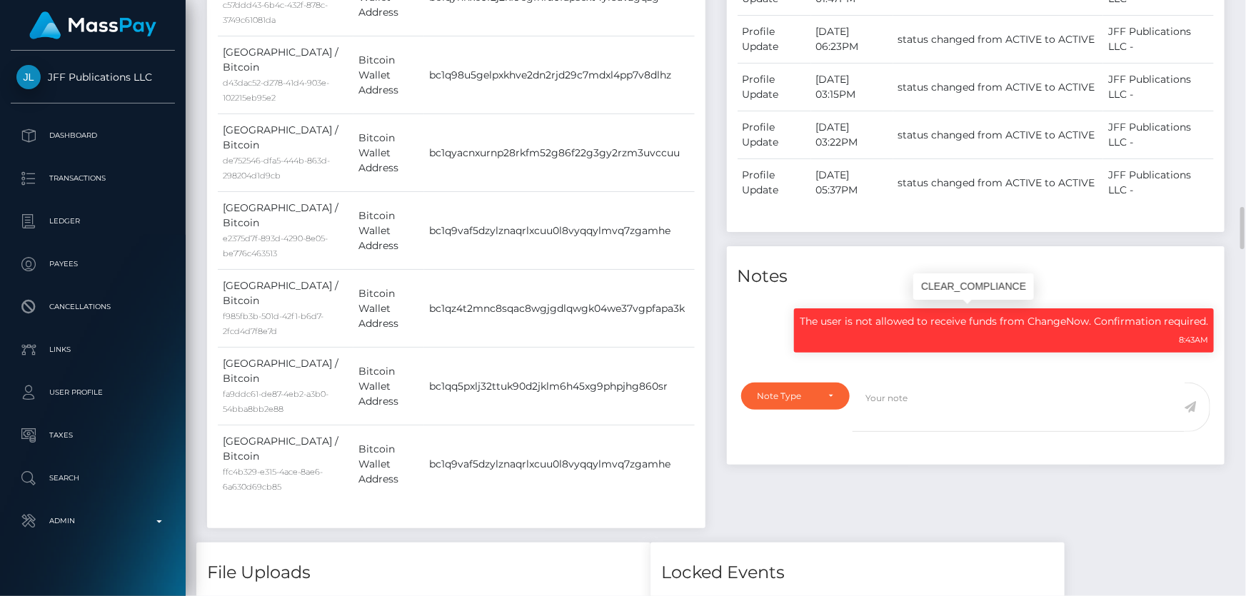
click at [931, 314] on p "The user is not allowed to receive funds from ChangeNow. Confirmation required." at bounding box center [1004, 321] width 408 height 15
copy div "The user is not allowed to receive funds from ChangeNow. Confirmation required."
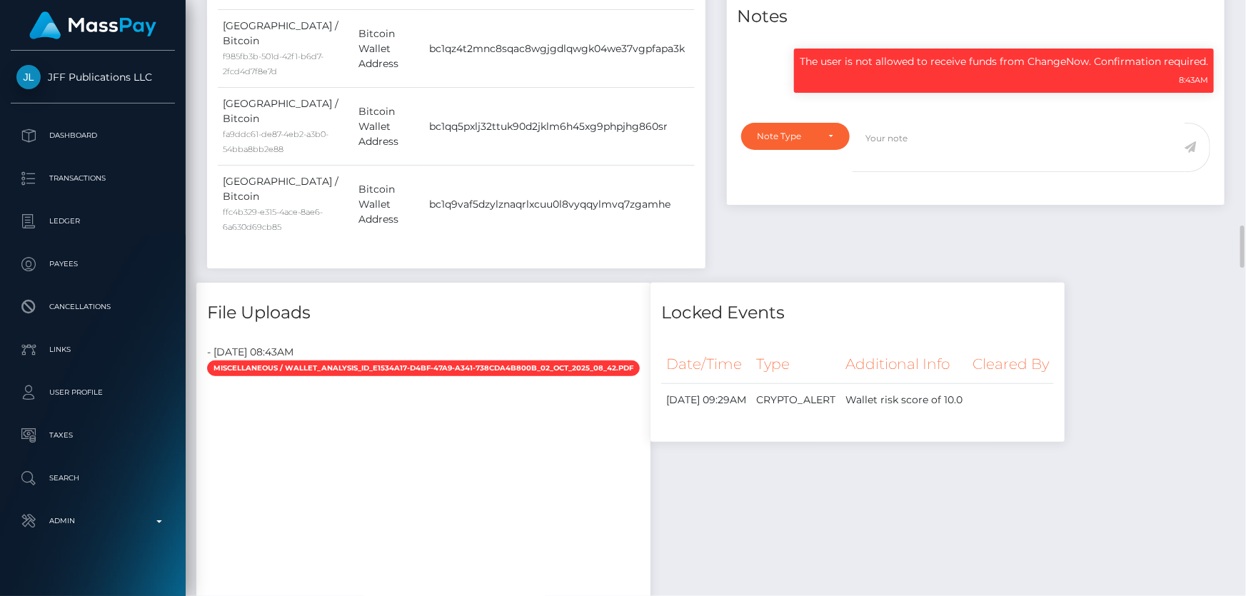
drag, startPoint x: 517, startPoint y: 408, endPoint x: 526, endPoint y: 412, distance: 9.9
click at [516, 412] on div at bounding box center [423, 558] width 454 height 357
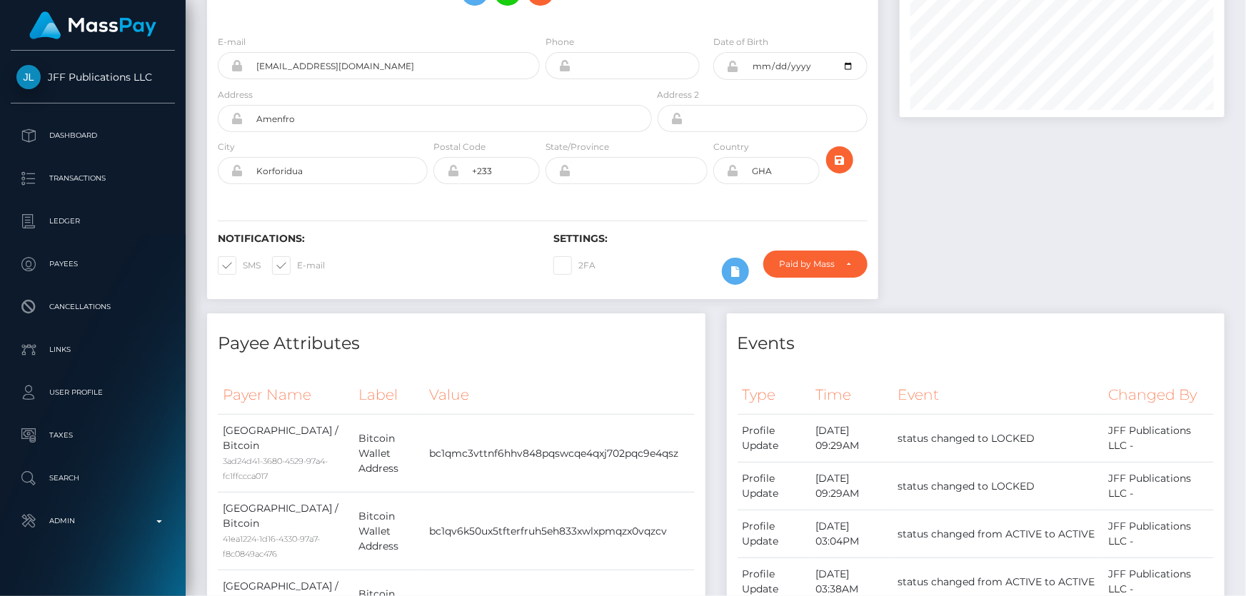
scroll to position [0, 0]
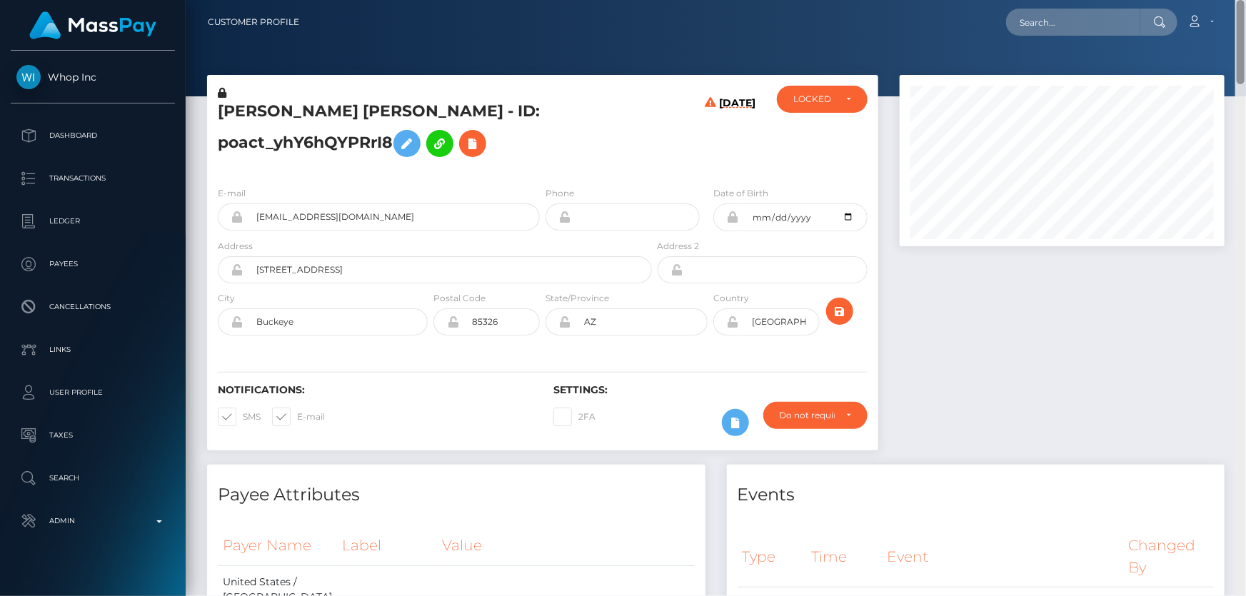
drag, startPoint x: 1239, startPoint y: 567, endPoint x: 1245, endPoint y: 10, distance: 556.9
click at [1245, 10] on div "Customer Profile Loading... Loading..." at bounding box center [716, 298] width 1060 height 596
drag, startPoint x: 420, startPoint y: 112, endPoint x: 218, endPoint y: 116, distance: 202.1
click at [218, 116] on h5 "[PERSON_NAME] [PERSON_NAME] - ID: poact_yhY6hQYPRrI8" at bounding box center [431, 133] width 426 height 64
copy h5 "[PERSON_NAME] [PERSON_NAME]"
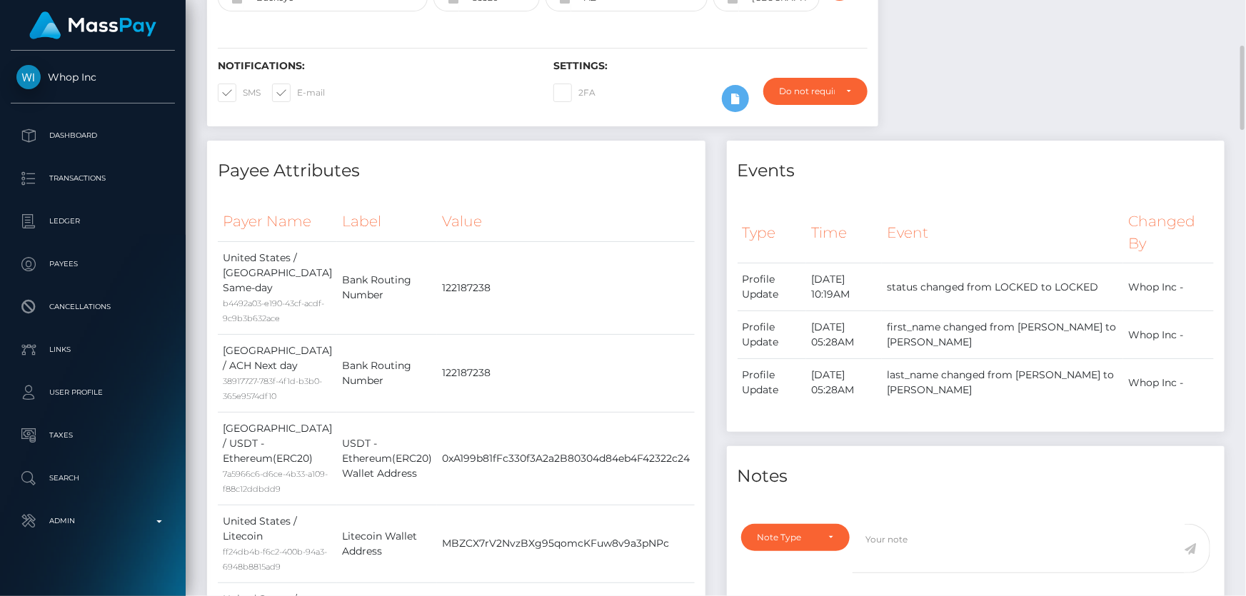
scroll to position [649, 0]
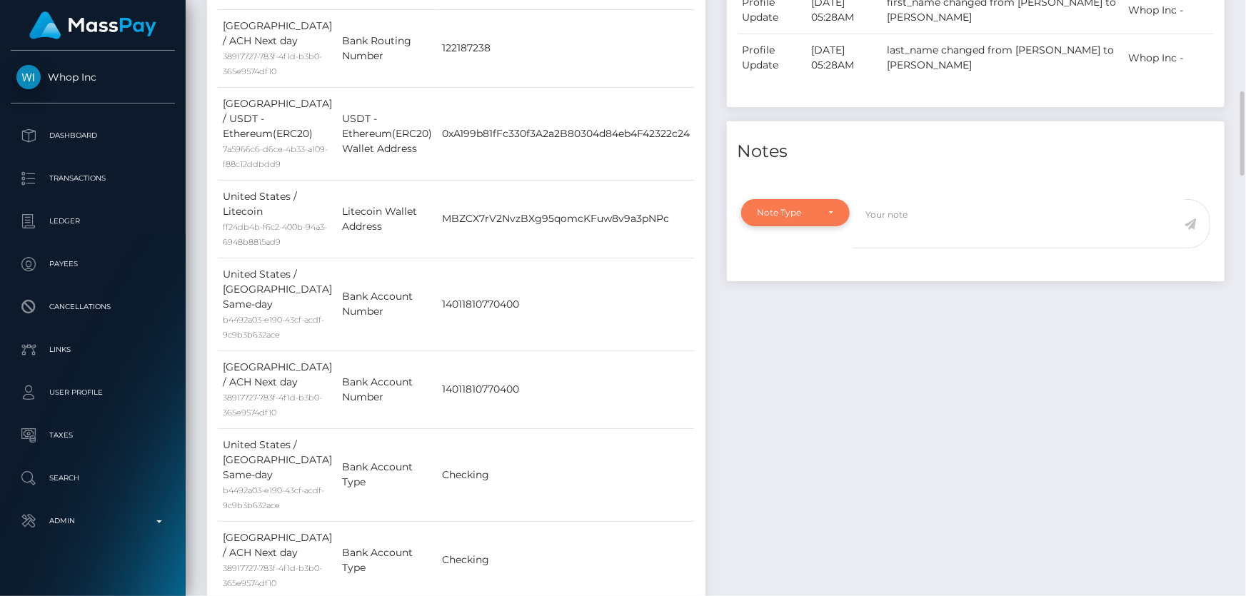
drag, startPoint x: 797, startPoint y: 201, endPoint x: 797, endPoint y: 214, distance: 13.6
click at [797, 206] on div "Note Type" at bounding box center [795, 212] width 109 height 27
drag, startPoint x: 800, startPoint y: 307, endPoint x: 818, endPoint y: 307, distance: 18.6
click at [800, 307] on span "Clear Compliance" at bounding box center [796, 311] width 76 height 13
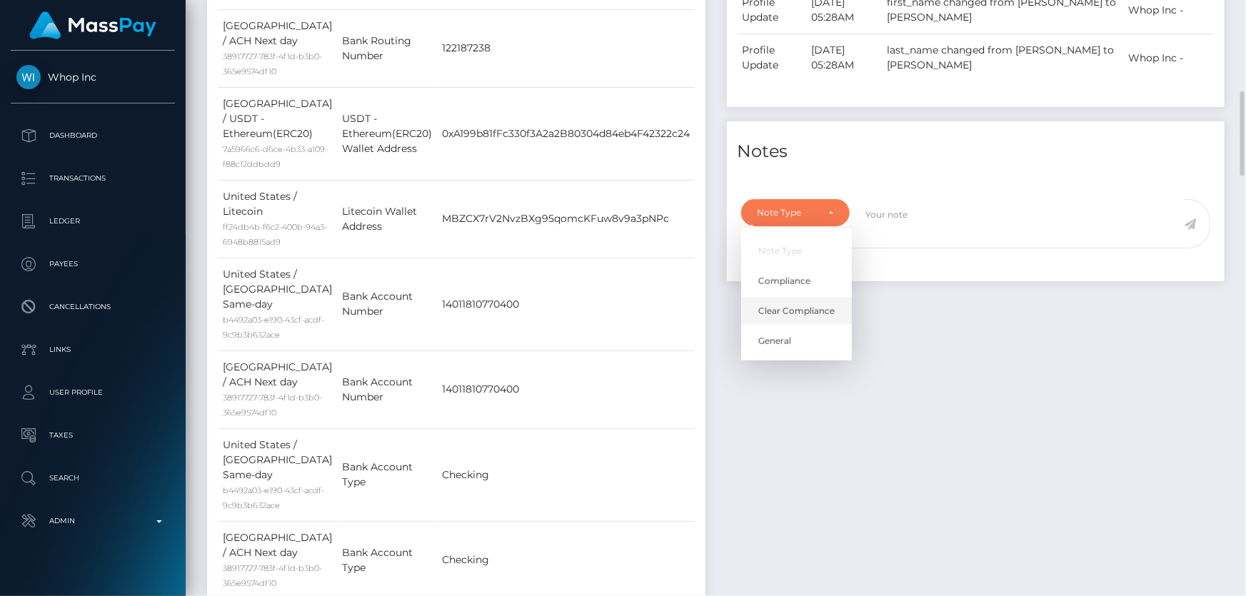
select select "CLEAR_COMPLIANCE"
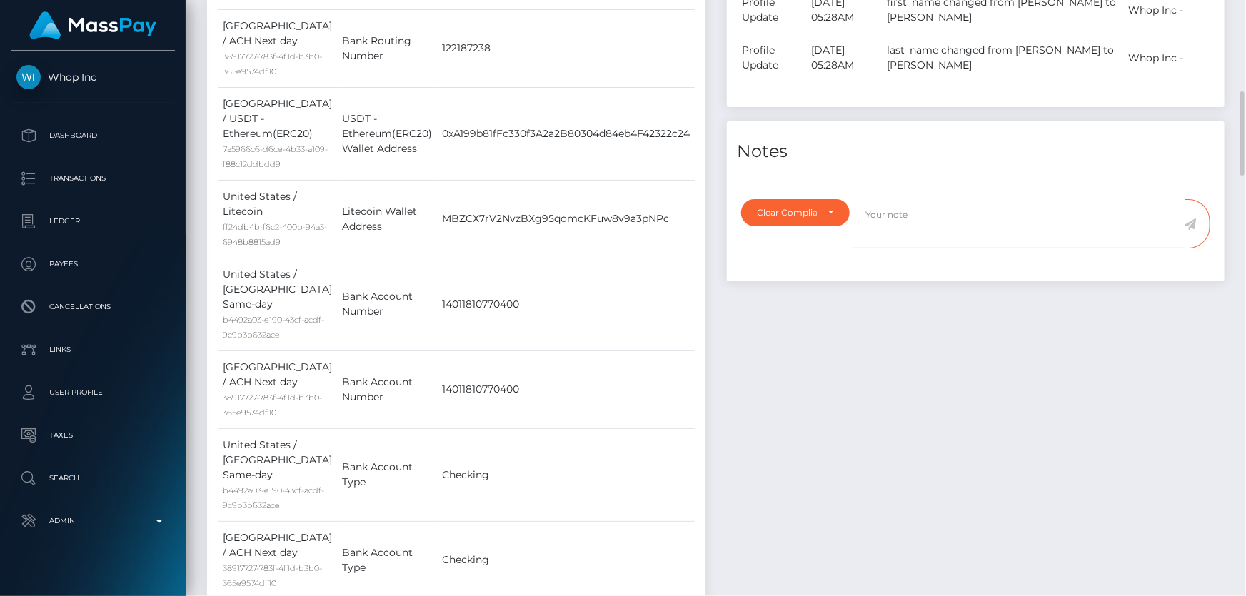
paste textarea "The hit refers to a person with a different Last Name ( [PERSON_NAME] )."
type textarea "The hit refers to a person with a different Last Name ( [PERSON_NAME] ). Flag c…"
click at [1189, 223] on icon at bounding box center [1190, 223] width 12 height 11
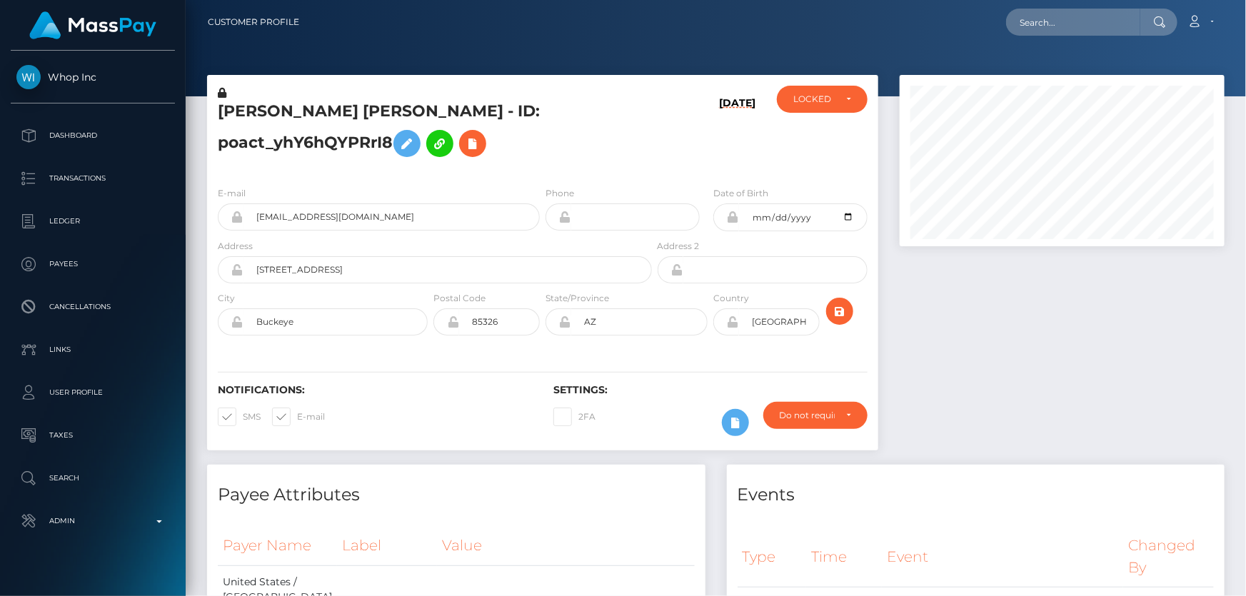
scroll to position [171, 324]
click at [512, 153] on h5 "[PERSON_NAME] [PERSON_NAME] - ID: poact_yhY6hQYPRrI8" at bounding box center [431, 133] width 426 height 64
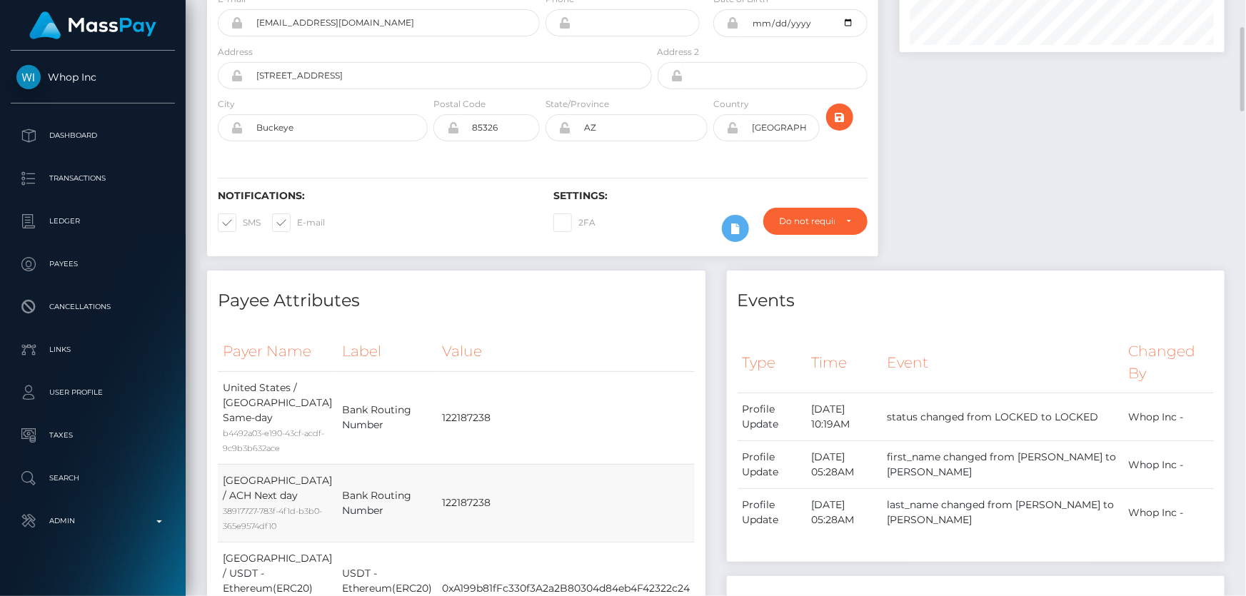
scroll to position [0, 0]
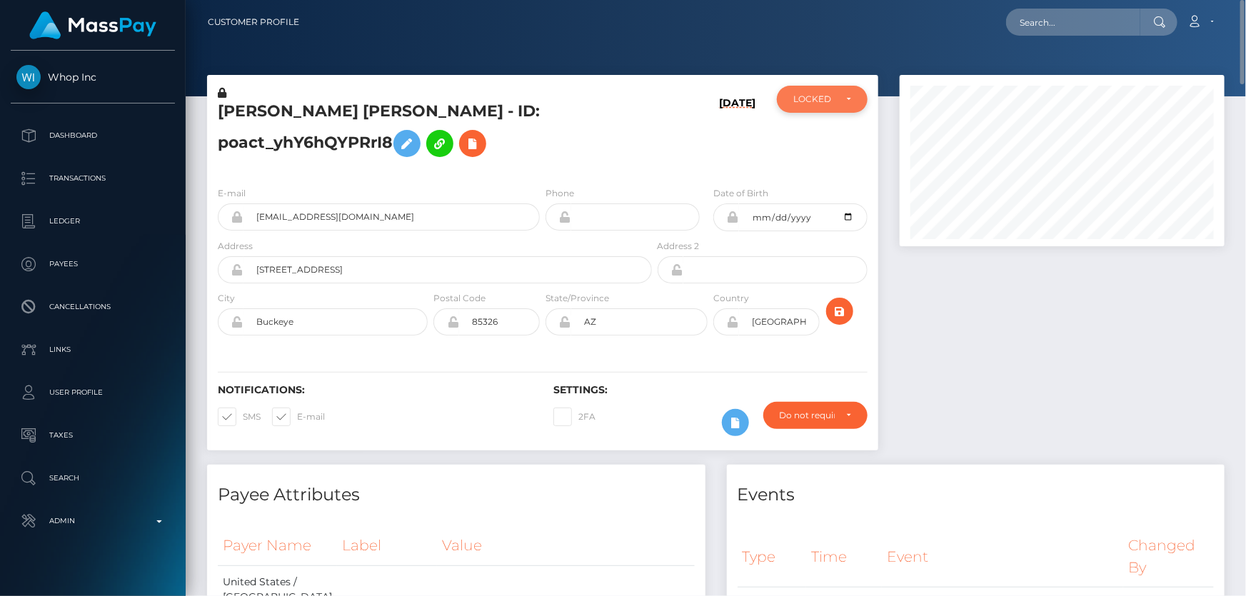
click at [842, 94] on div "LOCKED" at bounding box center [822, 99] width 58 height 11
click at [818, 134] on span "ACTIVE" at bounding box center [810, 137] width 32 height 13
select select "ACTIVE"
